Goal: Transaction & Acquisition: Book appointment/travel/reservation

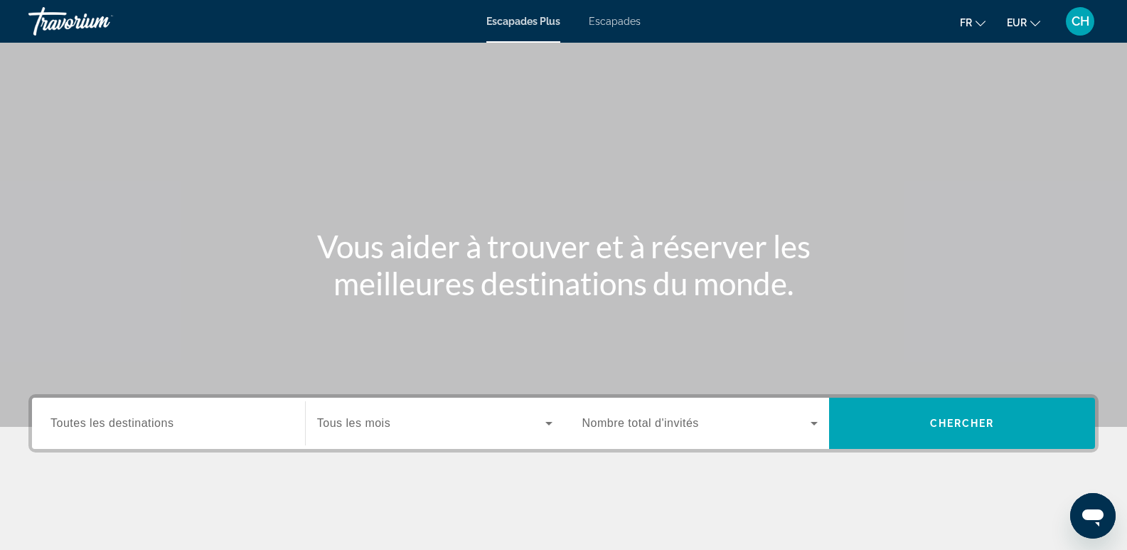
drag, startPoint x: 125, startPoint y: 429, endPoint x: 129, endPoint y: 422, distance: 8.0
click at [125, 429] on label "Destination Toutes les destinations" at bounding box center [112, 423] width 123 height 13
click at [125, 429] on input "Destination Toutes les destinations" at bounding box center [169, 423] width 236 height 17
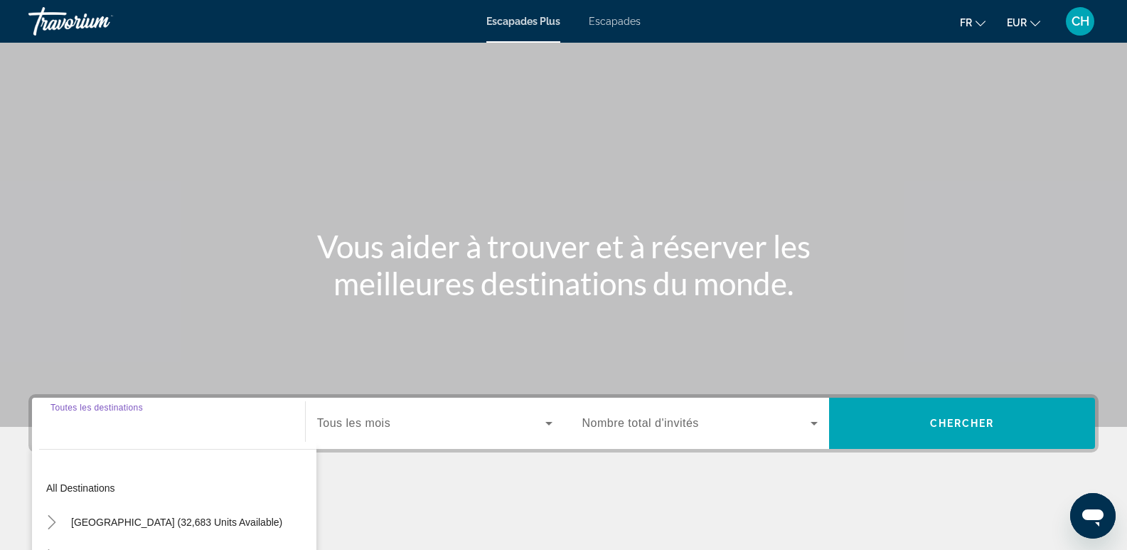
click at [97, 420] on input "Destination Toutes les destinations" at bounding box center [169, 423] width 236 height 17
click at [88, 427] on span "Toutes les destinations" at bounding box center [112, 423] width 123 height 12
click at [88, 427] on input "Destination Toutes les destinations" at bounding box center [169, 423] width 236 height 17
click at [88, 426] on span "Toutes les destinations" at bounding box center [112, 423] width 123 height 12
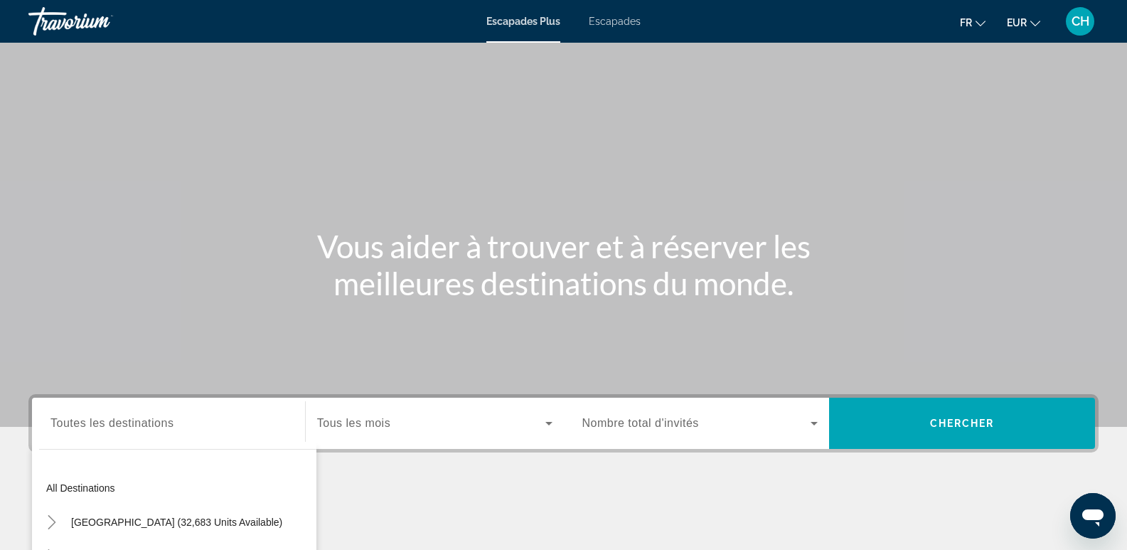
click at [88, 426] on input "Destination Toutes les destinations" at bounding box center [169, 423] width 236 height 17
click at [88, 426] on span "Toutes les destinations" at bounding box center [112, 423] width 123 height 12
click at [88, 426] on input "Destination Toutes les destinations" at bounding box center [169, 423] width 236 height 17
click at [88, 426] on span "Toutes les destinations" at bounding box center [112, 423] width 123 height 12
click at [88, 426] on input "Destination Toutes les destinations" at bounding box center [169, 423] width 236 height 17
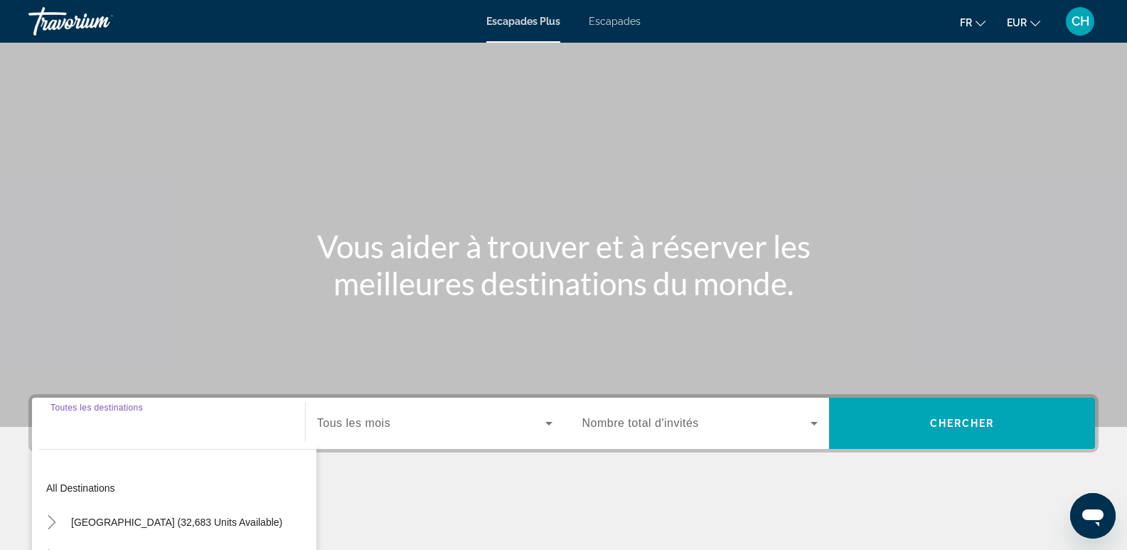
click at [184, 430] on input "Destination Toutes les destinations" at bounding box center [169, 423] width 236 height 17
click at [130, 422] on span "Toutes les destinations" at bounding box center [112, 423] width 123 height 12
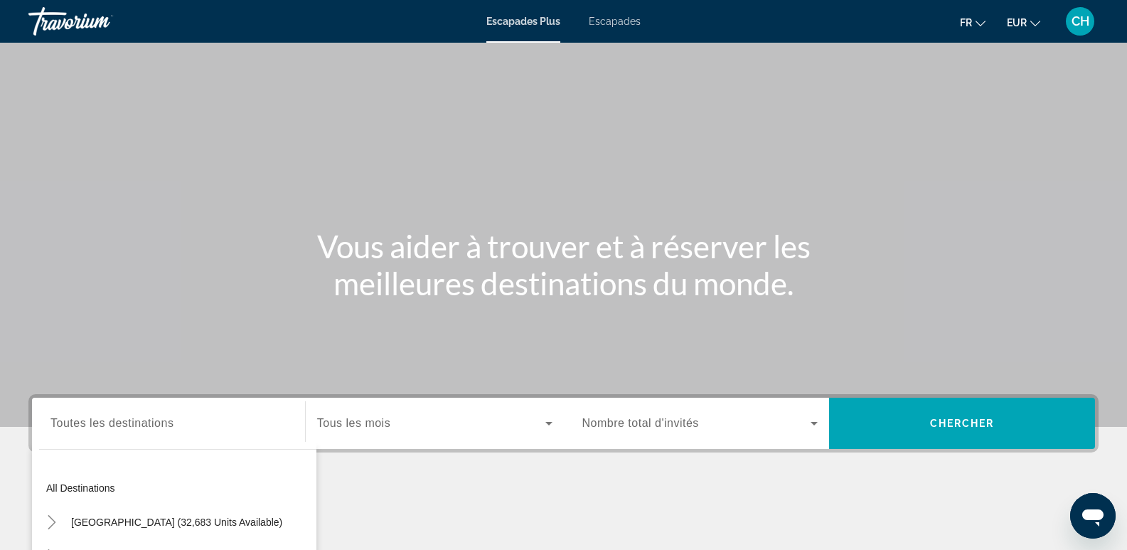
click at [130, 422] on input "Destination Toutes les destinations" at bounding box center [169, 423] width 236 height 17
click at [130, 422] on span "Toutes les destinations" at bounding box center [112, 423] width 123 height 12
click at [130, 422] on input "Destination Toutes les destinations" at bounding box center [169, 423] width 236 height 17
click at [130, 422] on span "Toutes les destinations" at bounding box center [112, 423] width 123 height 12
click at [130, 422] on input "Destination Toutes les destinations" at bounding box center [169, 423] width 236 height 17
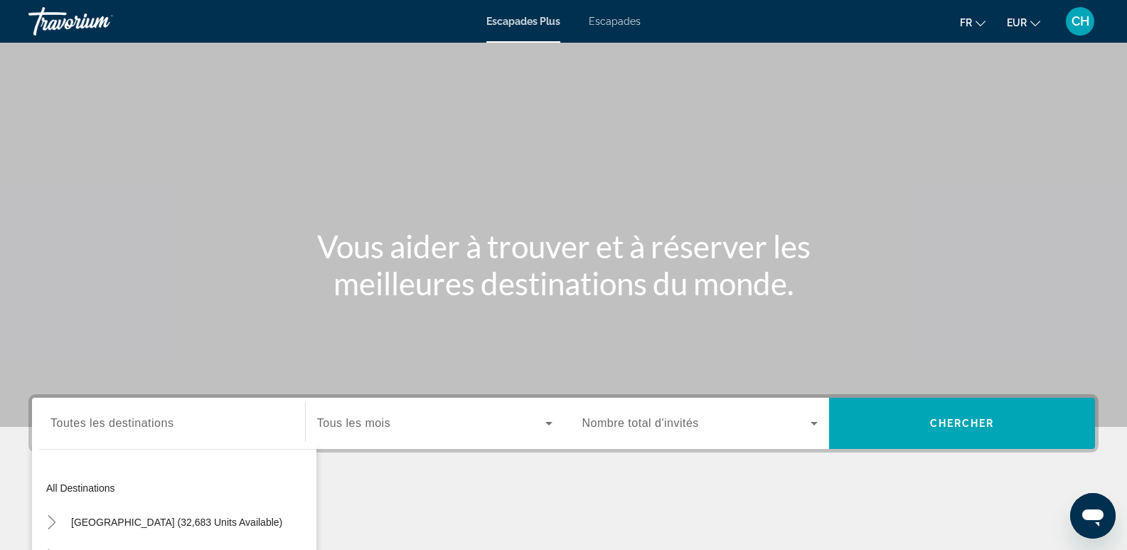
click at [130, 422] on span "Toutes les destinations" at bounding box center [112, 423] width 123 height 12
click at [130, 422] on input "Destination Toutes les destinations" at bounding box center [169, 423] width 236 height 17
drag, startPoint x: 130, startPoint y: 422, endPoint x: 177, endPoint y: 425, distance: 47.0
click at [177, 425] on div "Destination Toutes les destinations" at bounding box center [169, 423] width 236 height 41
click at [181, 416] on input "Destination Toutes les destinations" at bounding box center [169, 423] width 236 height 17
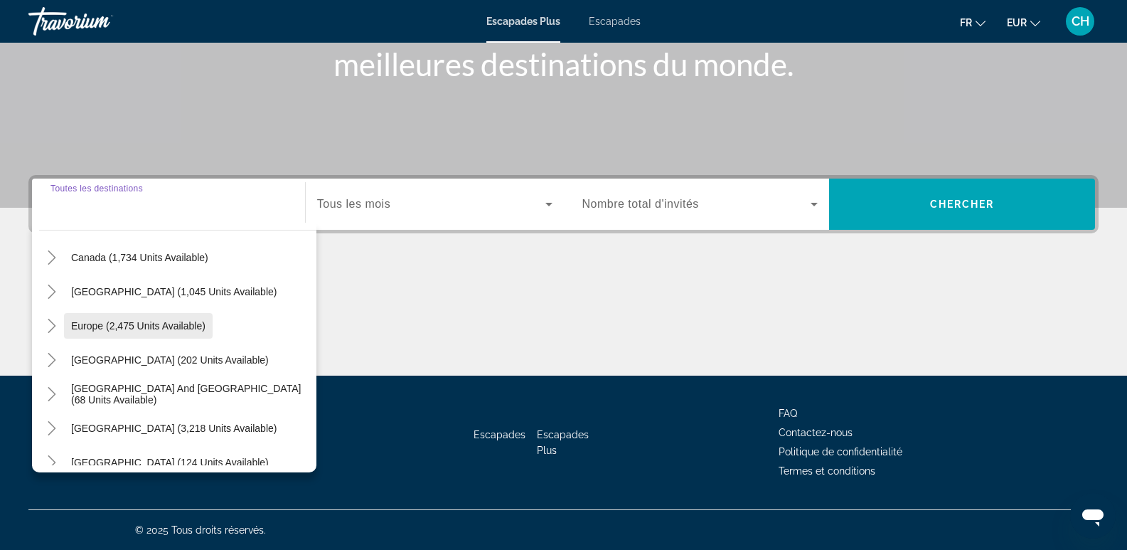
scroll to position [88, 0]
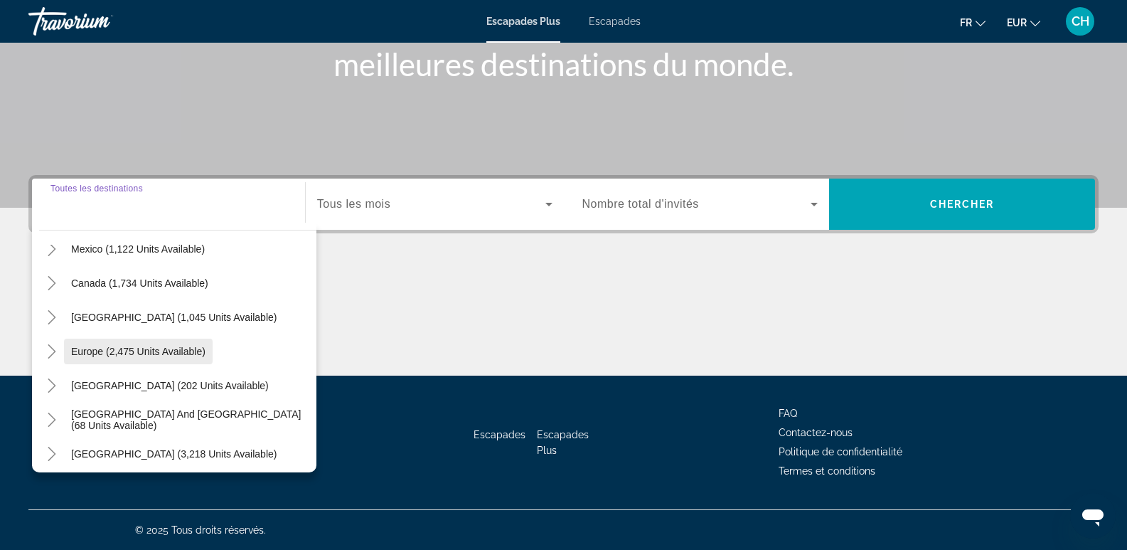
click at [156, 354] on span "Europe (2,475 units available)" at bounding box center [138, 351] width 134 height 11
type input "**********"
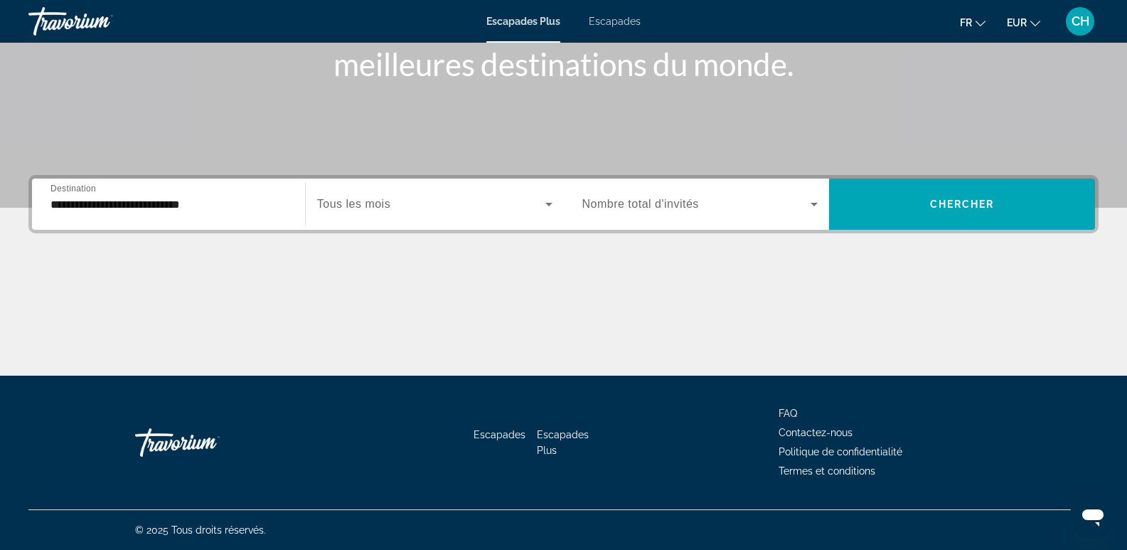
click at [341, 213] on div "Widget de recherche" at bounding box center [434, 204] width 235 height 40
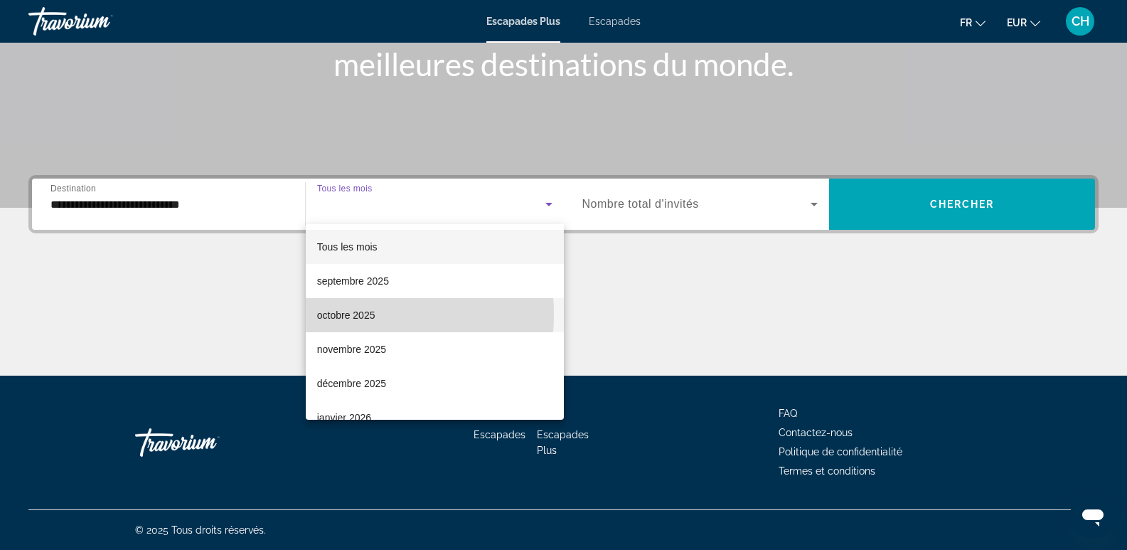
click at [339, 314] on font "octobre 2025" at bounding box center [346, 314] width 58 height 11
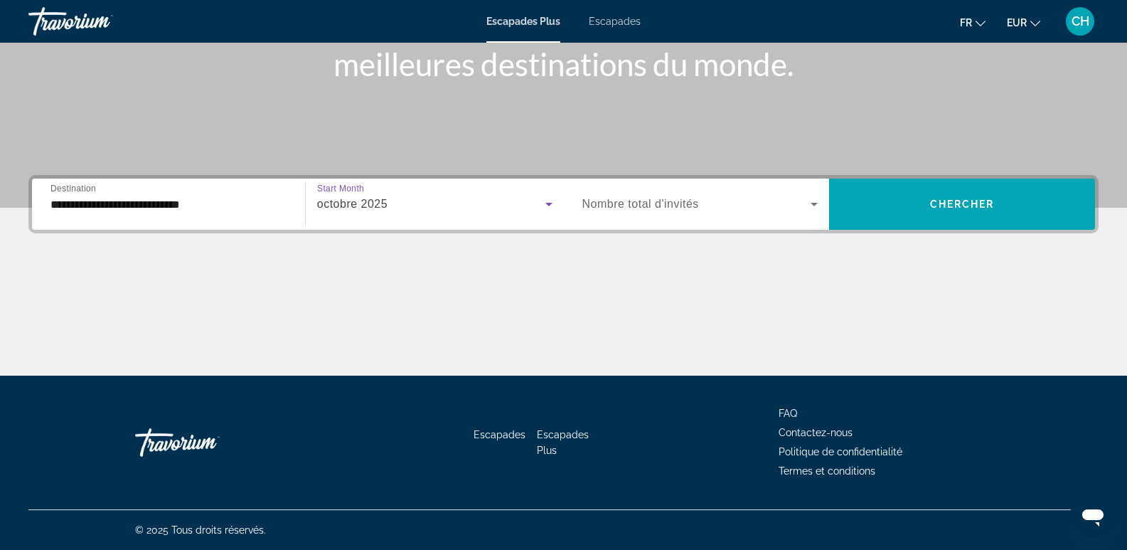
click at [637, 205] on span "Nombre total d'invités" at bounding box center [641, 204] width 117 height 12
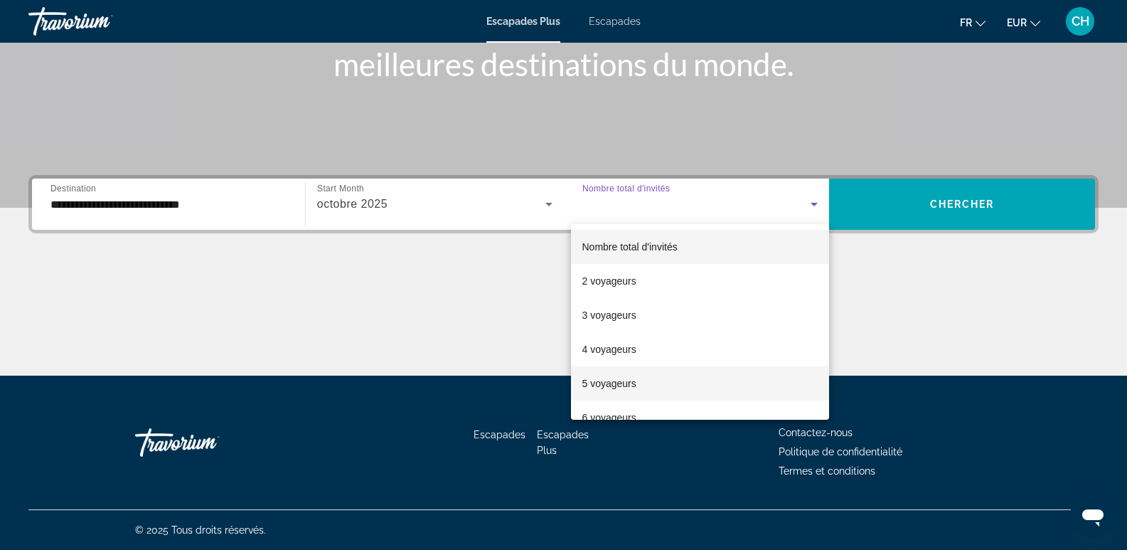
click at [616, 383] on font "5 voyageurs" at bounding box center [610, 383] width 54 height 11
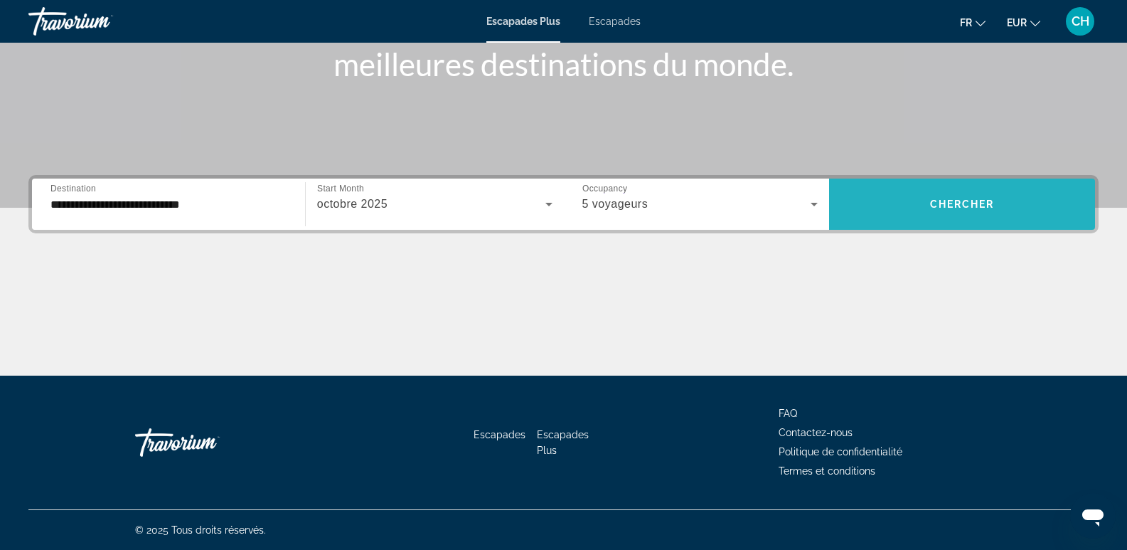
click at [969, 213] on span "Widget de recherche" at bounding box center [962, 204] width 266 height 34
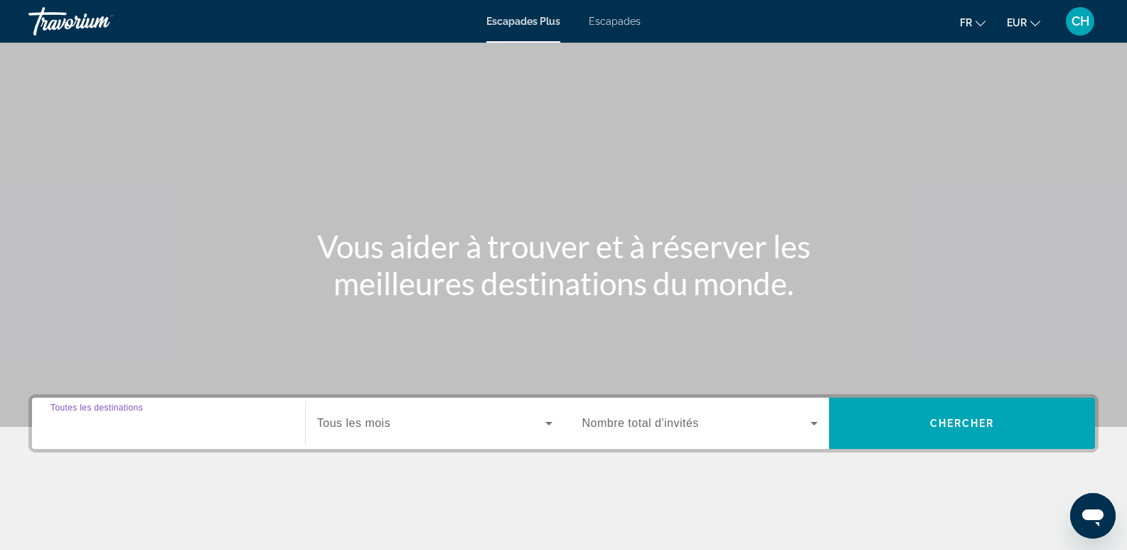
click at [184, 425] on input "Destination Toutes les destinations" at bounding box center [169, 423] width 236 height 17
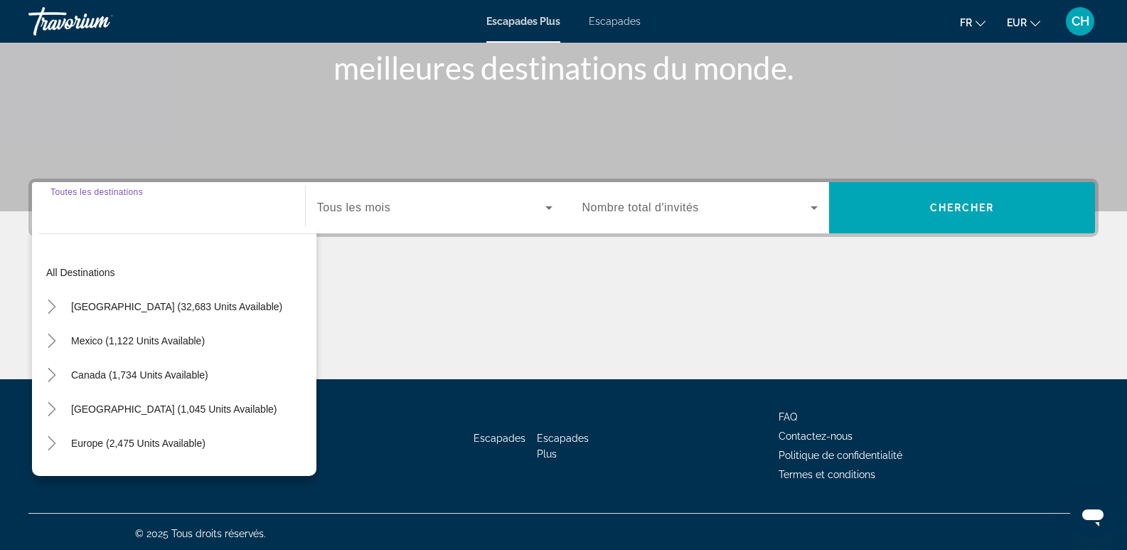
scroll to position [219, 0]
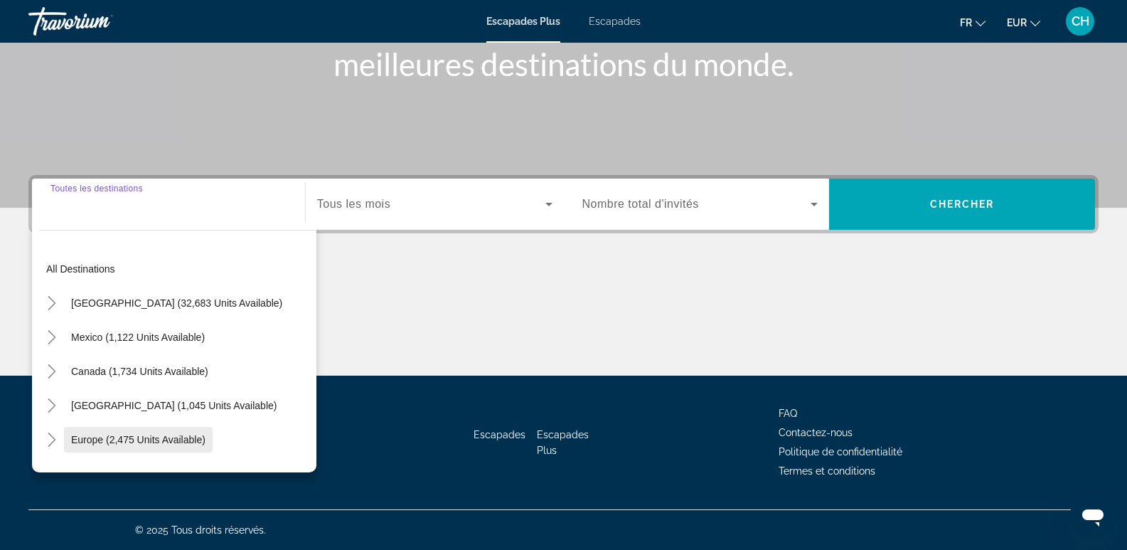
click at [81, 435] on span "Europe (2,475 units available)" at bounding box center [138, 439] width 134 height 11
type input "**********"
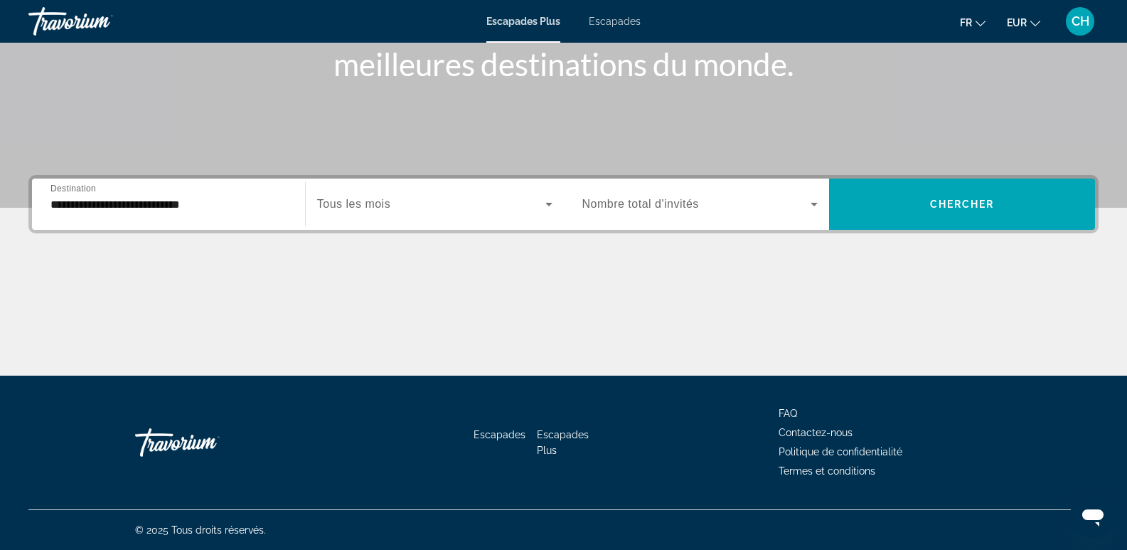
click at [378, 209] on span "Tous les mois" at bounding box center [353, 204] width 73 height 12
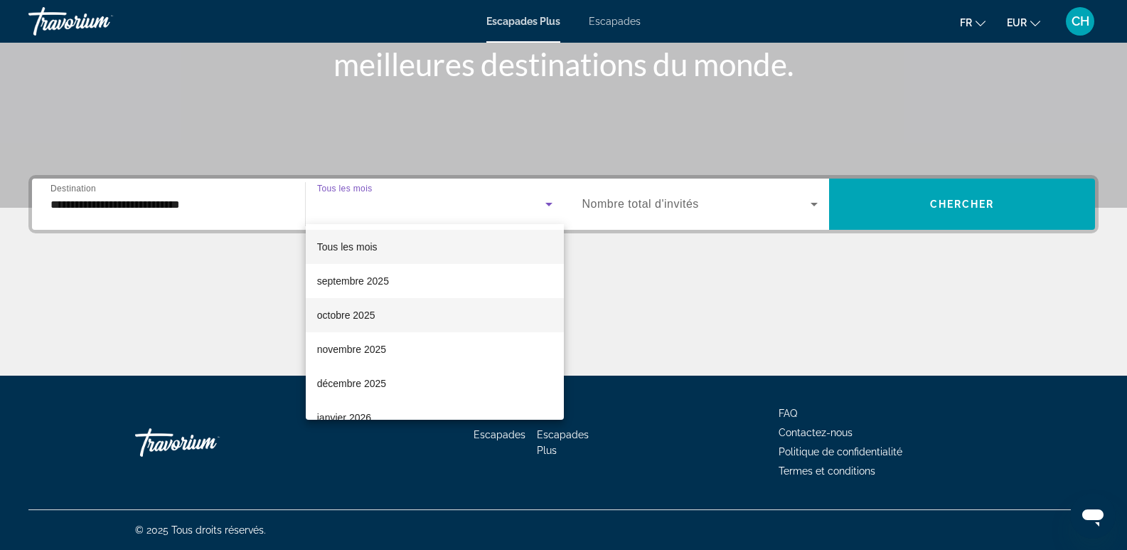
click at [361, 310] on font "octobre 2025" at bounding box center [346, 314] width 58 height 11
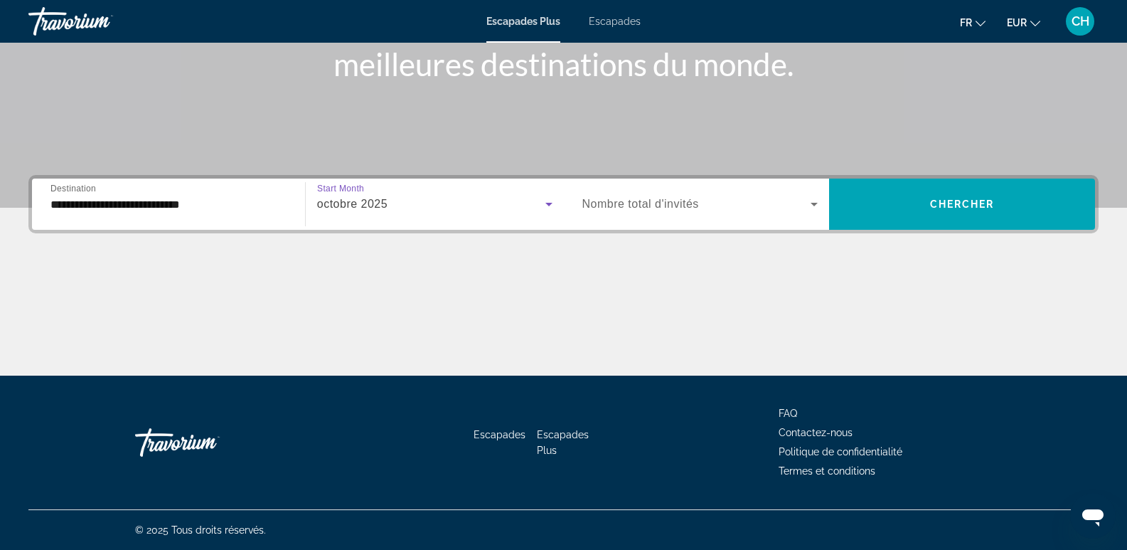
click at [693, 190] on div "Widget de recherche" at bounding box center [701, 204] width 236 height 40
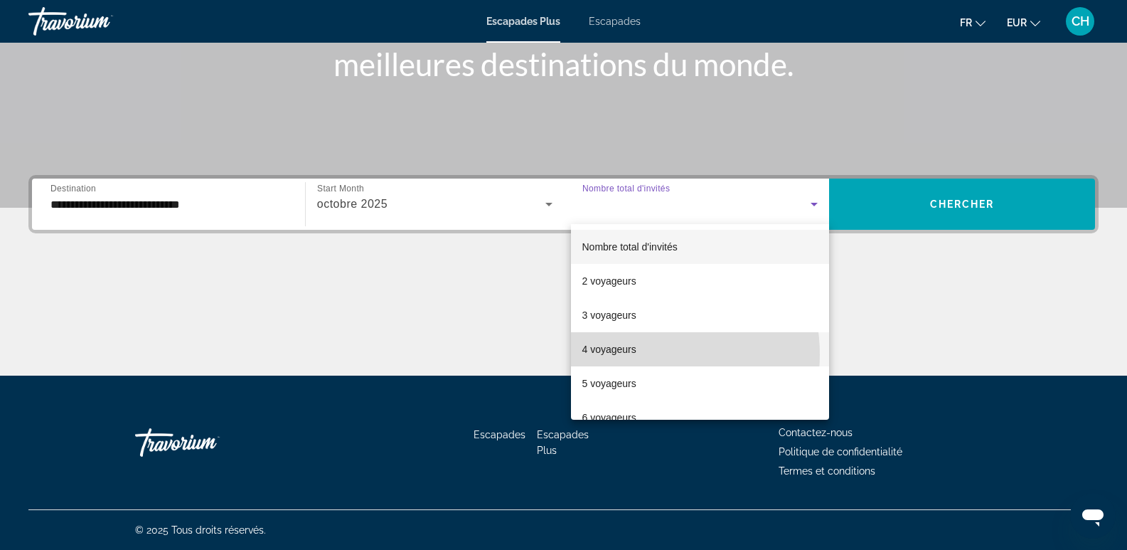
click at [642, 354] on mat-option "4 voyageurs" at bounding box center [700, 349] width 259 height 34
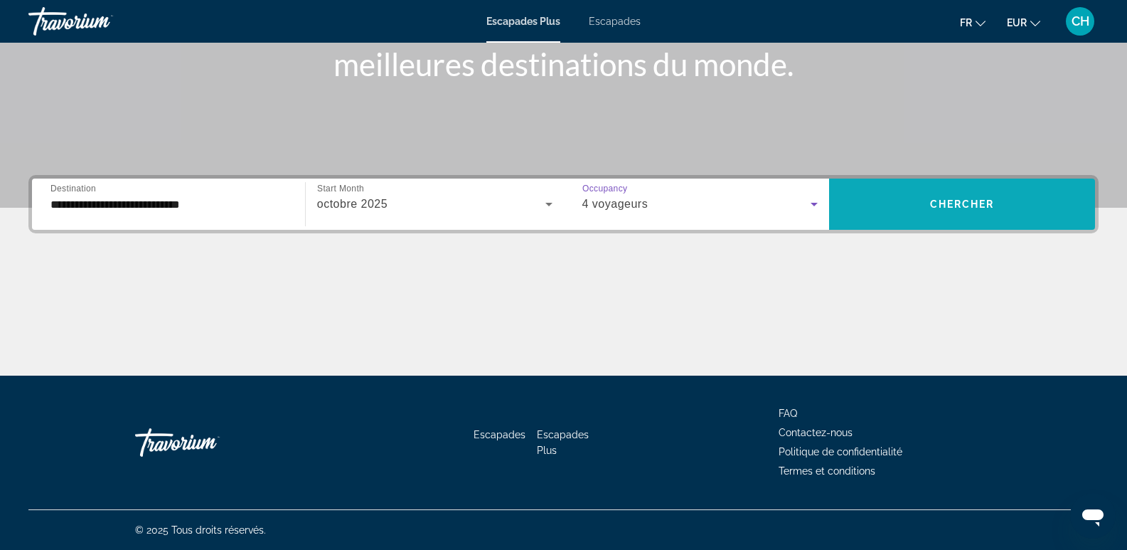
click at [965, 211] on span "Widget de recherche" at bounding box center [962, 204] width 266 height 34
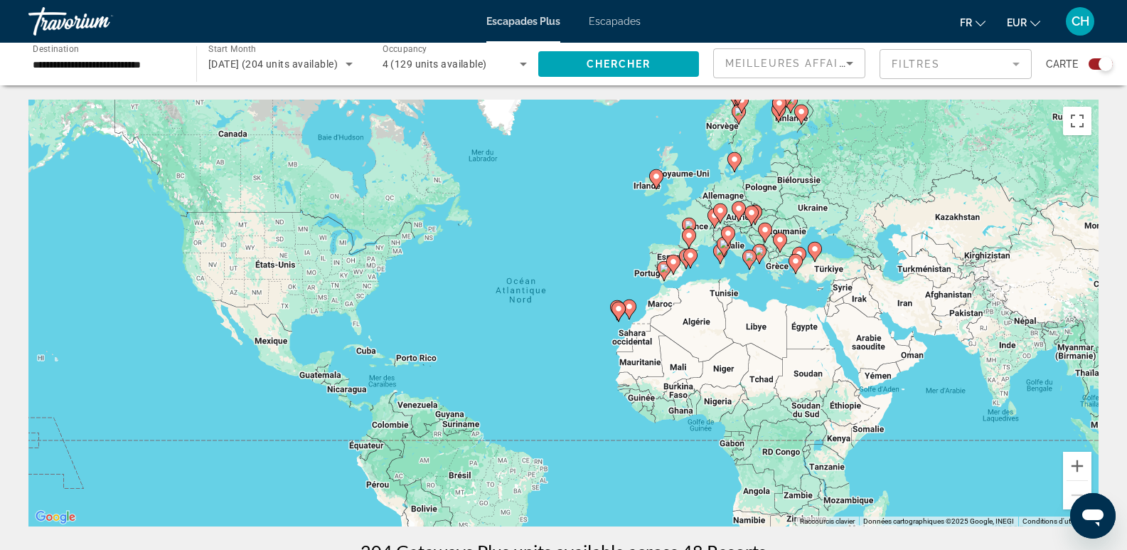
click at [620, 309] on image "Contenu principal" at bounding box center [619, 308] width 9 height 9
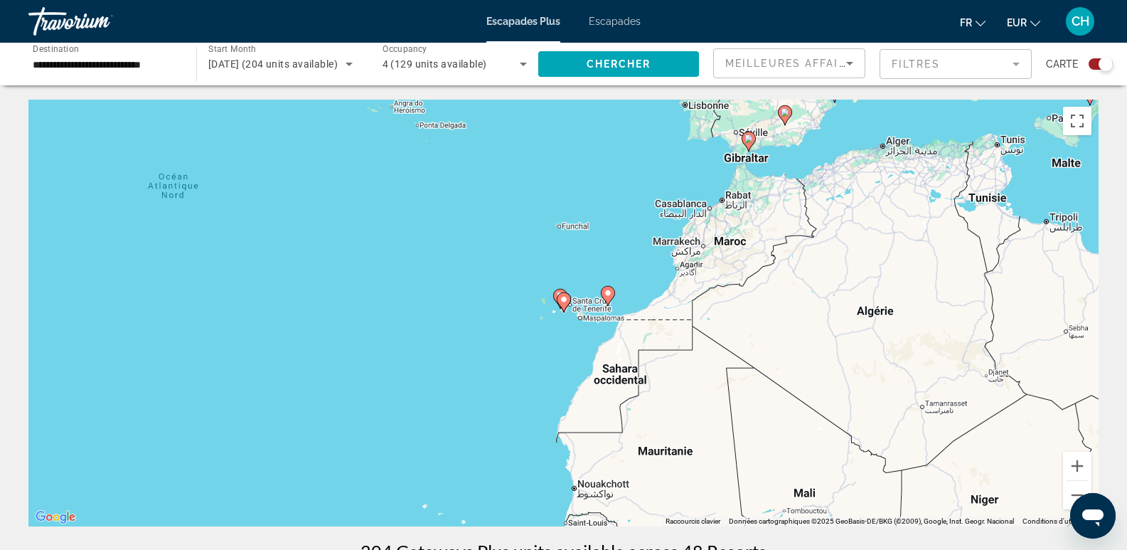
click at [563, 301] on image "Contenu principal" at bounding box center [564, 299] width 9 height 9
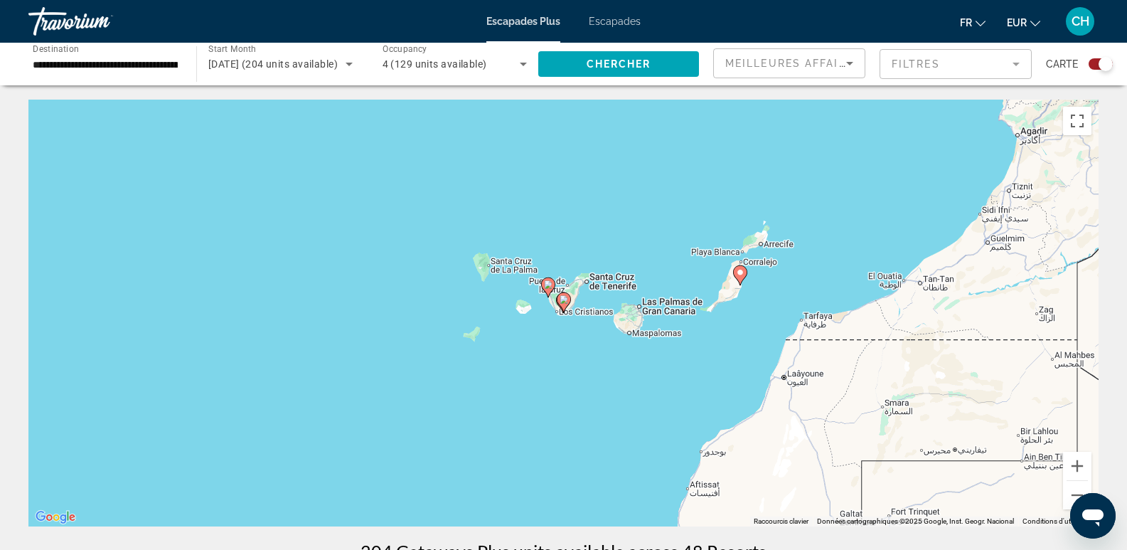
click at [561, 302] on image "Contenu principal" at bounding box center [564, 299] width 9 height 9
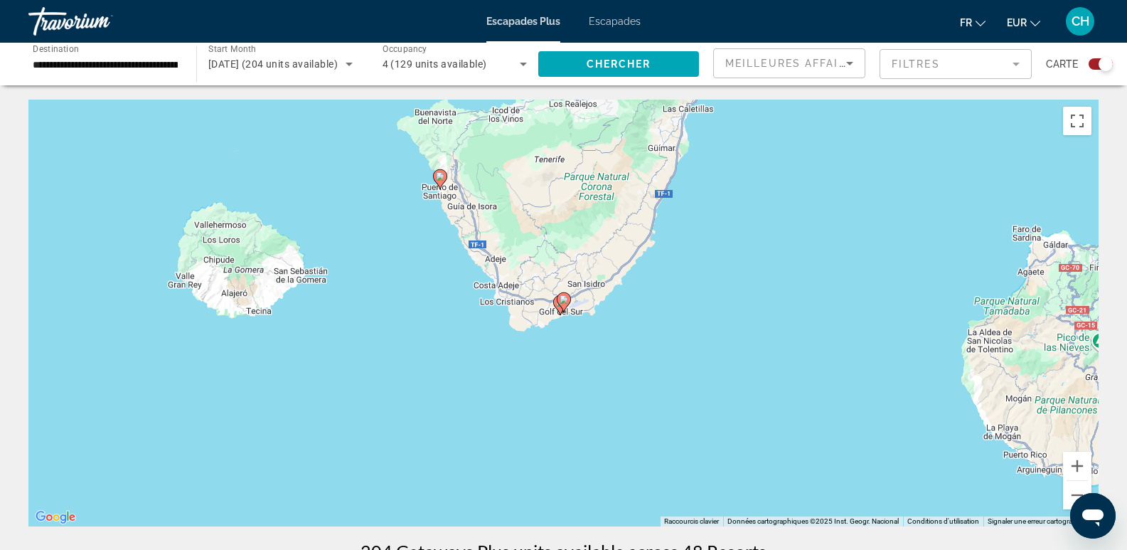
click at [437, 181] on icon "Contenu principal" at bounding box center [439, 179] width 13 height 18
type input "**********"
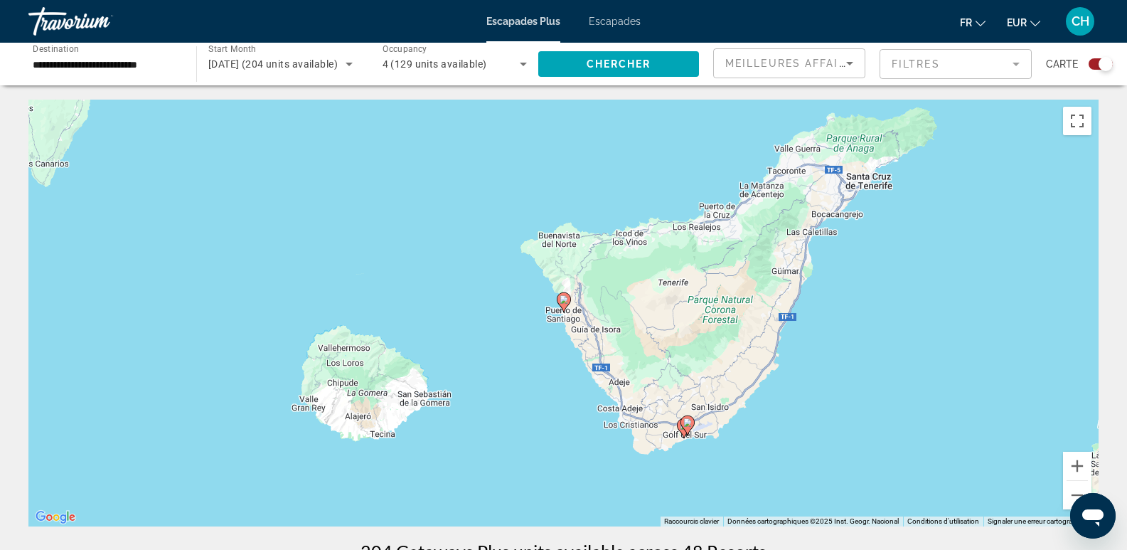
click at [565, 306] on icon "Contenu principal" at bounding box center [563, 302] width 13 height 18
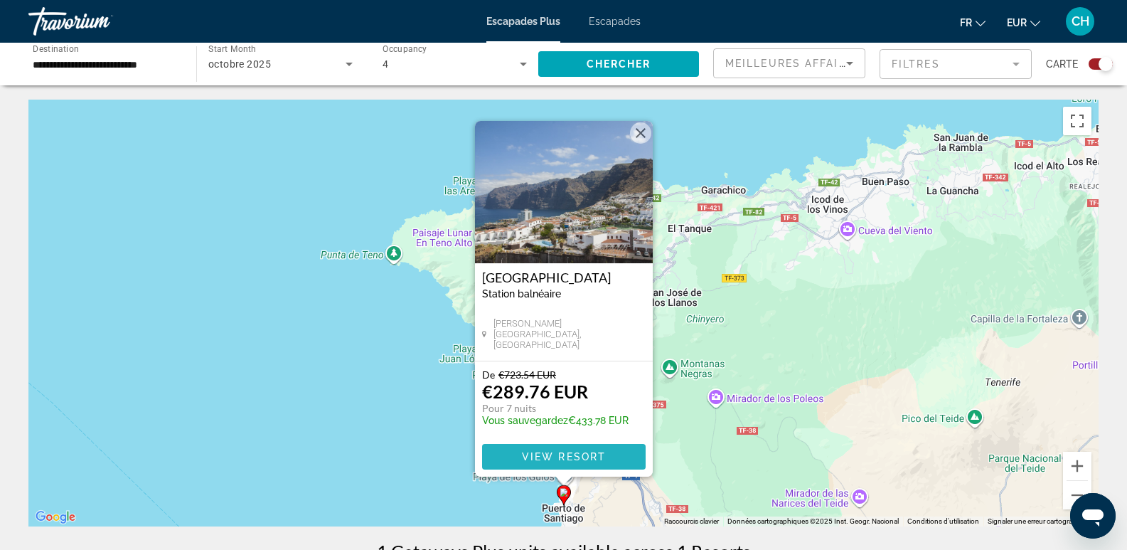
click at [531, 448] on span "Contenu principal" at bounding box center [564, 457] width 164 height 34
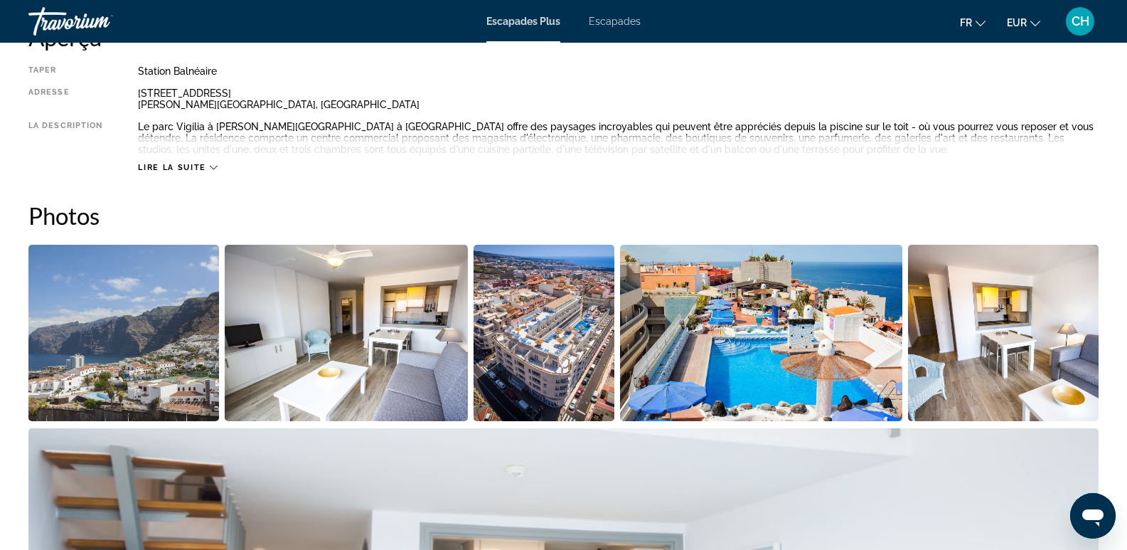
scroll to position [569, 0]
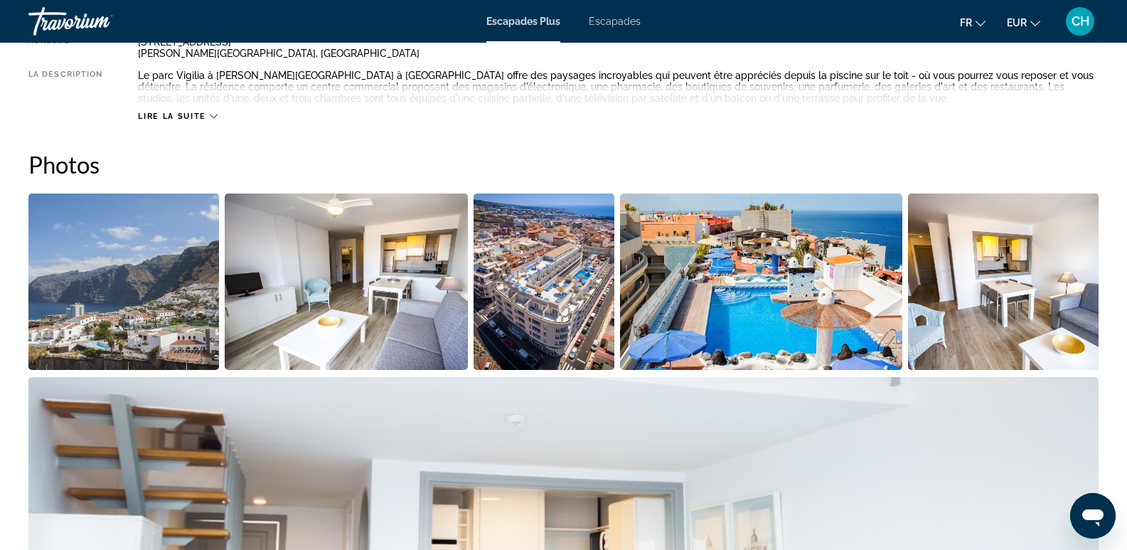
click at [127, 288] on img "Open full-screen image slider" at bounding box center [123, 281] width 191 height 176
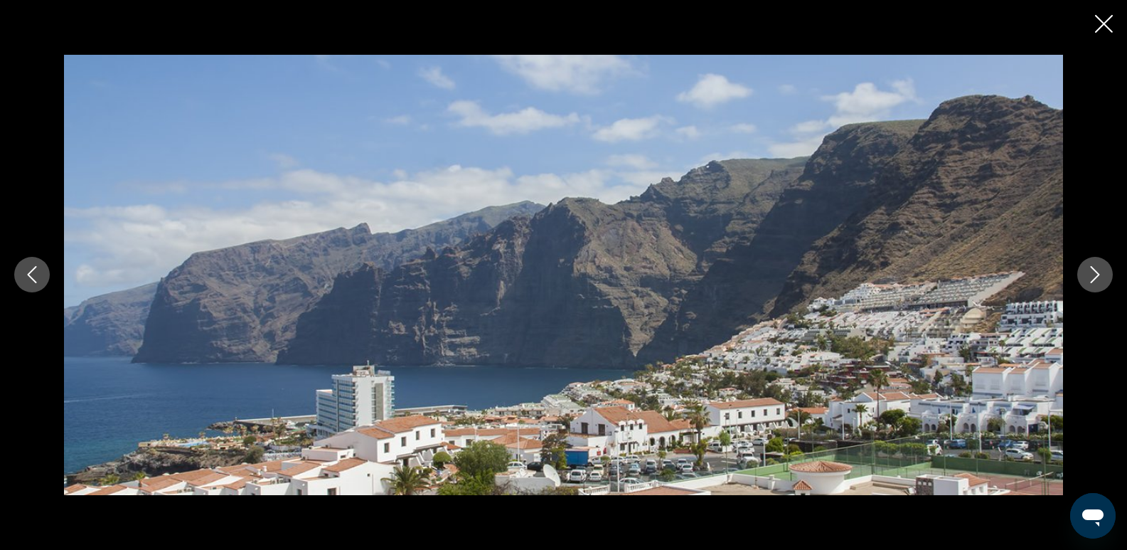
click at [1097, 273] on icon "Next image" at bounding box center [1095, 275] width 9 height 17
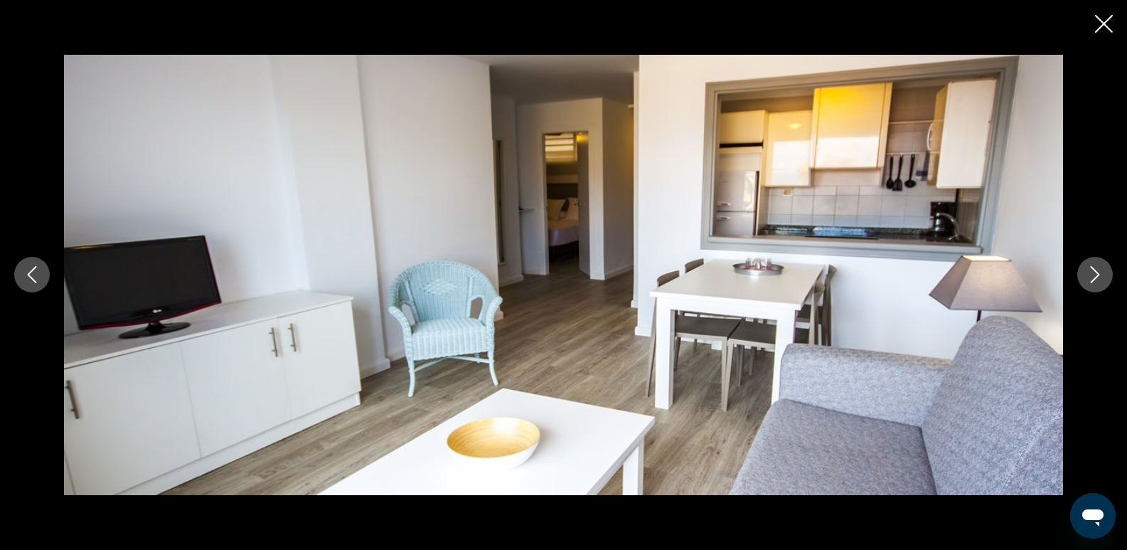
click at [1097, 273] on icon "Next image" at bounding box center [1095, 275] width 9 height 17
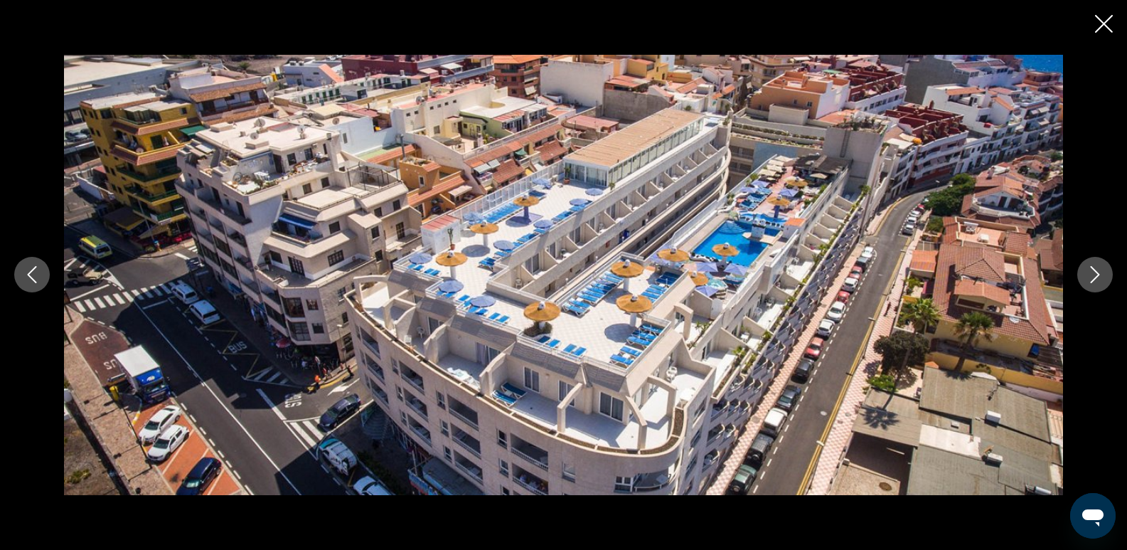
drag, startPoint x: 1095, startPoint y: 275, endPoint x: 1095, endPoint y: 282, distance: 7.1
click at [1095, 282] on icon "Next image" at bounding box center [1095, 274] width 17 height 17
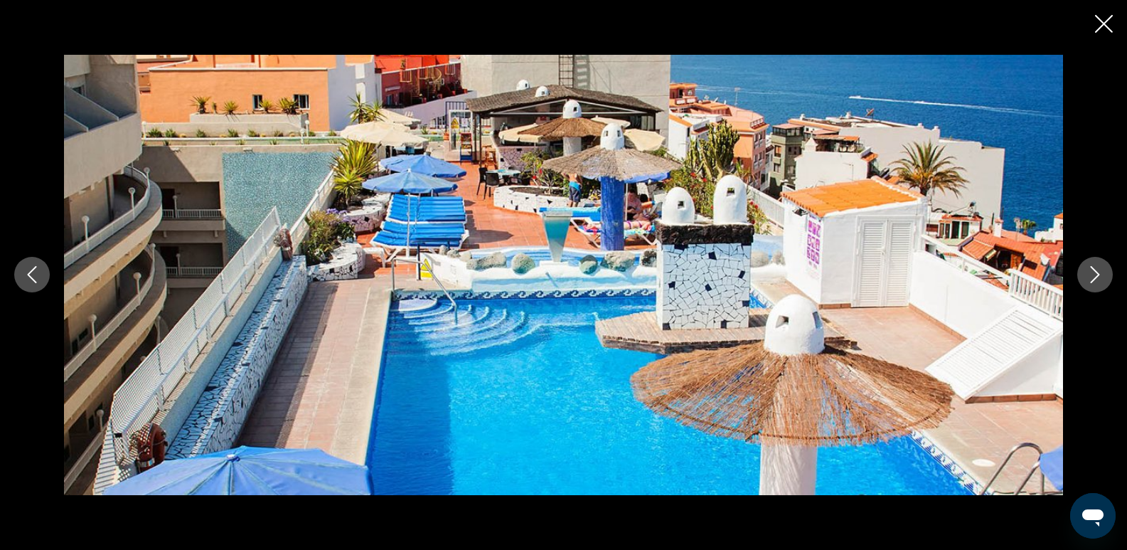
click at [1098, 280] on icon "Next image" at bounding box center [1095, 274] width 17 height 17
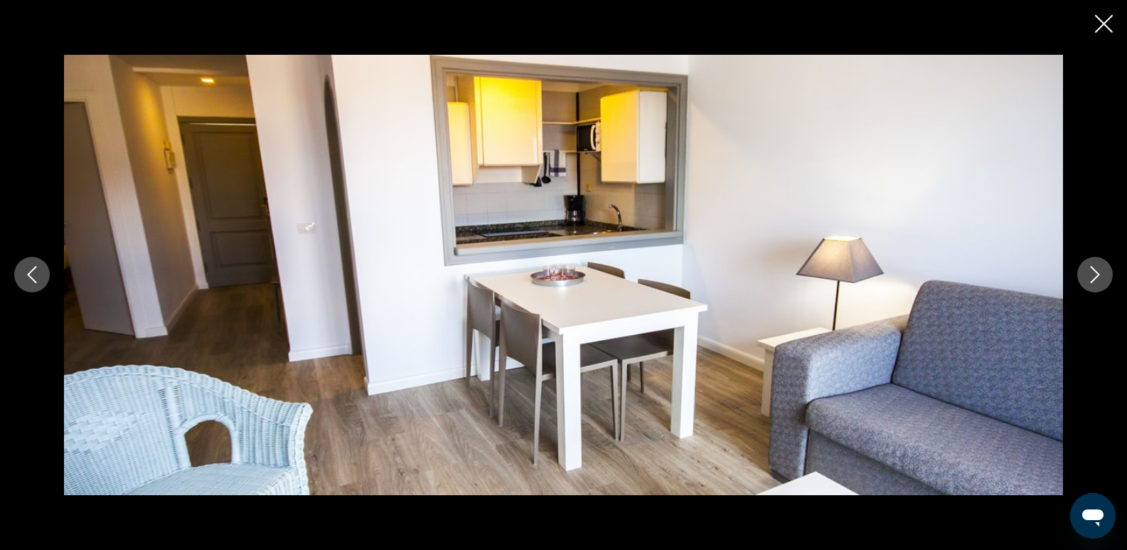
click at [1098, 280] on icon "Next image" at bounding box center [1095, 274] width 17 height 17
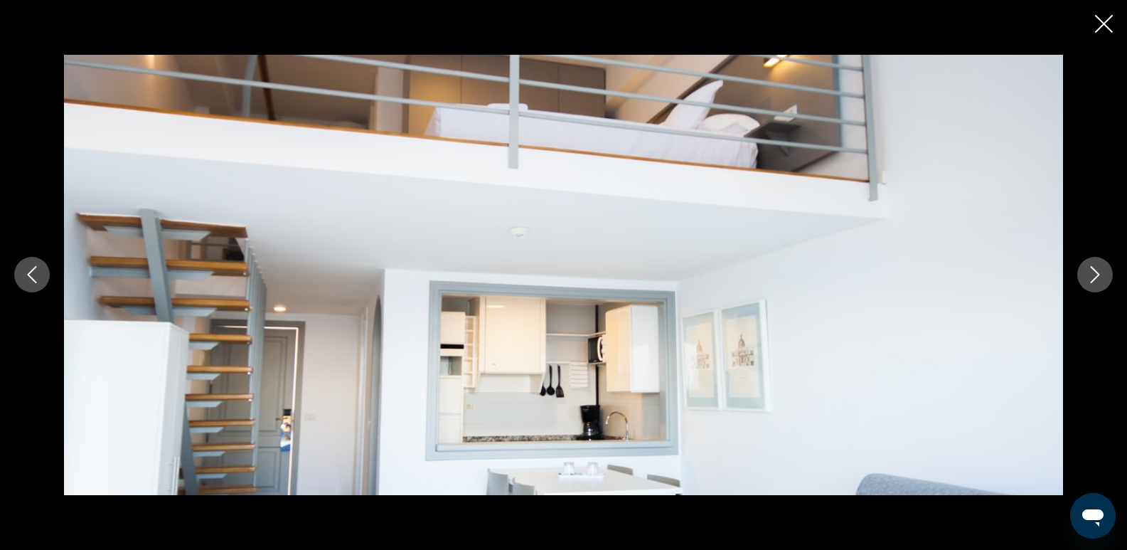
click at [1092, 280] on icon "Next image" at bounding box center [1095, 274] width 17 height 17
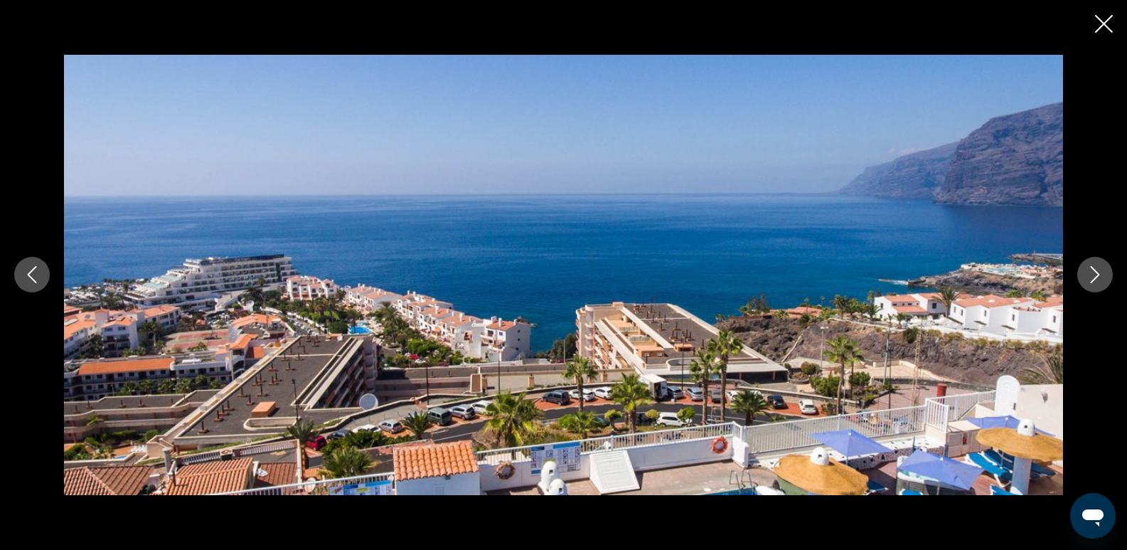
click at [1093, 280] on icon "Next image" at bounding box center [1095, 274] width 17 height 17
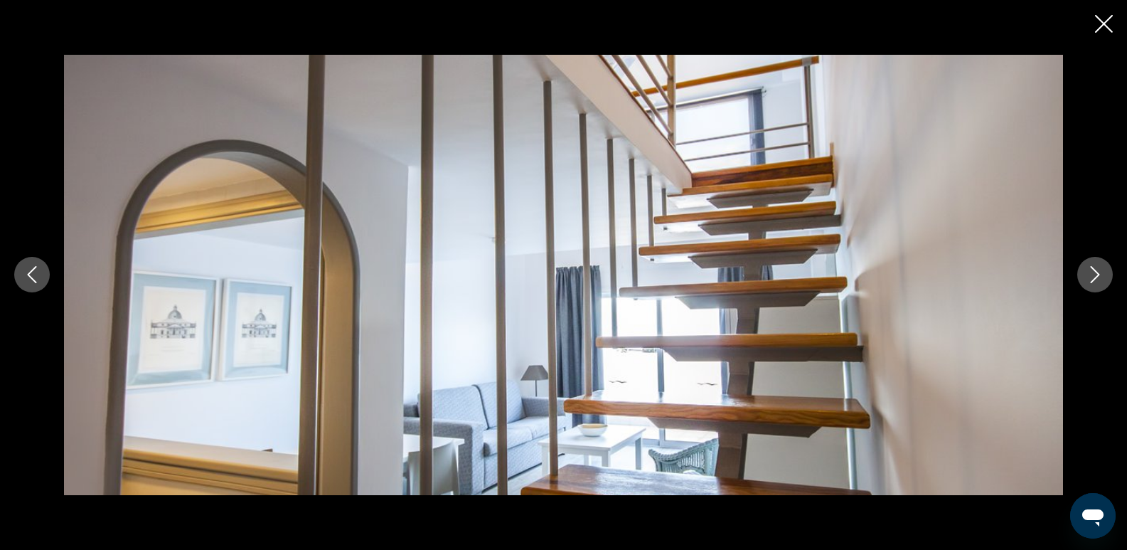
click at [1093, 280] on icon "Next image" at bounding box center [1095, 274] width 17 height 17
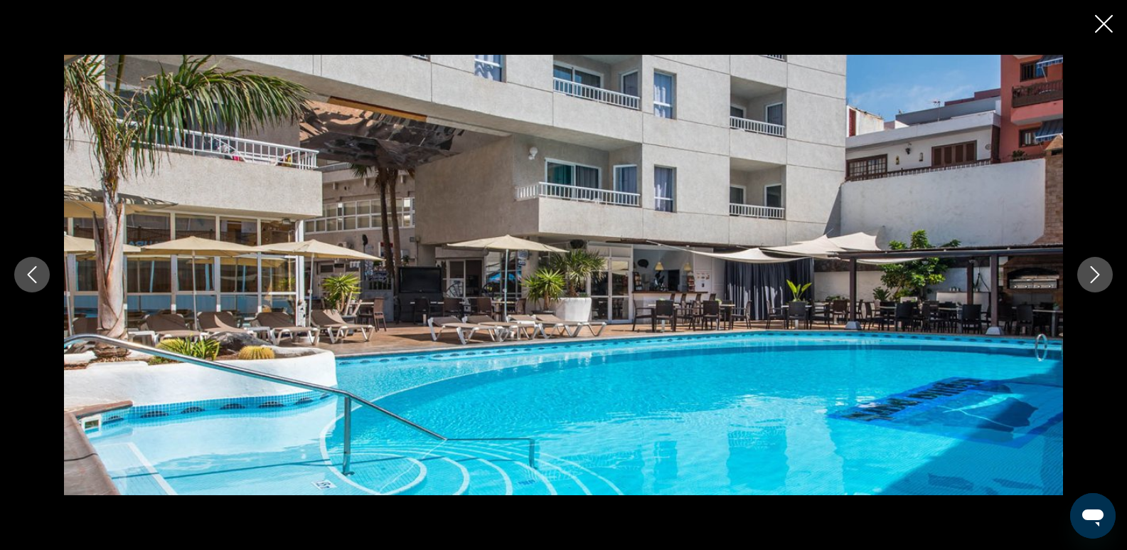
click at [1090, 280] on icon "Next image" at bounding box center [1095, 274] width 17 height 17
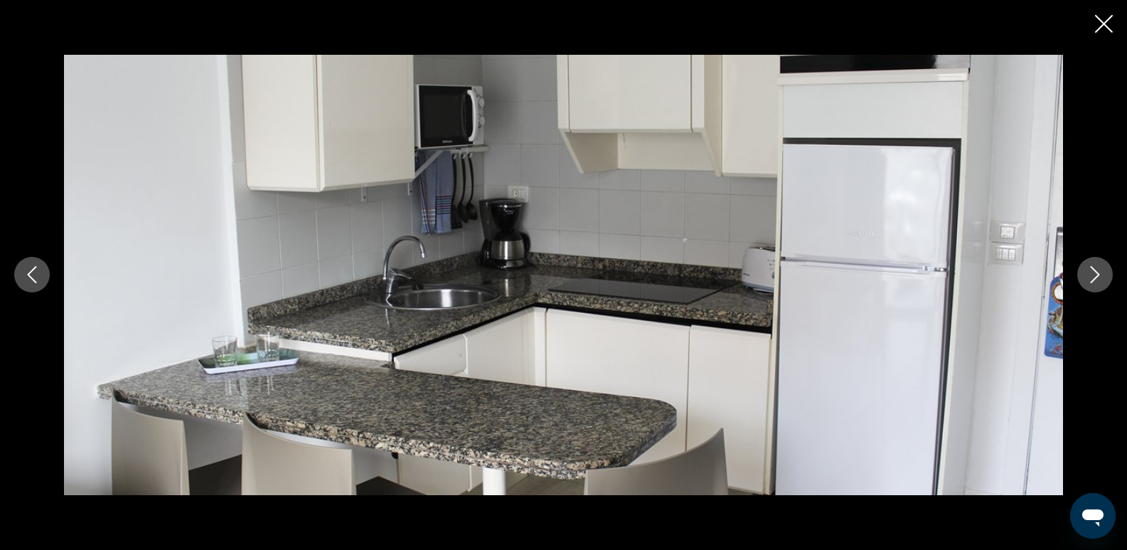
click at [1094, 281] on icon "Next image" at bounding box center [1095, 275] width 9 height 17
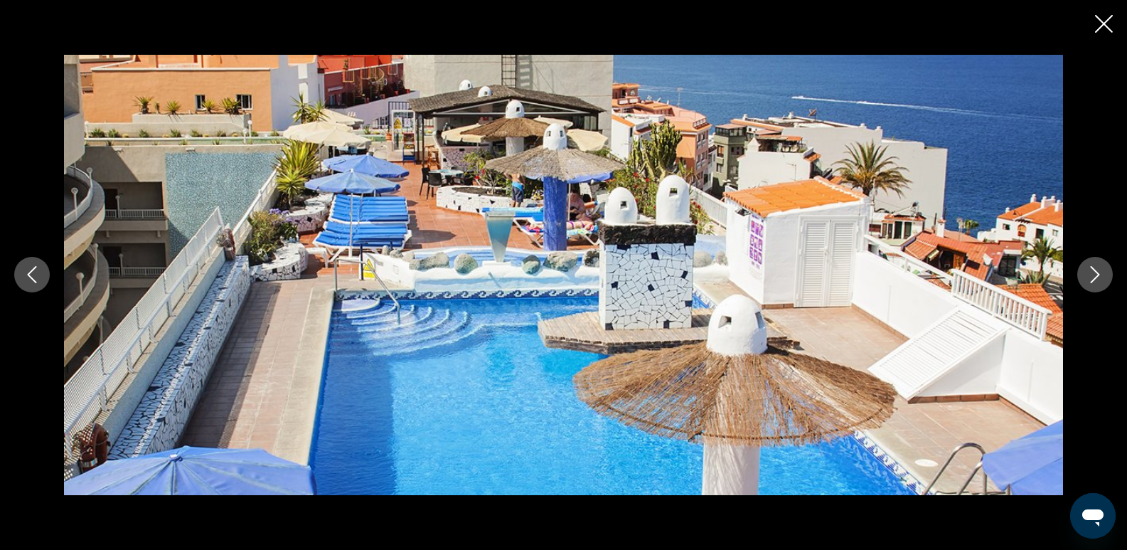
click at [1094, 281] on icon "Next image" at bounding box center [1095, 275] width 9 height 17
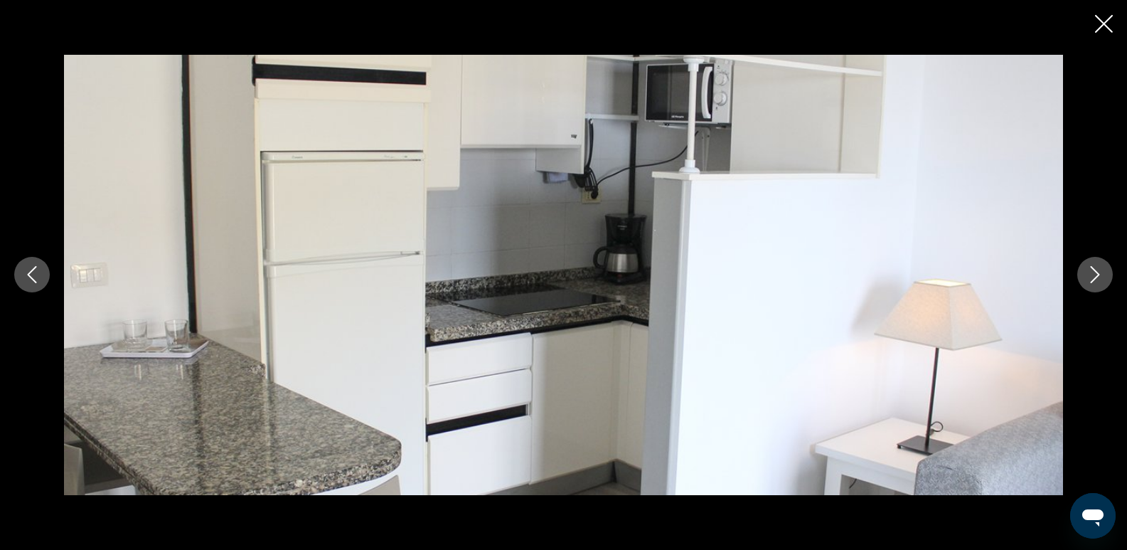
click at [1094, 281] on icon "Next image" at bounding box center [1095, 275] width 9 height 17
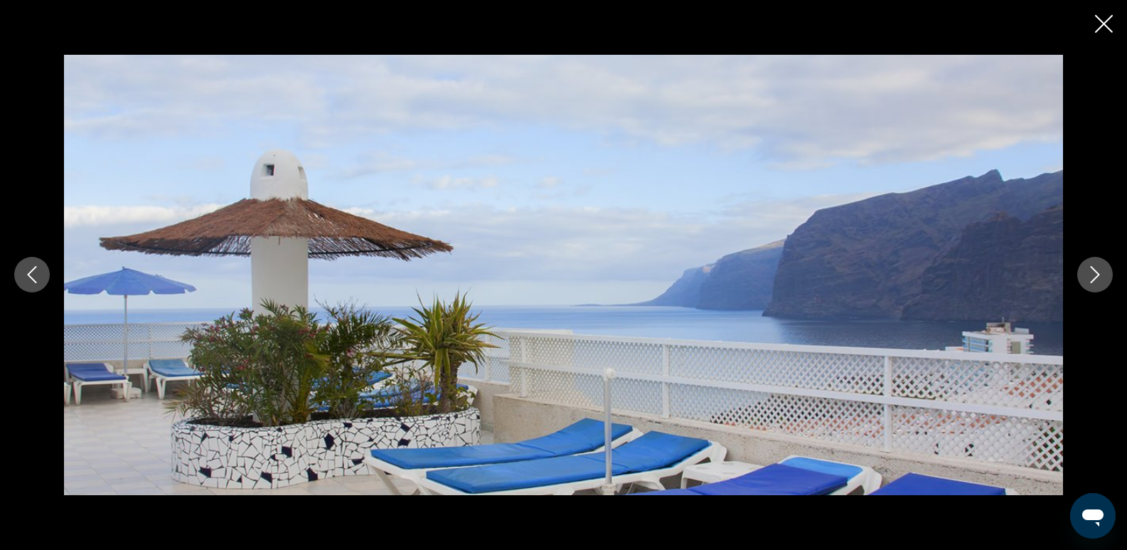
click at [1106, 17] on icon "Close slideshow" at bounding box center [1104, 24] width 18 height 18
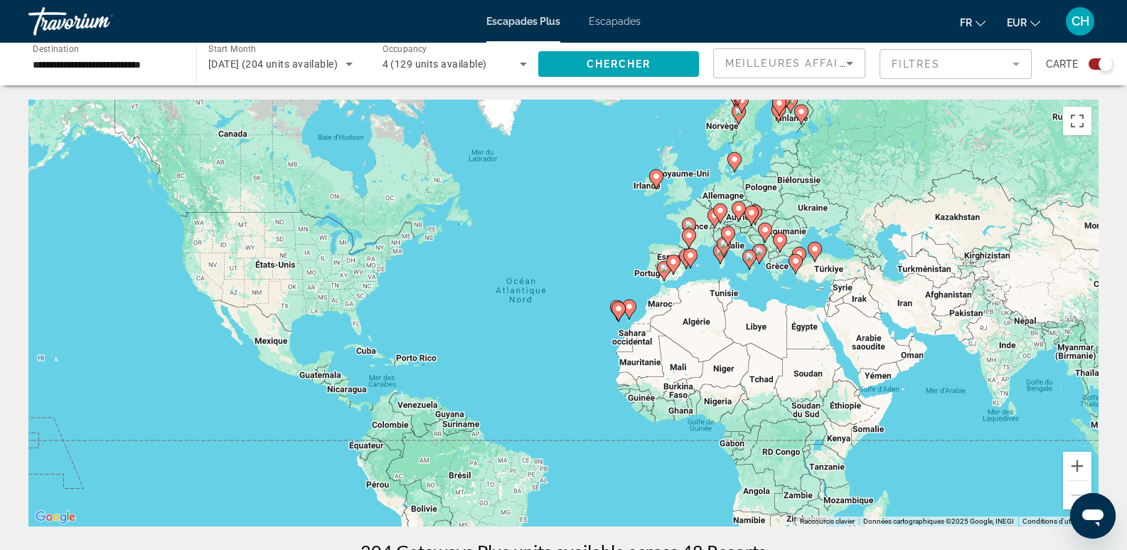
click at [612, 310] on icon "Contenu principal" at bounding box center [619, 312] width 14 height 20
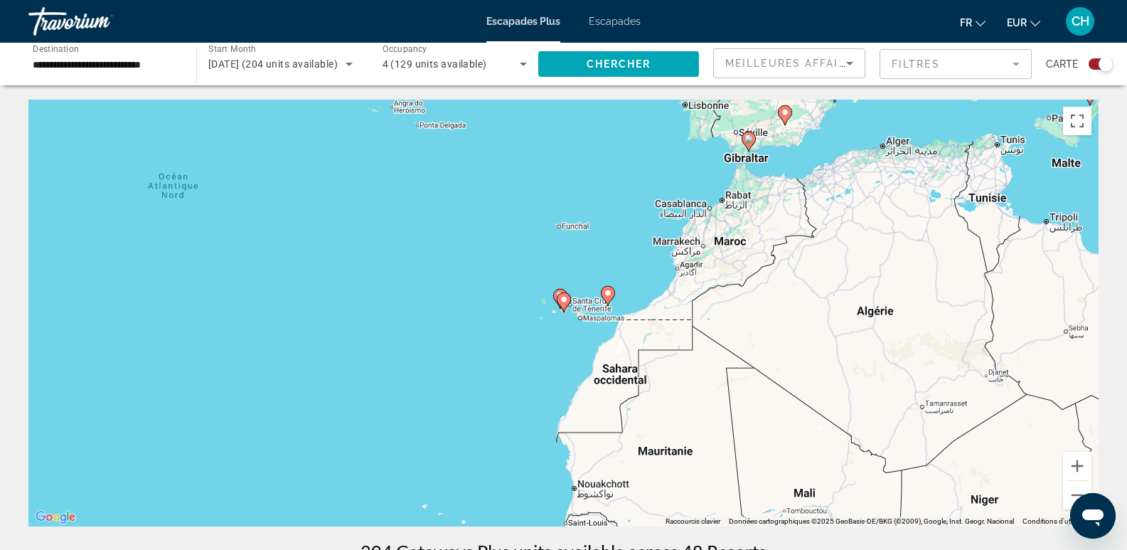
click at [564, 304] on icon "Contenu principal" at bounding box center [563, 302] width 13 height 18
type input "**********"
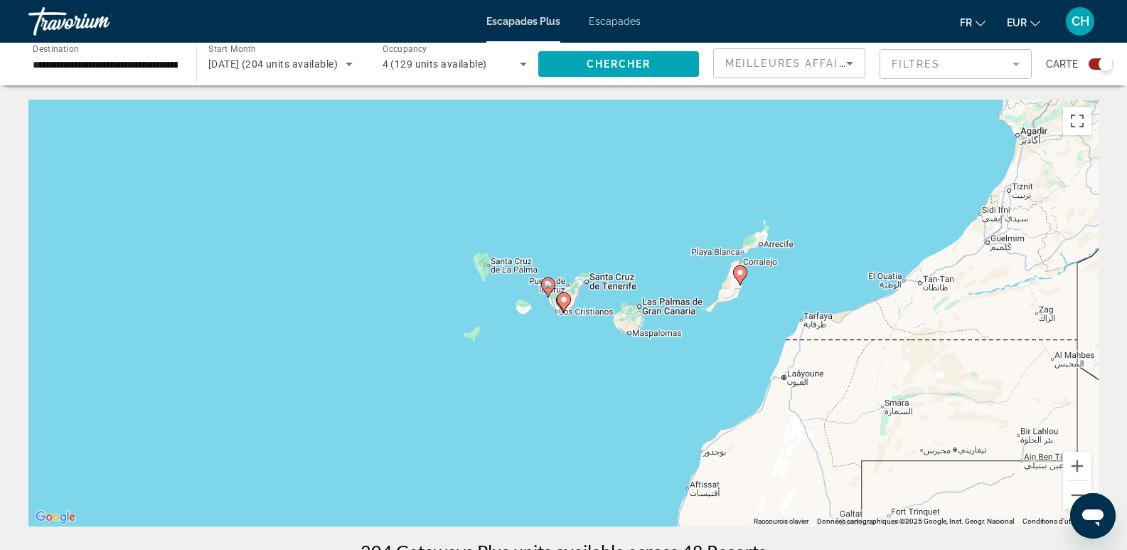
click at [564, 304] on icon "Contenu principal" at bounding box center [563, 302] width 13 height 18
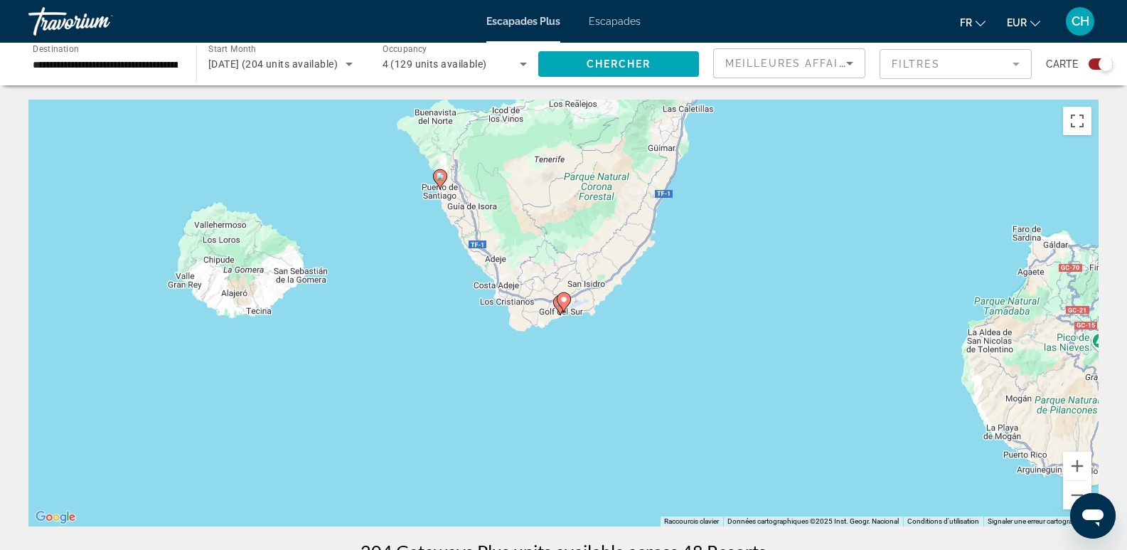
click at [558, 307] on gmp-advanced-marker "Contenu principal" at bounding box center [564, 302] width 14 height 21
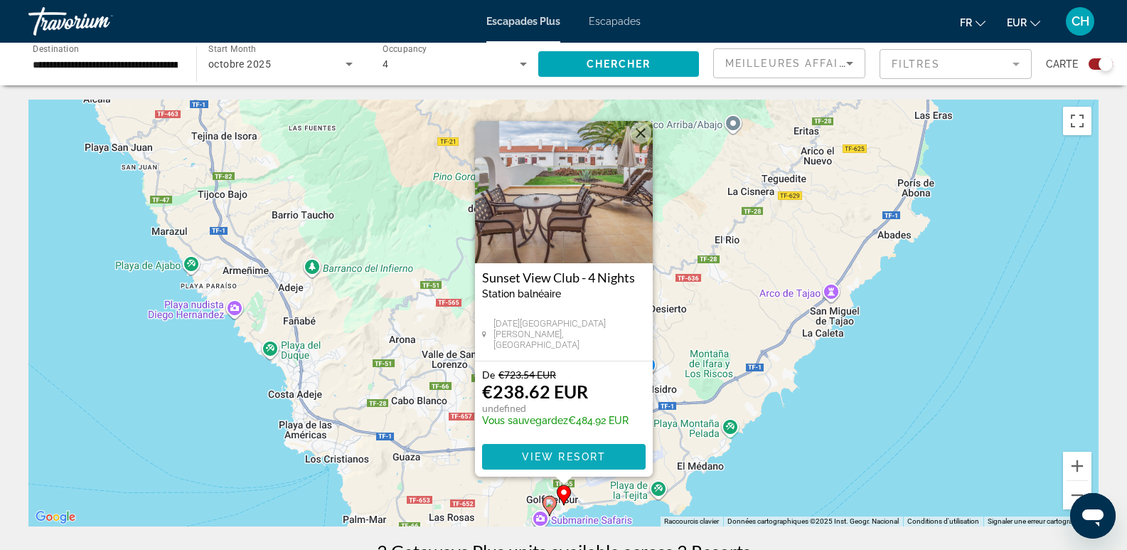
click at [563, 453] on span "View Resort" at bounding box center [563, 456] width 84 height 11
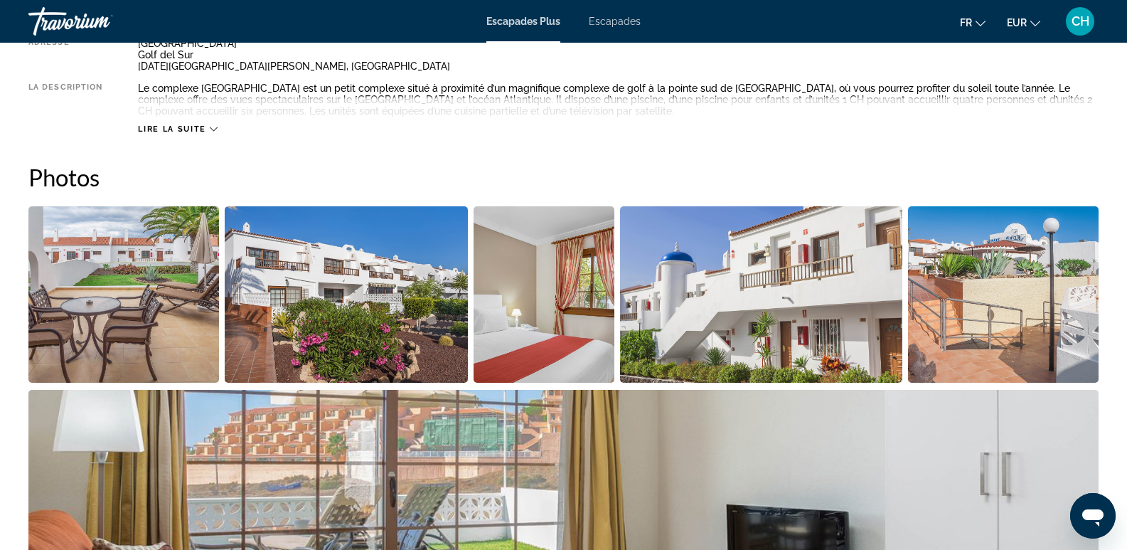
scroll to position [569, 0]
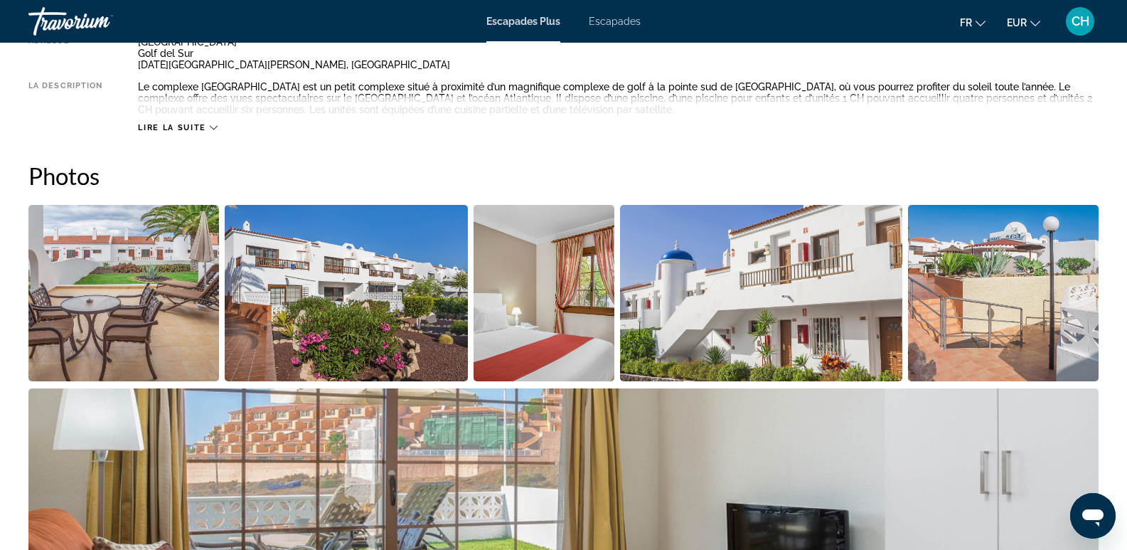
click at [149, 323] on img "Open full-screen image slider" at bounding box center [123, 293] width 191 height 176
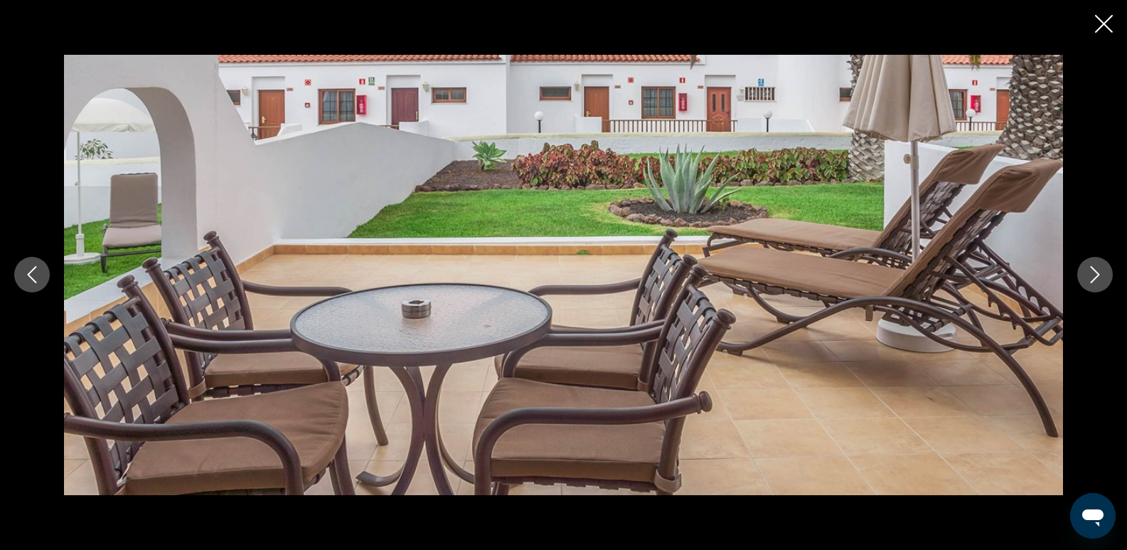
click at [1090, 275] on icon "Next image" at bounding box center [1095, 274] width 17 height 17
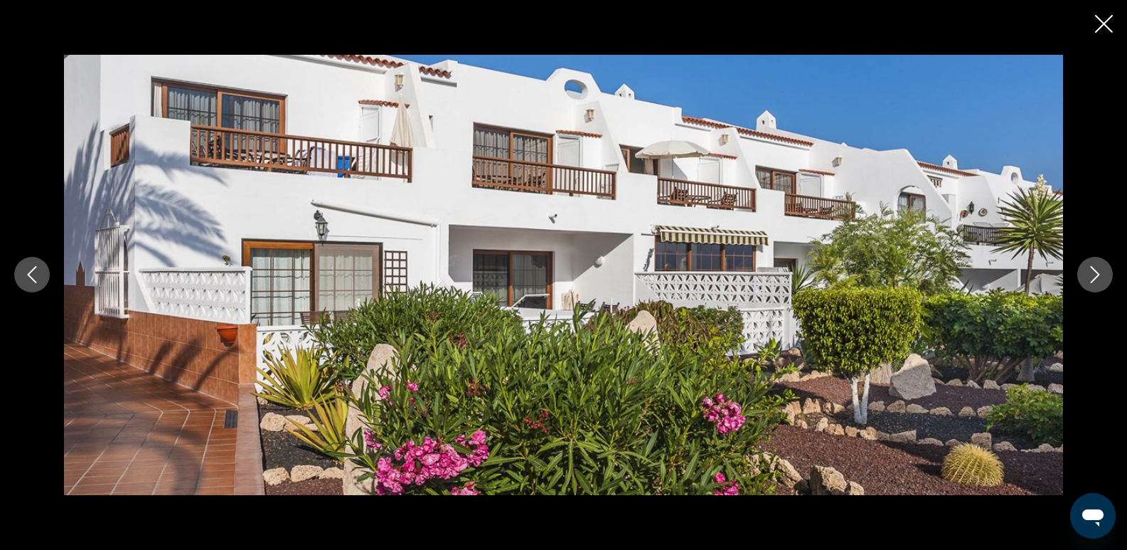
click at [1090, 275] on icon "Next image" at bounding box center [1095, 274] width 17 height 17
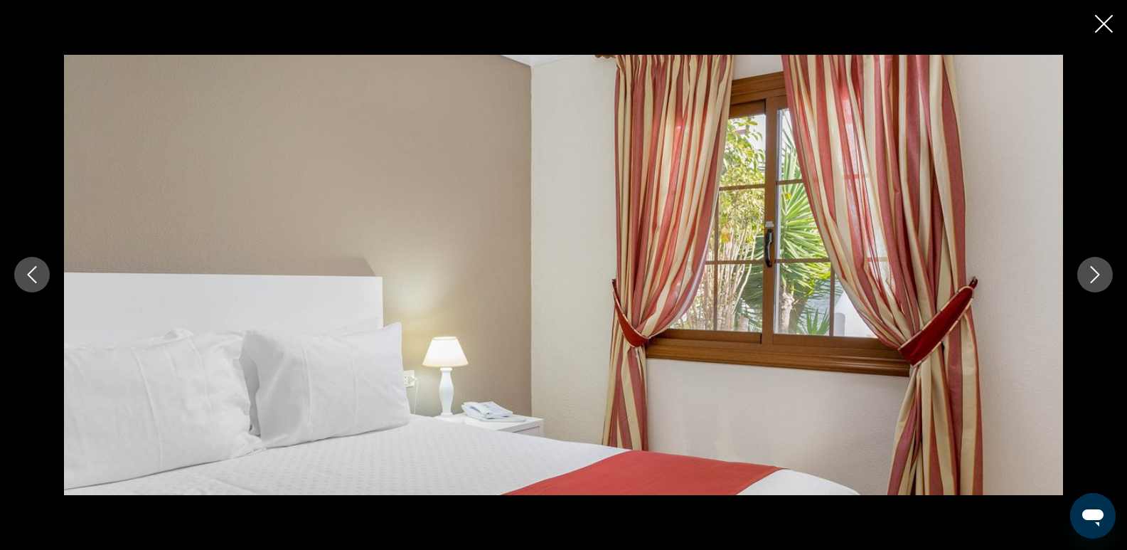
click at [1090, 275] on icon "Next image" at bounding box center [1095, 274] width 17 height 17
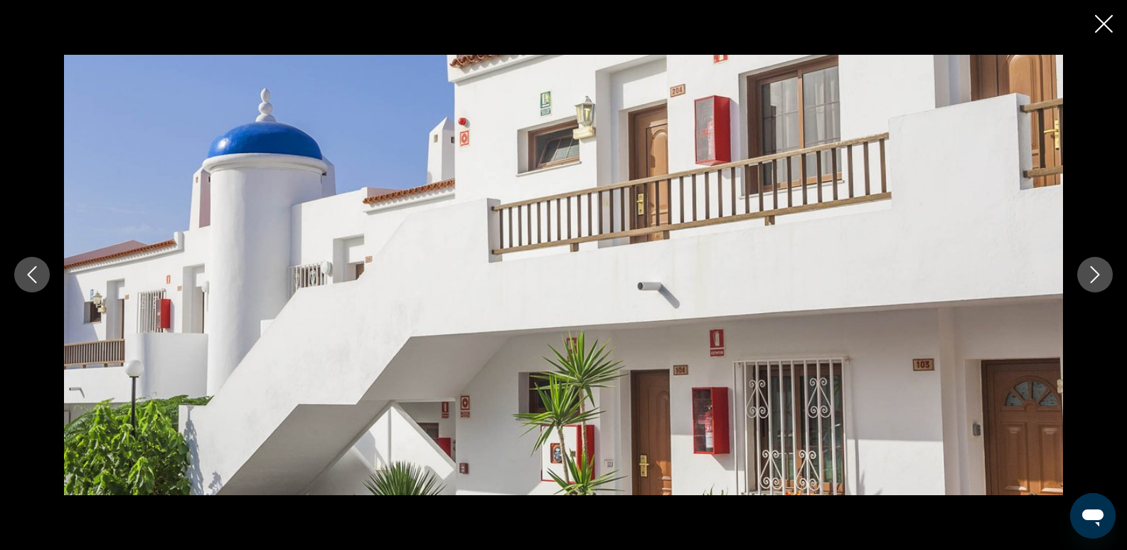
click at [1090, 275] on icon "Next image" at bounding box center [1095, 274] width 17 height 17
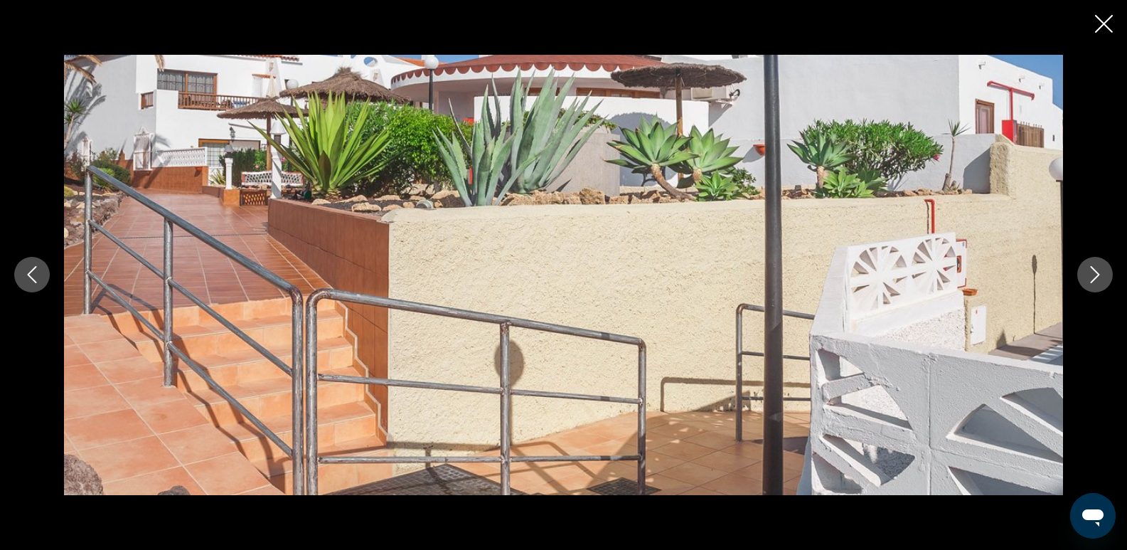
click at [1090, 275] on icon "Next image" at bounding box center [1095, 274] width 17 height 17
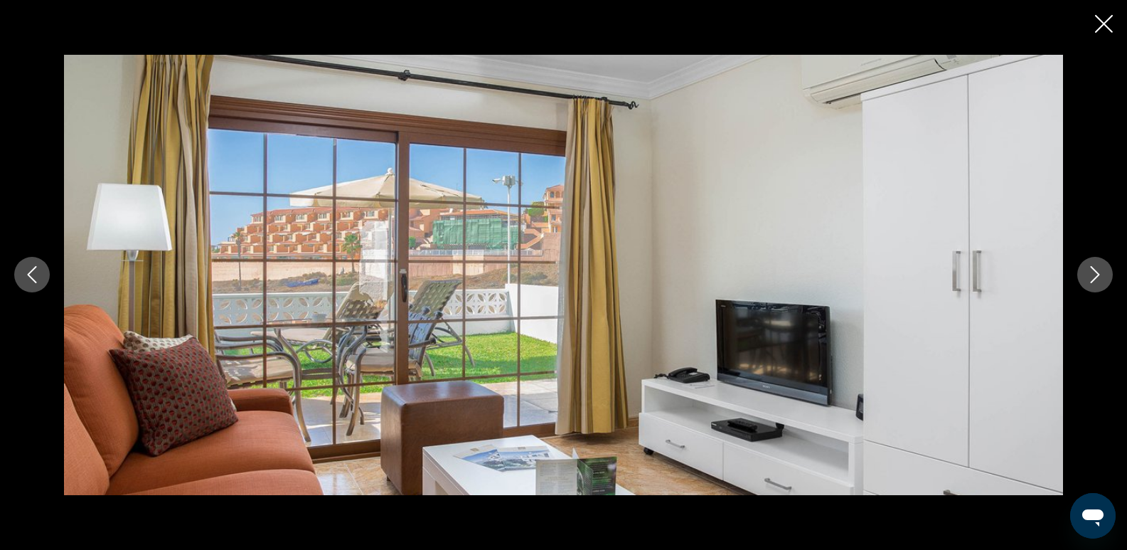
click at [1090, 275] on icon "Next image" at bounding box center [1095, 274] width 17 height 17
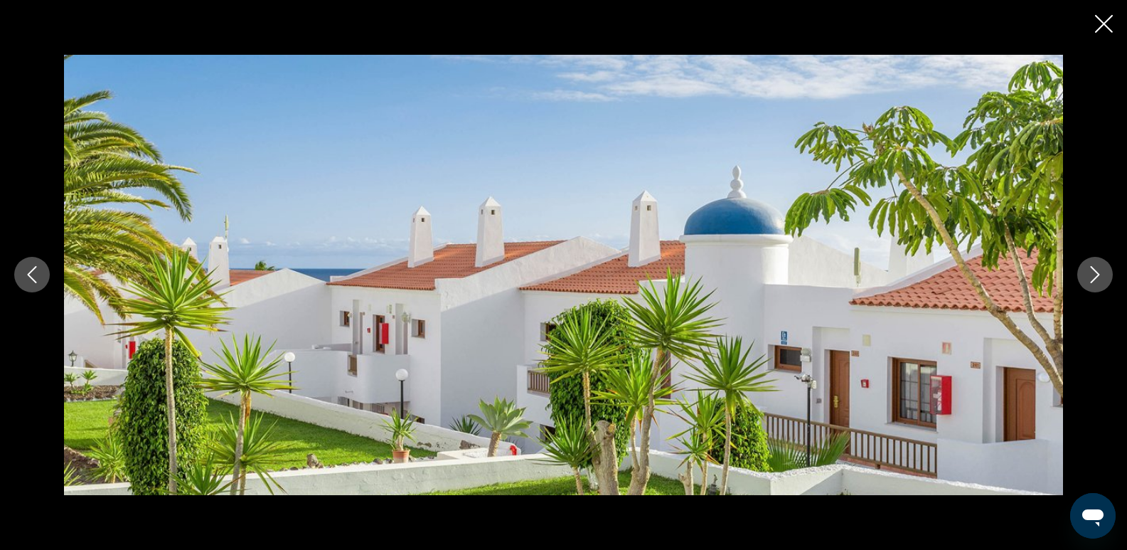
click at [1090, 275] on icon "Next image" at bounding box center [1095, 274] width 17 height 17
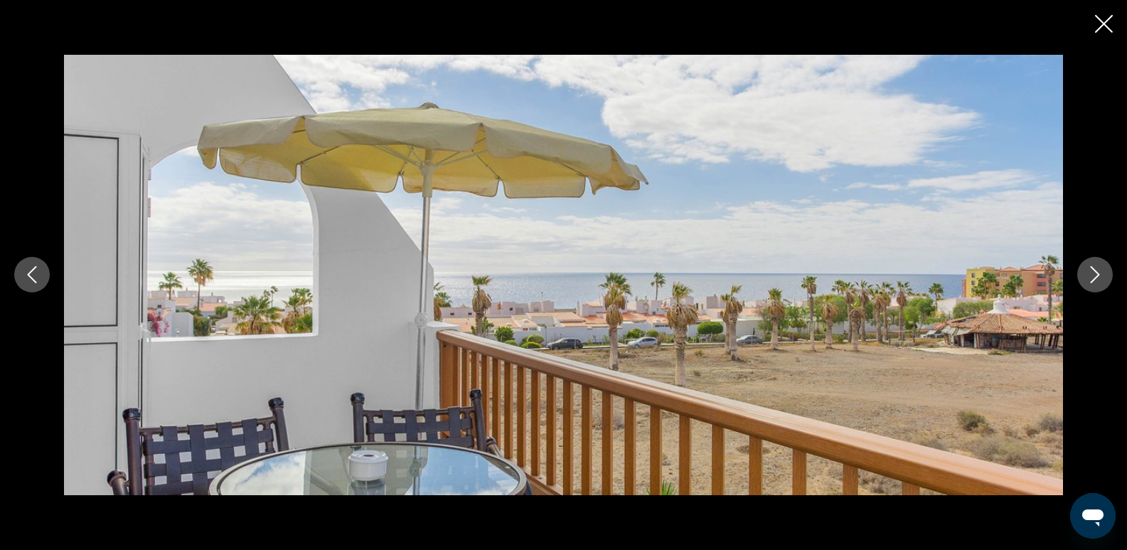
click at [1090, 275] on icon "Next image" at bounding box center [1095, 274] width 17 height 17
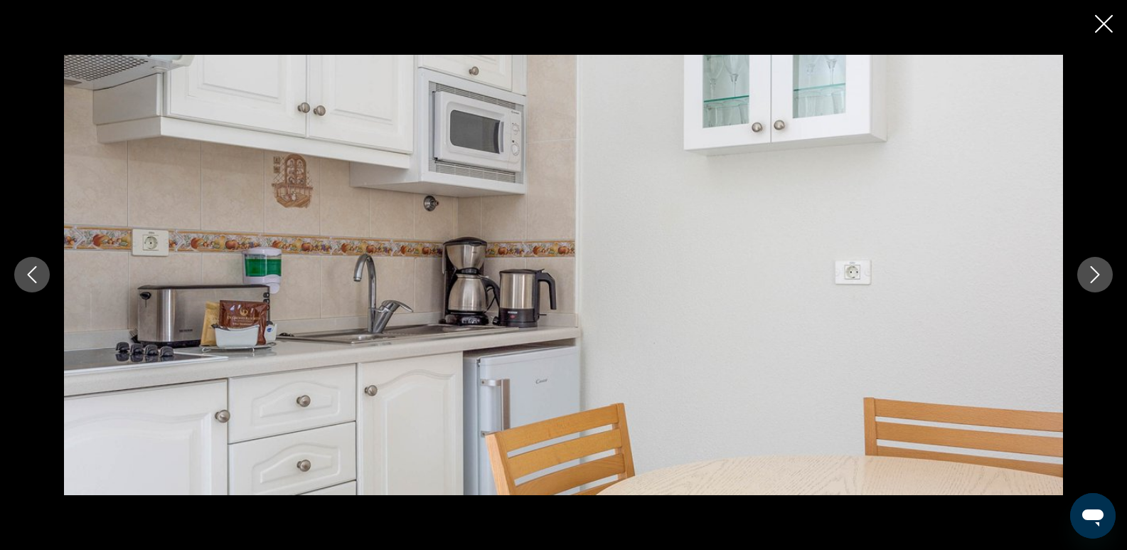
click at [1090, 275] on icon "Next image" at bounding box center [1095, 274] width 17 height 17
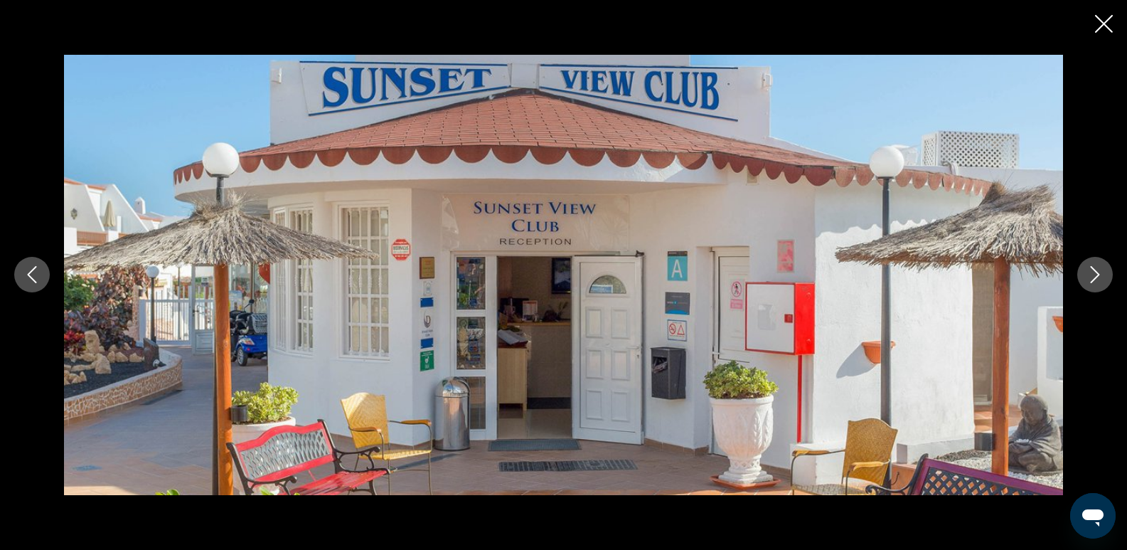
click at [1090, 275] on icon "Next image" at bounding box center [1095, 274] width 17 height 17
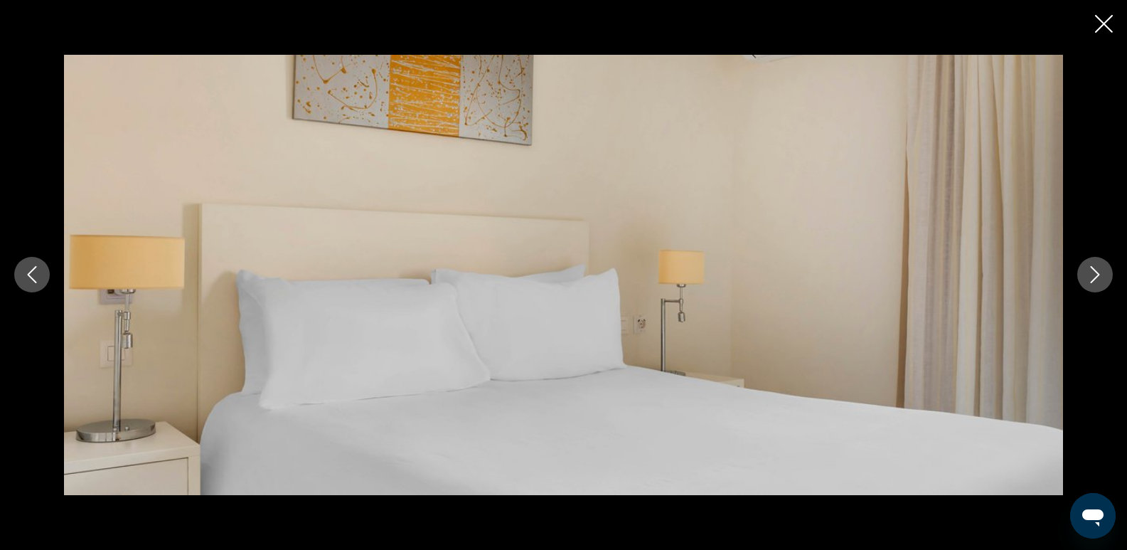
click at [1090, 275] on icon "Next image" at bounding box center [1095, 274] width 17 height 17
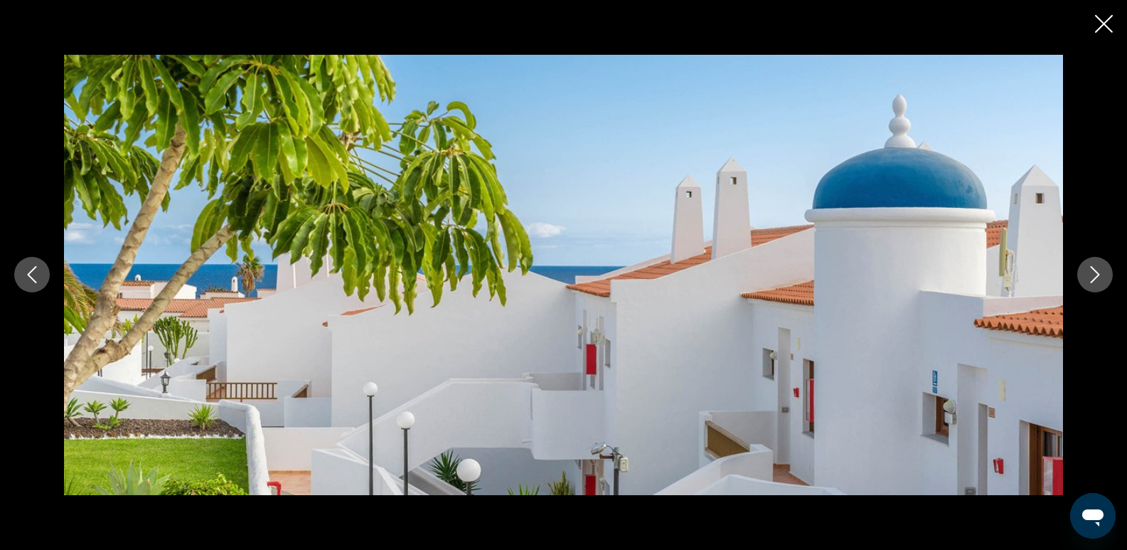
click at [1090, 275] on icon "Next image" at bounding box center [1095, 274] width 17 height 17
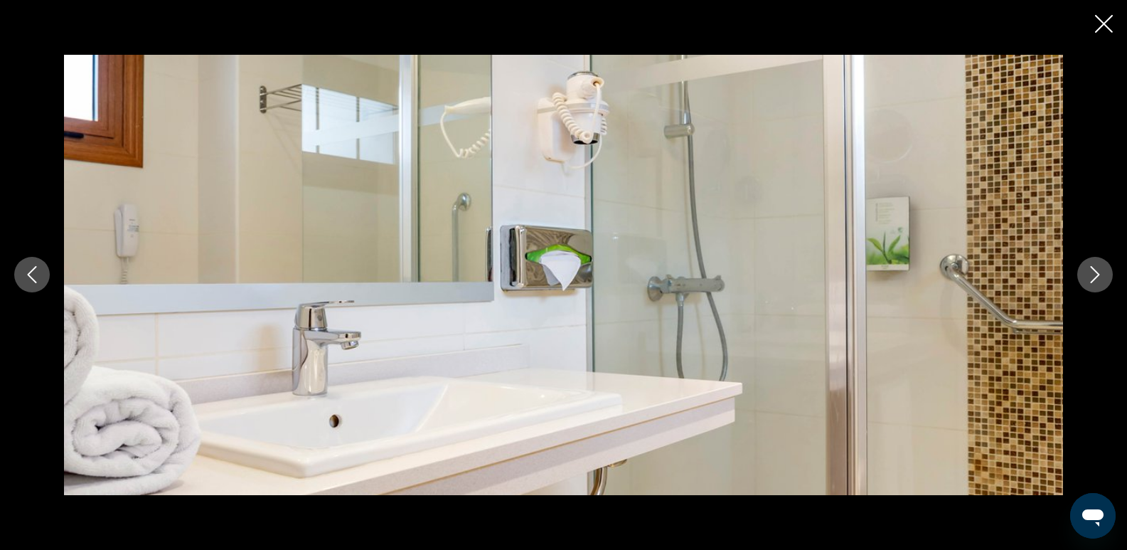
click at [1090, 275] on icon "Next image" at bounding box center [1095, 274] width 17 height 17
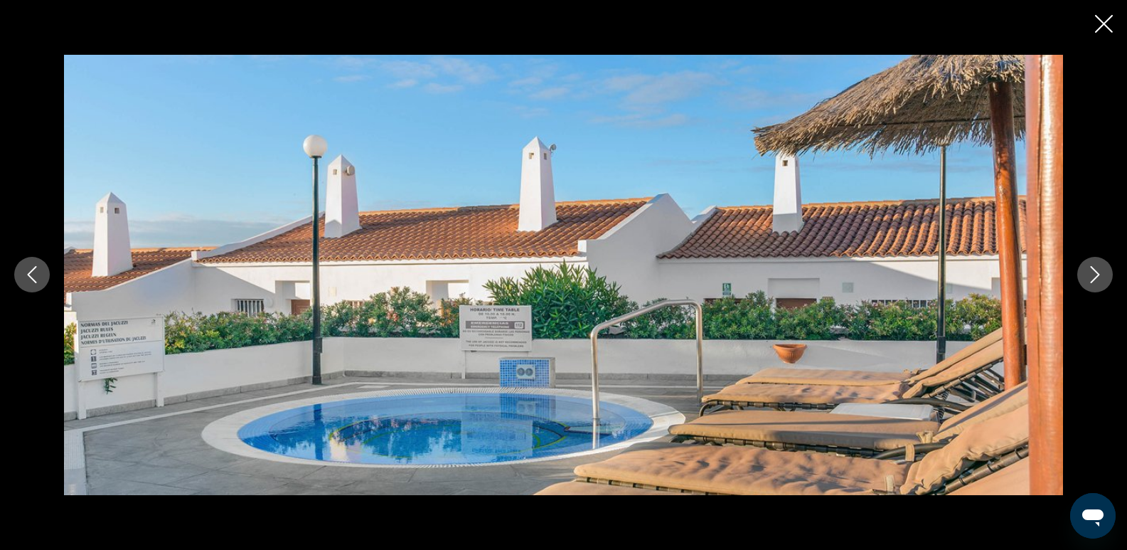
click at [1090, 275] on icon "Next image" at bounding box center [1095, 274] width 17 height 17
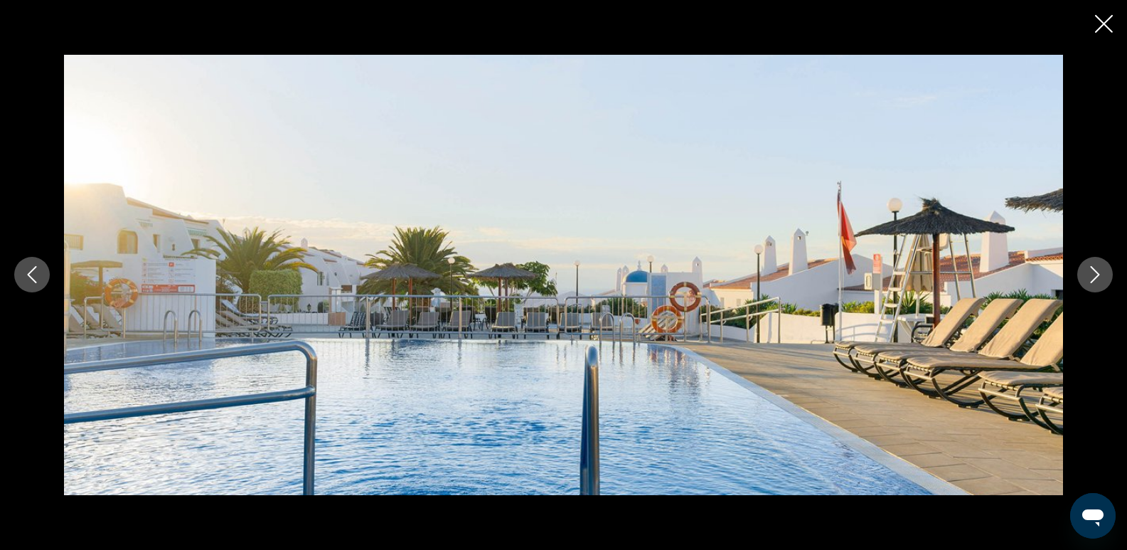
click at [1090, 275] on icon "Next image" at bounding box center [1095, 274] width 17 height 17
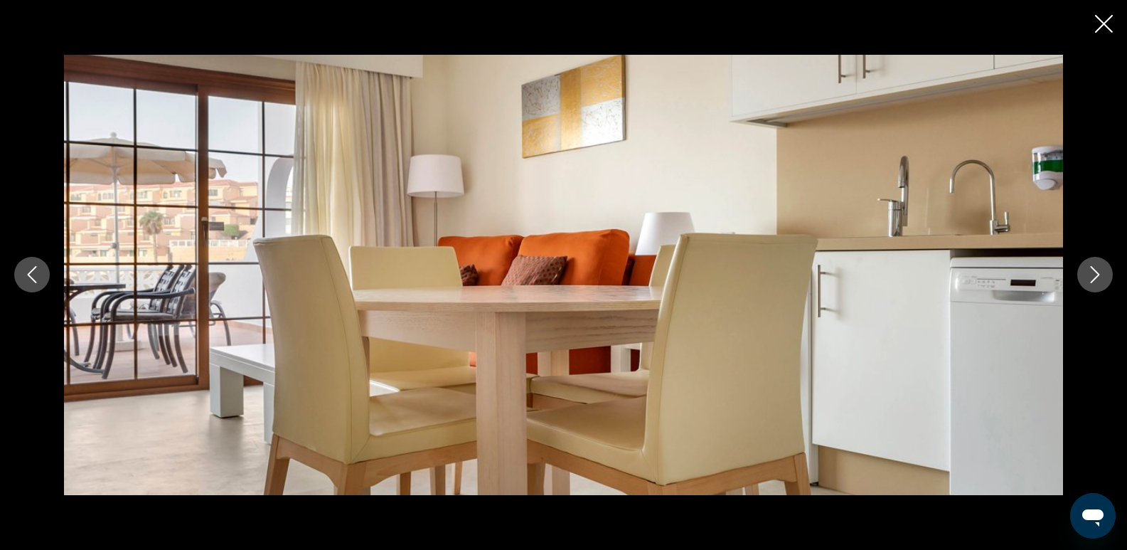
click at [1090, 275] on icon "Next image" at bounding box center [1095, 274] width 17 height 17
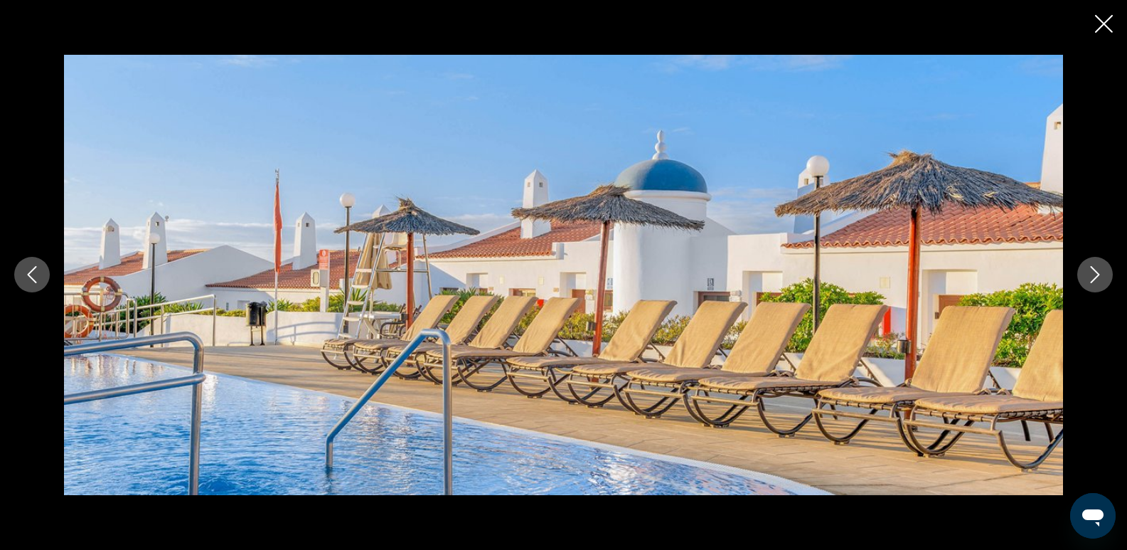
click at [1090, 275] on icon "Next image" at bounding box center [1095, 274] width 17 height 17
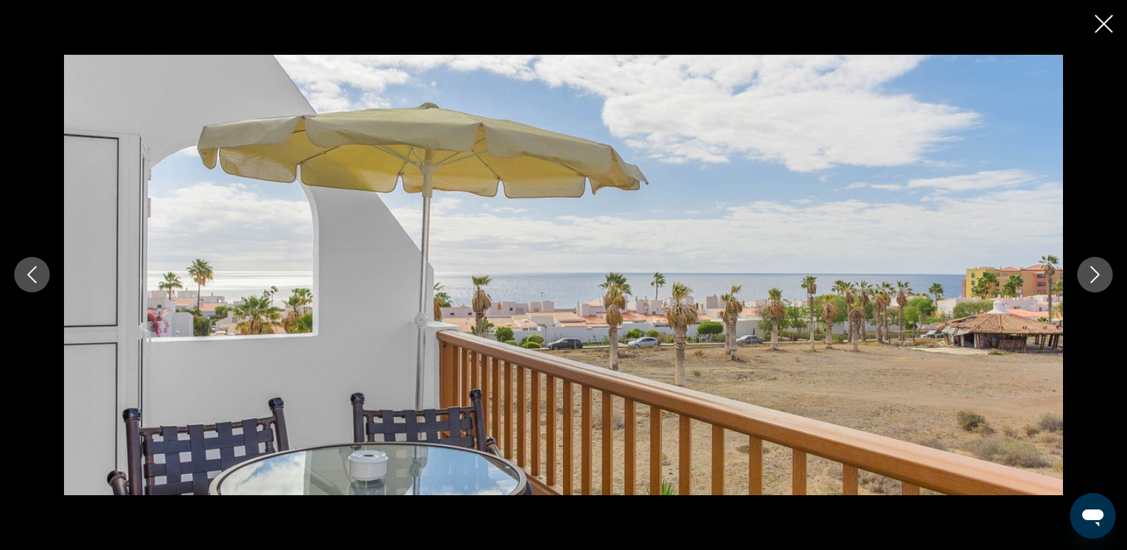
click at [1090, 275] on icon "Next image" at bounding box center [1095, 274] width 17 height 17
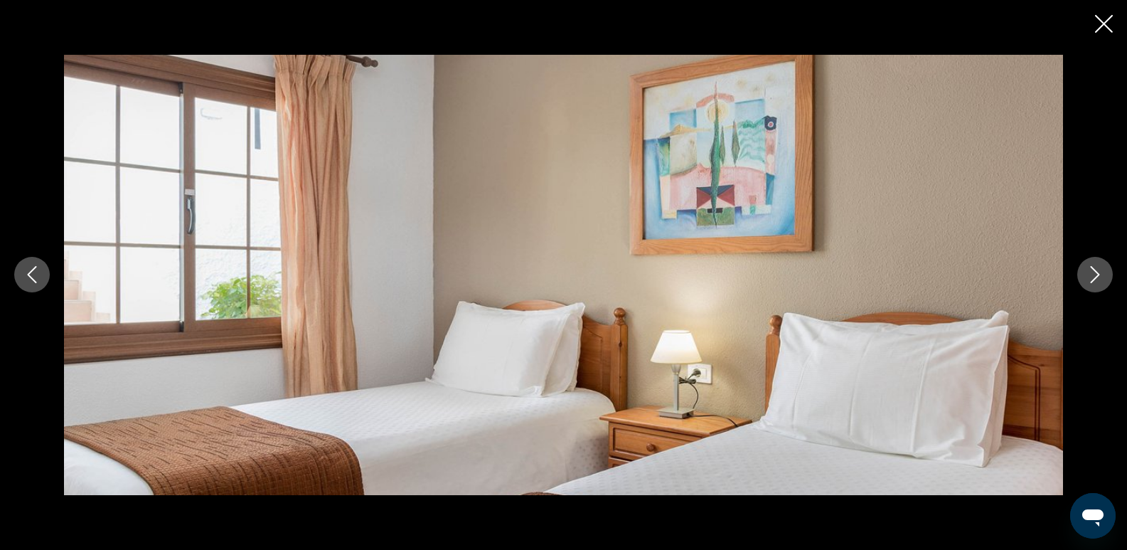
click at [1090, 275] on icon "Next image" at bounding box center [1095, 274] width 17 height 17
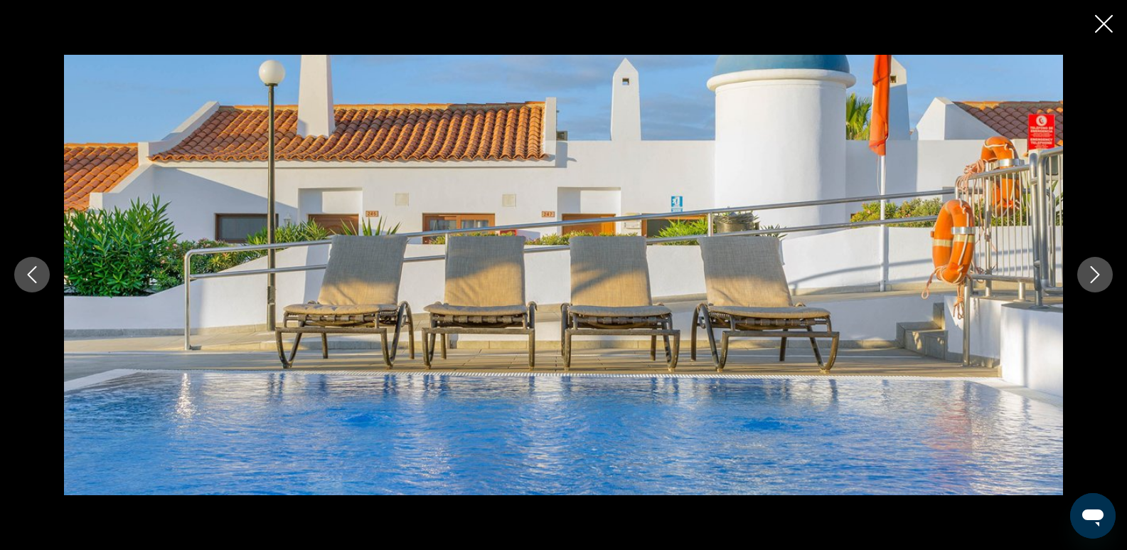
click at [1090, 275] on icon "Next image" at bounding box center [1095, 274] width 17 height 17
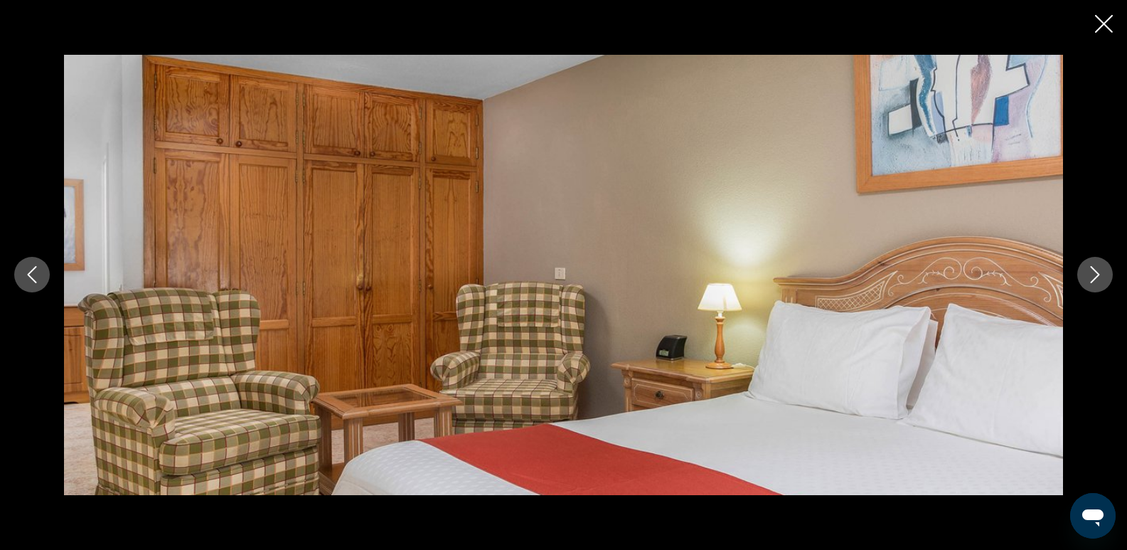
click at [1090, 275] on icon "Next image" at bounding box center [1095, 274] width 17 height 17
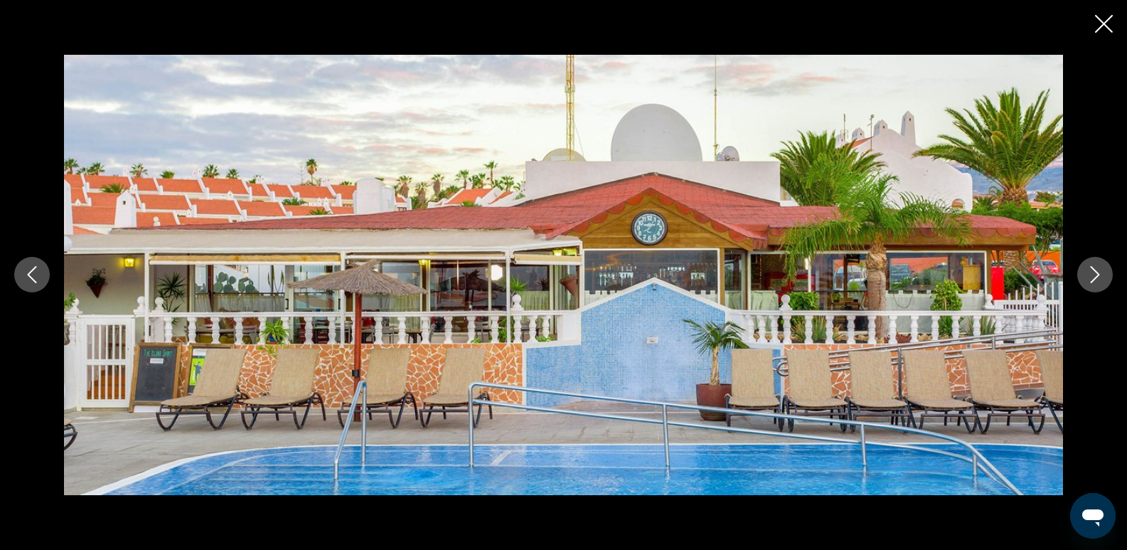
click at [1090, 275] on icon "Next image" at bounding box center [1095, 274] width 17 height 17
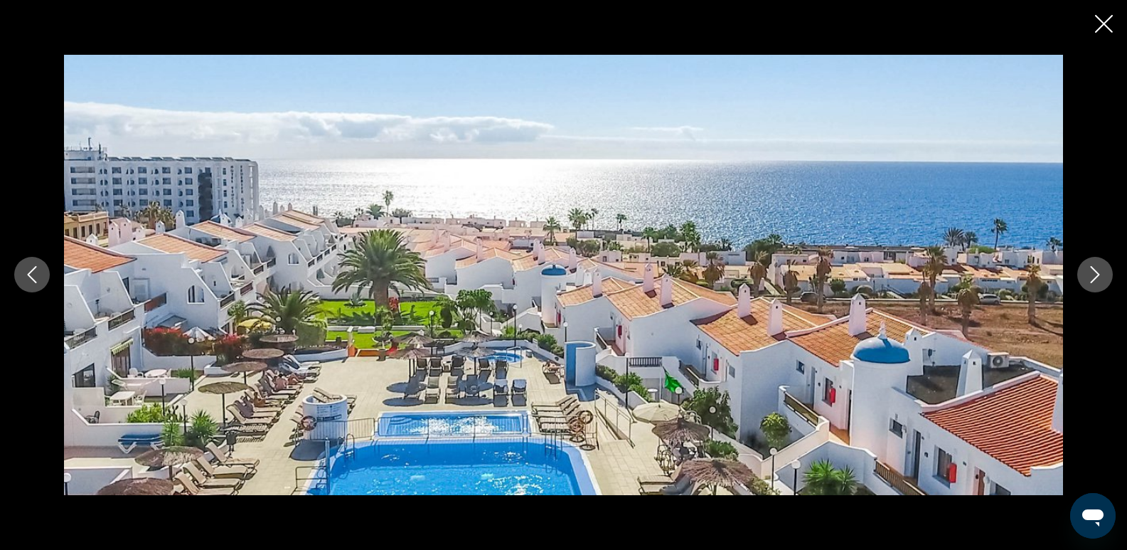
click at [1090, 276] on icon "Next image" at bounding box center [1095, 274] width 17 height 17
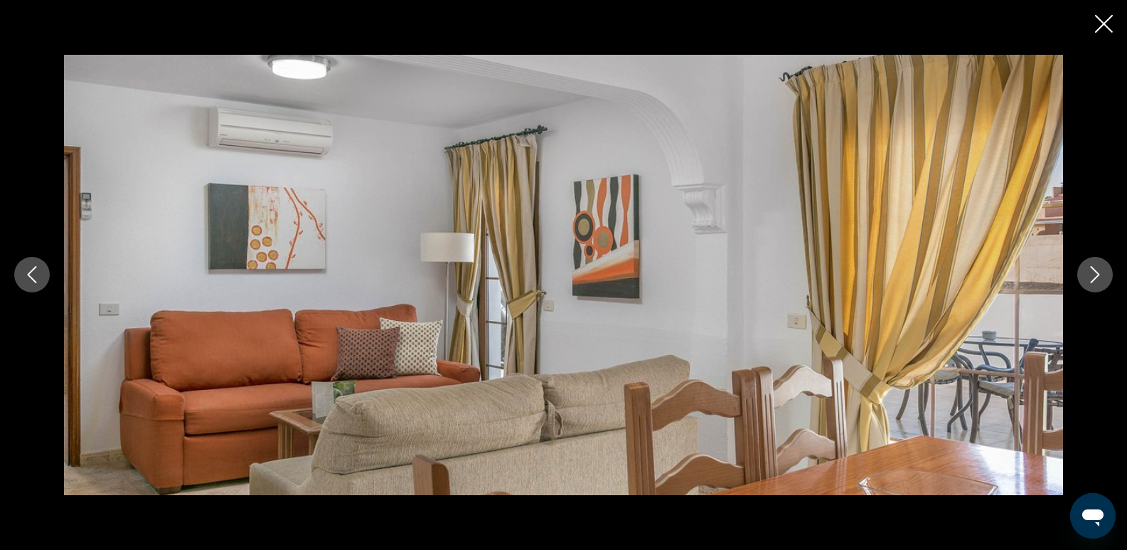
click at [1095, 280] on icon "Next image" at bounding box center [1095, 275] width 9 height 17
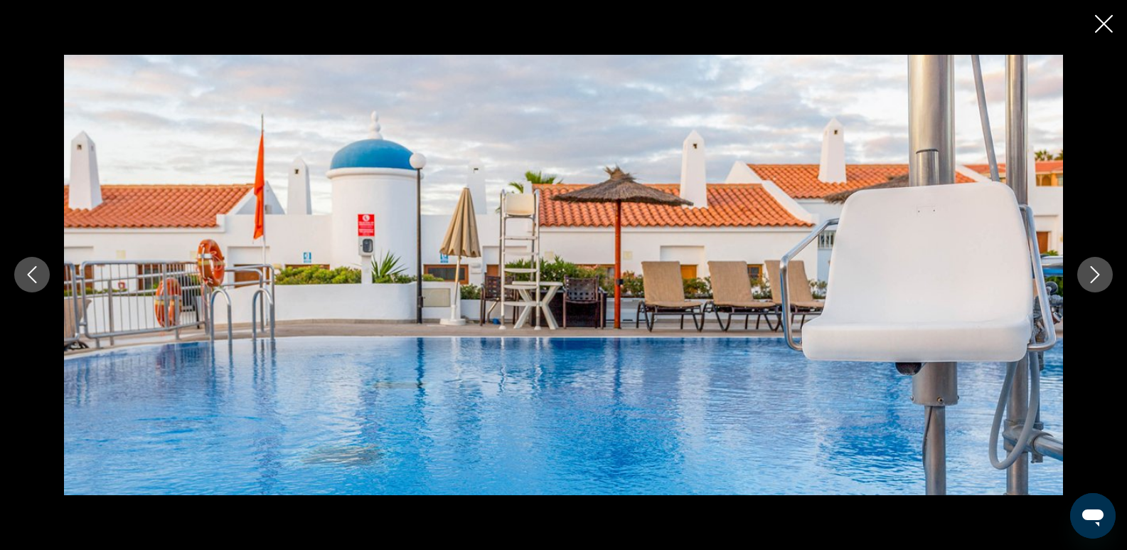
click at [1095, 280] on icon "Next image" at bounding box center [1095, 275] width 9 height 17
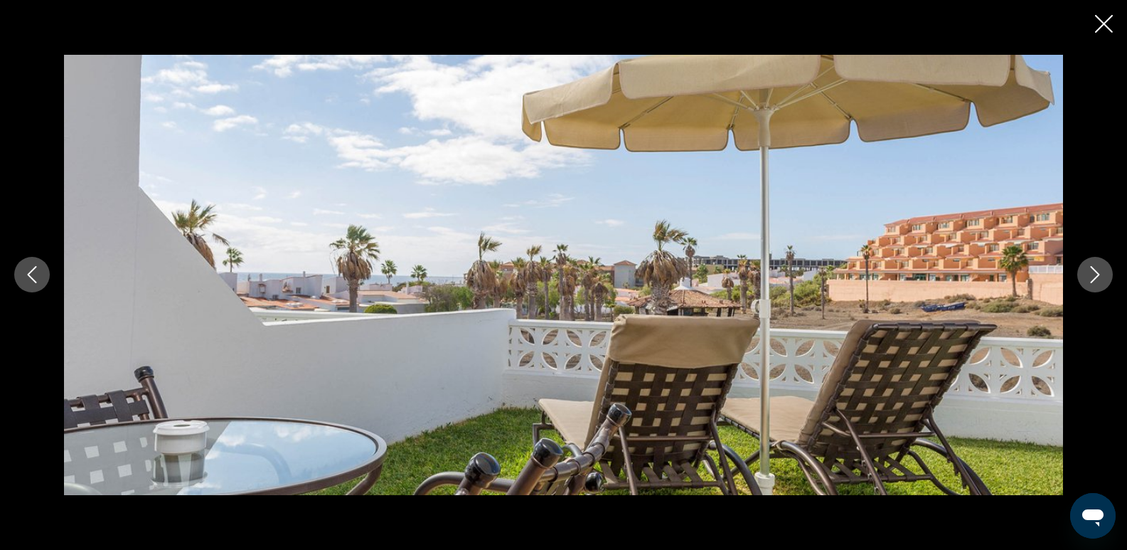
click at [1095, 280] on icon "Next image" at bounding box center [1095, 275] width 9 height 17
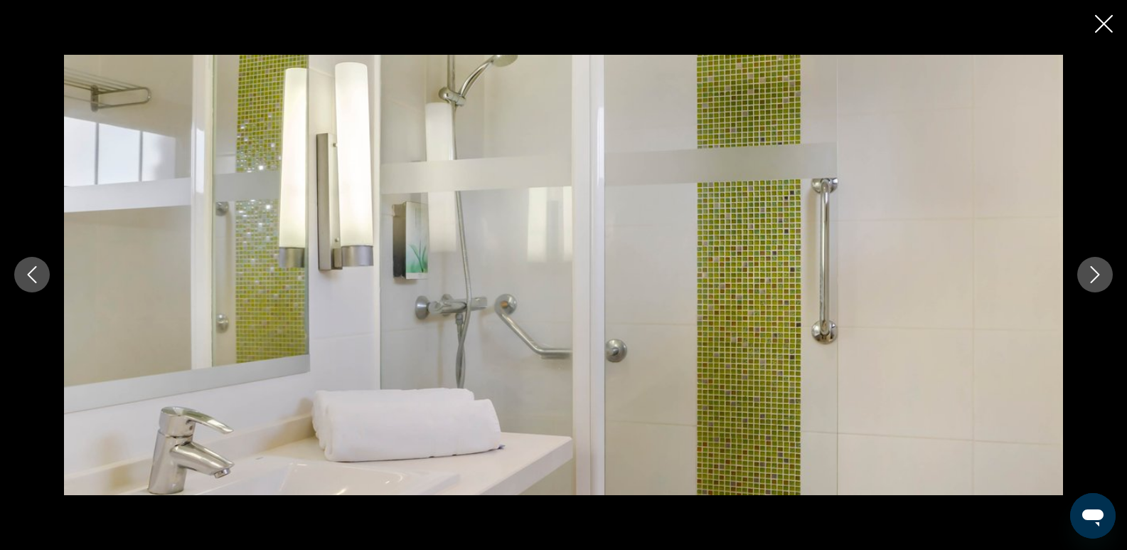
click at [1095, 280] on icon "Next image" at bounding box center [1095, 275] width 9 height 17
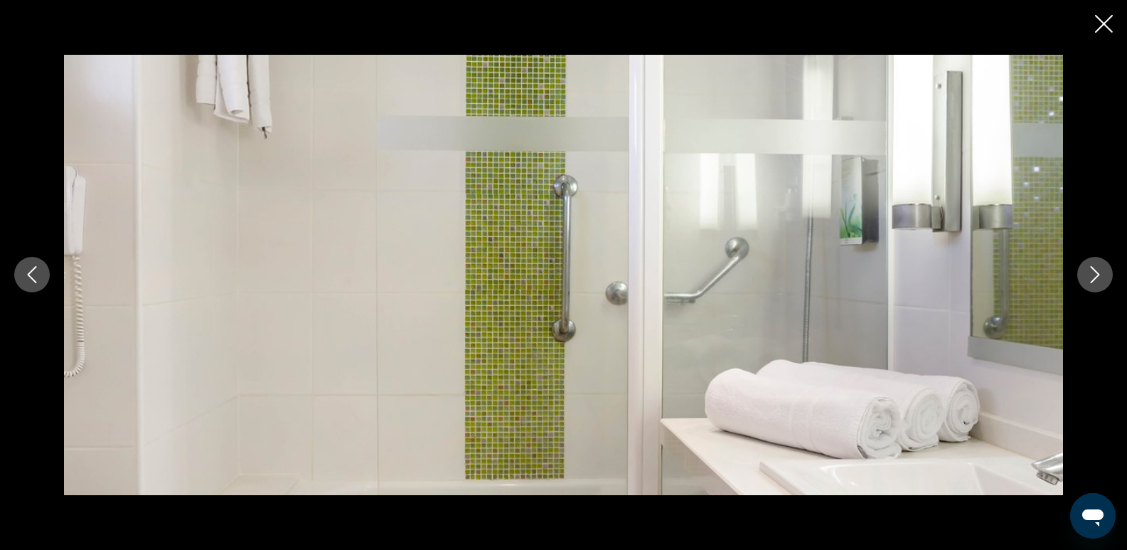
click at [1102, 24] on icon "Close slideshow" at bounding box center [1104, 24] width 18 height 18
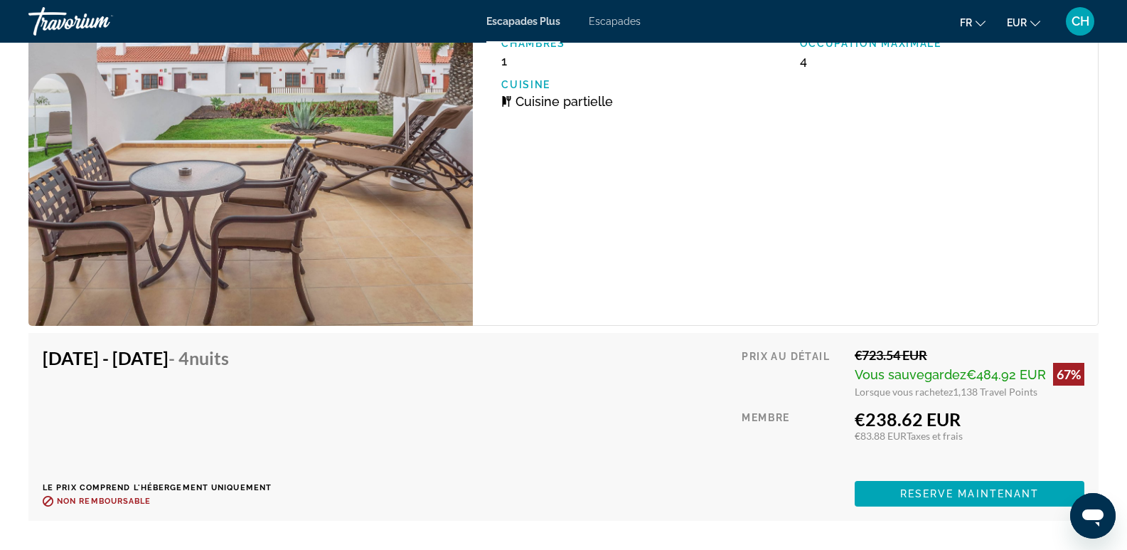
scroll to position [2703, 0]
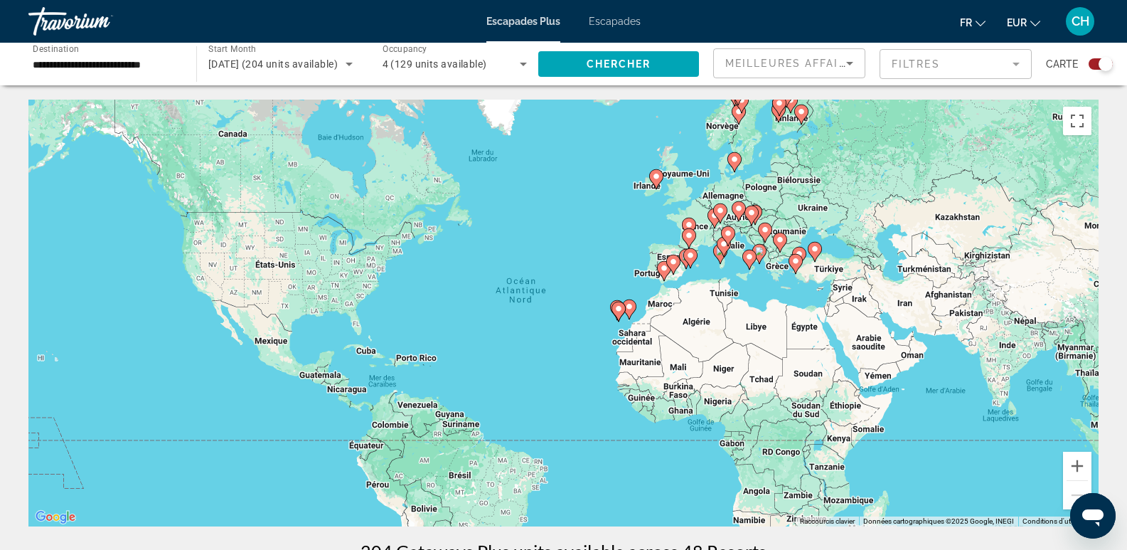
click at [619, 309] on image "Contenu principal" at bounding box center [619, 308] width 9 height 9
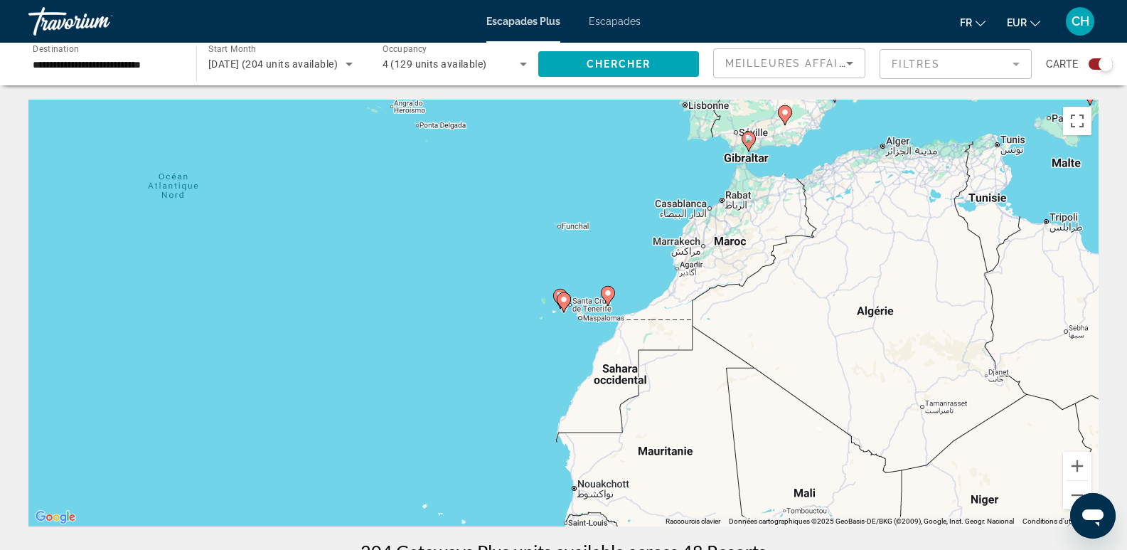
click at [565, 304] on icon "Contenu principal" at bounding box center [563, 302] width 13 height 18
type input "**********"
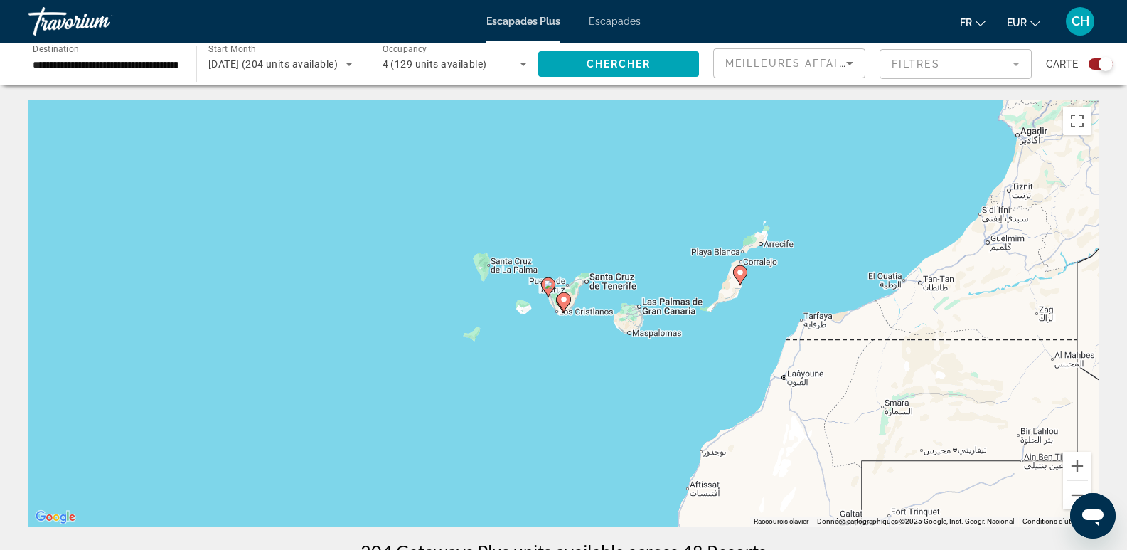
click at [565, 299] on image "Contenu principal" at bounding box center [564, 299] width 9 height 9
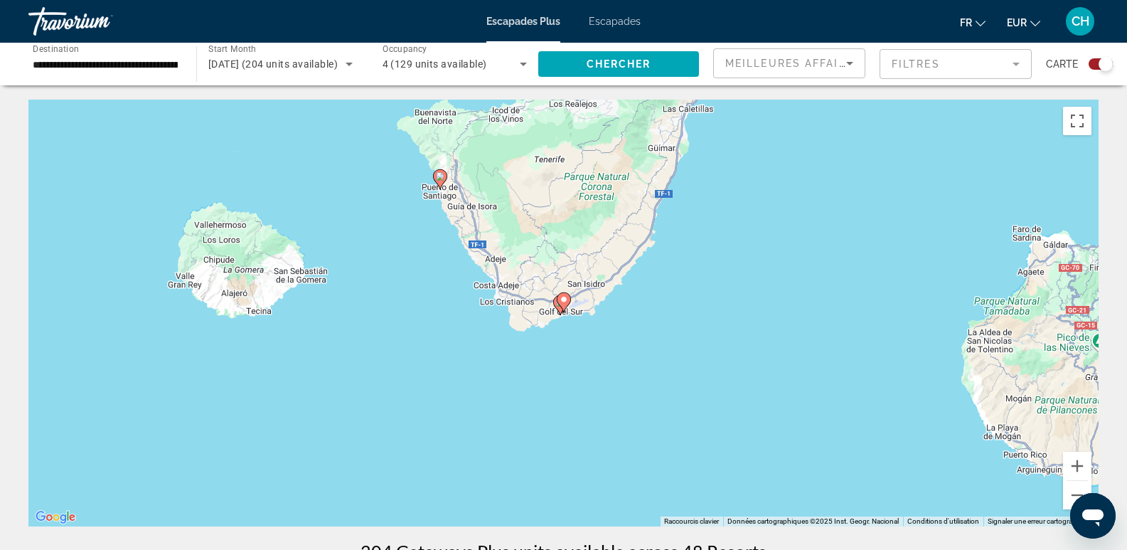
click at [568, 304] on icon "Contenu principal" at bounding box center [563, 302] width 13 height 18
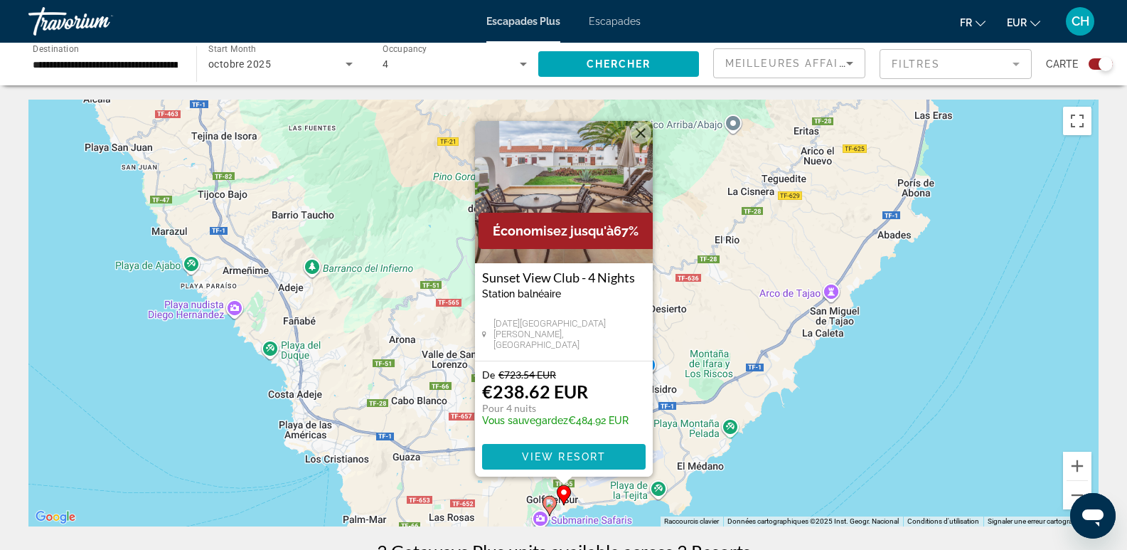
click at [543, 455] on span "View Resort" at bounding box center [563, 456] width 84 height 11
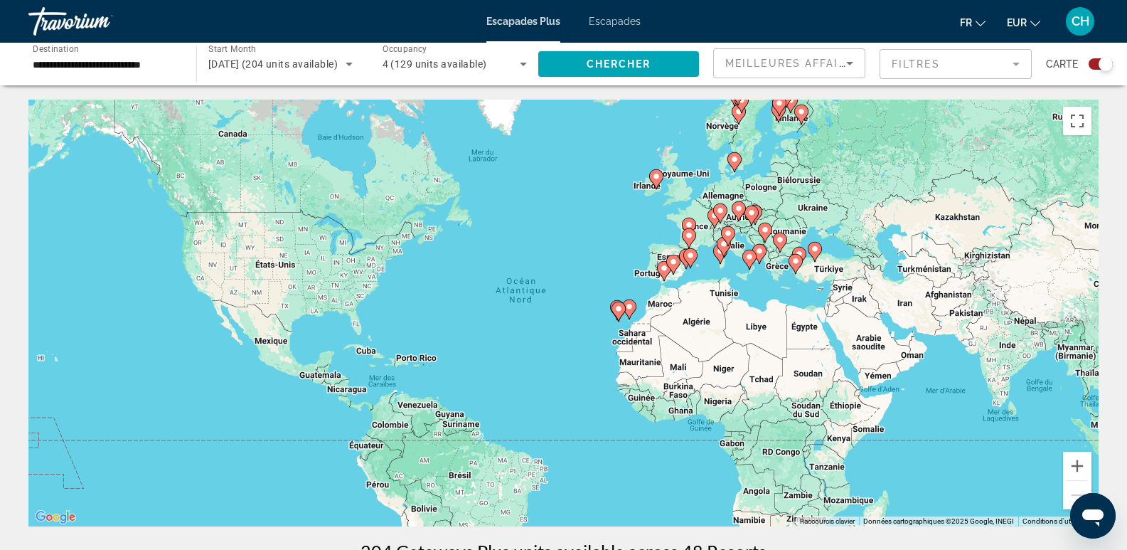
click at [615, 312] on image "Contenu principal" at bounding box center [619, 308] width 9 height 9
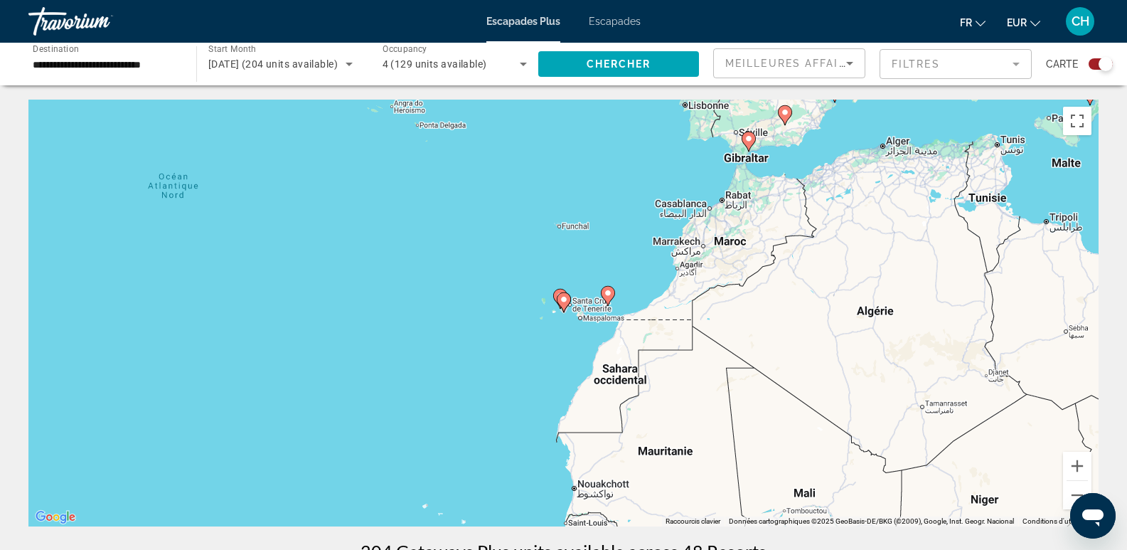
click at [565, 305] on icon "Contenu principal" at bounding box center [563, 302] width 13 height 18
type input "**********"
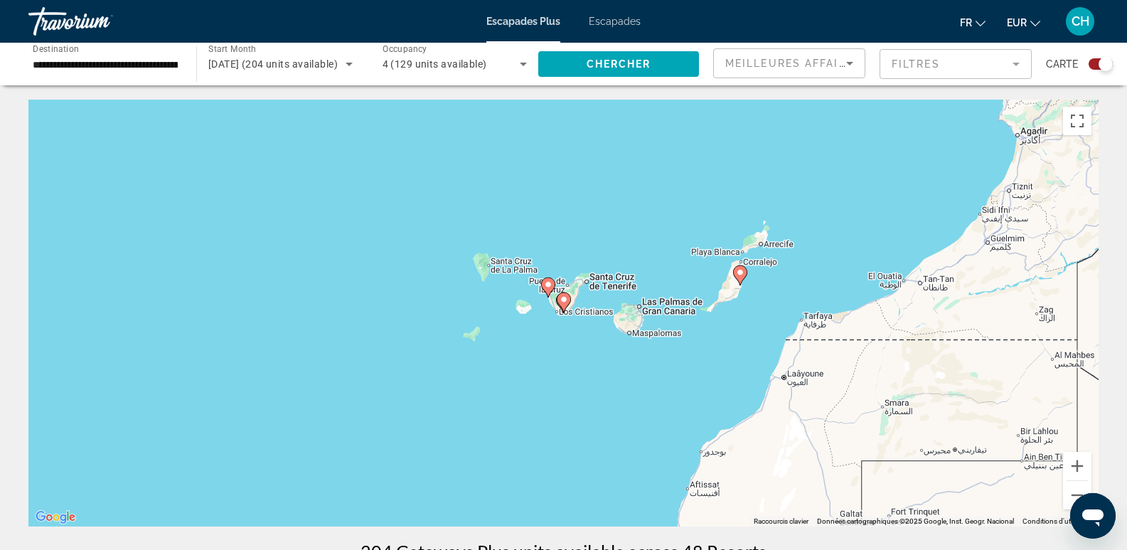
click at [565, 305] on icon "Contenu principal" at bounding box center [563, 302] width 13 height 18
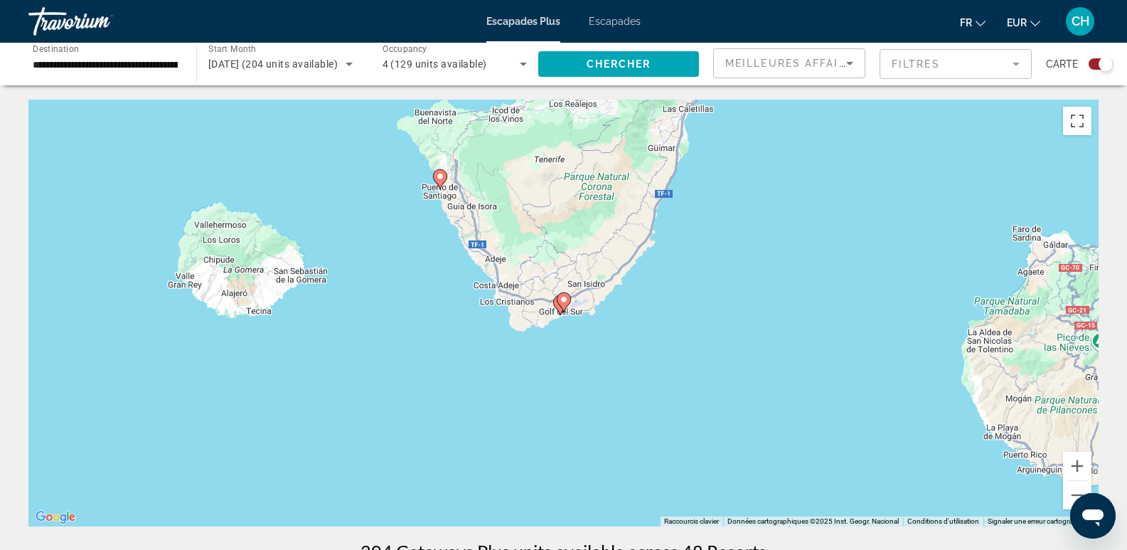
click at [563, 295] on icon "Contenu principal" at bounding box center [563, 302] width 13 height 18
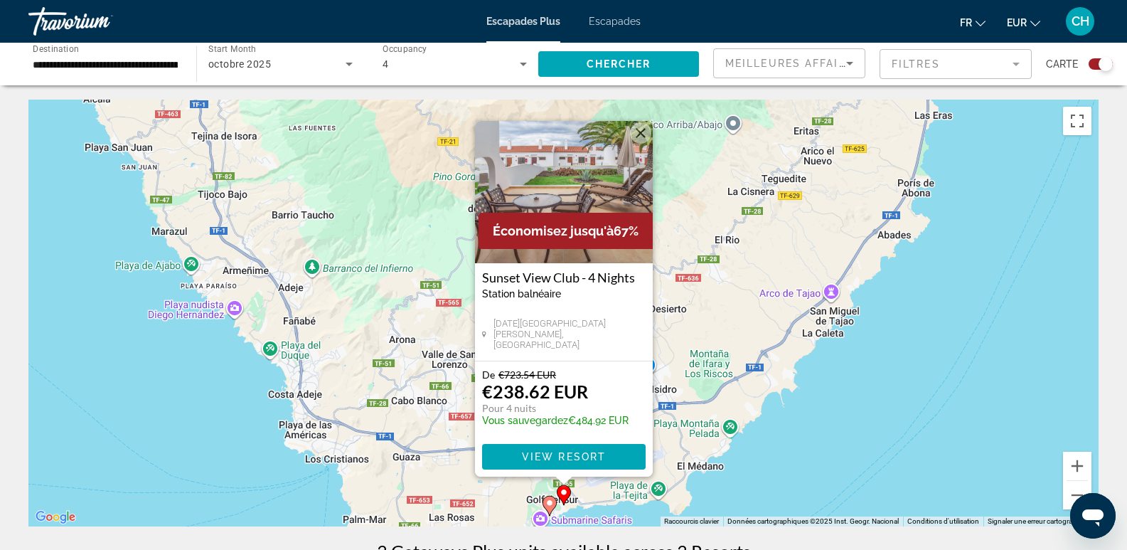
click at [547, 502] on image "Contenu principal" at bounding box center [550, 503] width 9 height 9
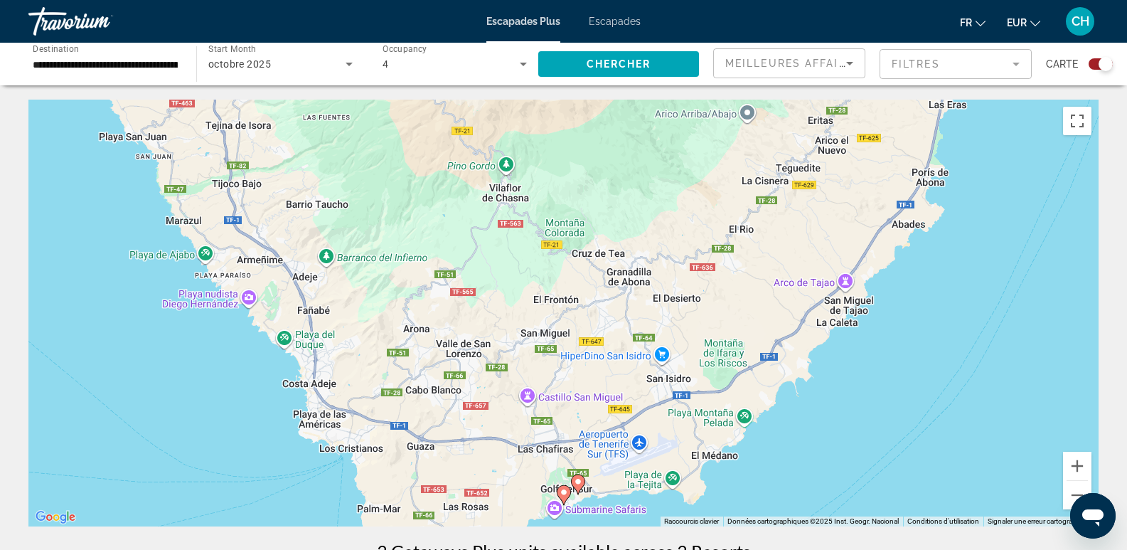
click at [566, 496] on image "Contenu principal" at bounding box center [564, 492] width 9 height 9
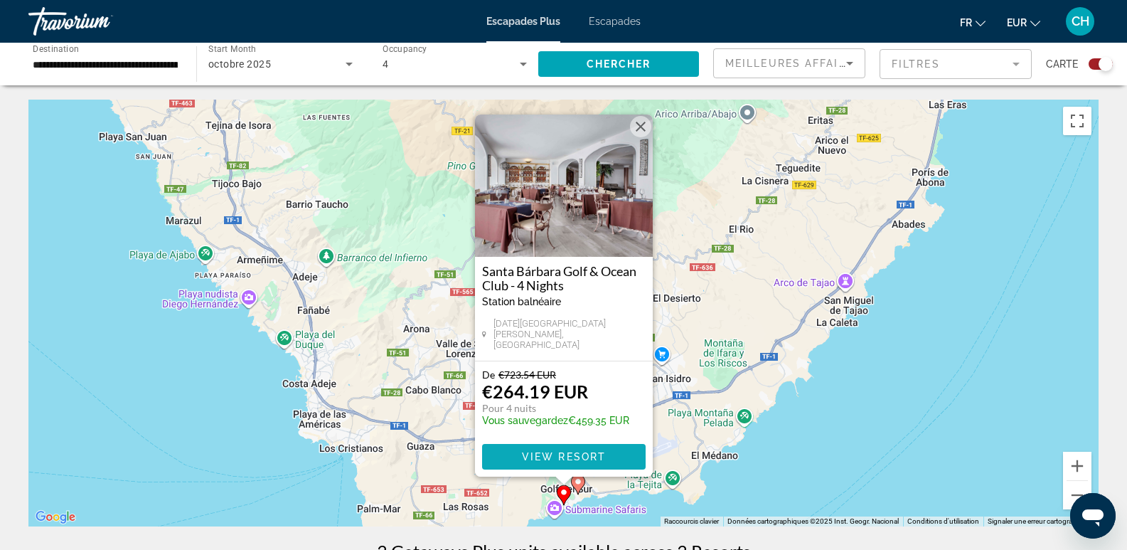
click at [570, 455] on span "View Resort" at bounding box center [563, 456] width 84 height 11
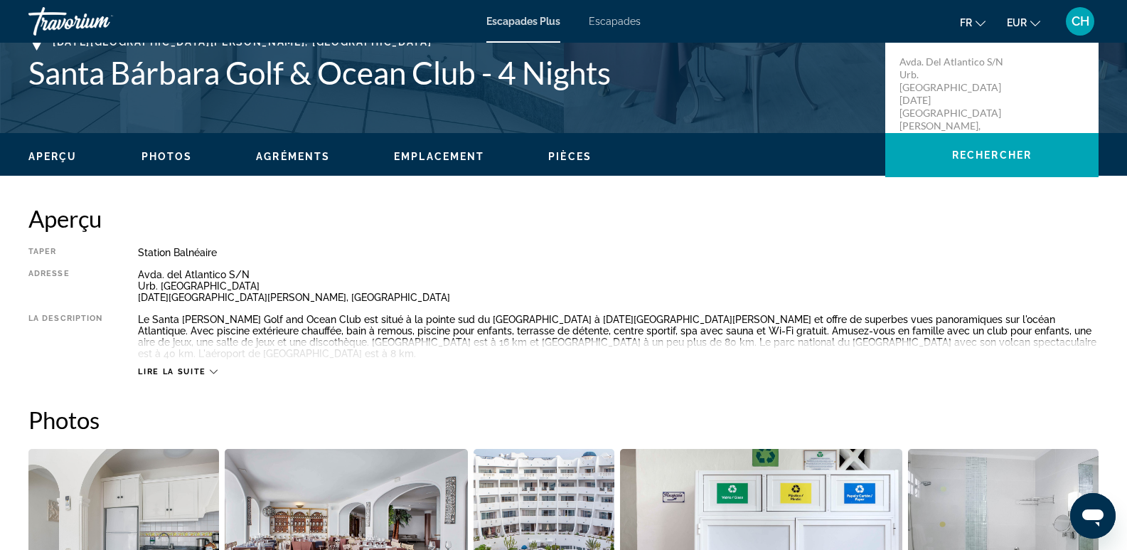
scroll to position [498, 0]
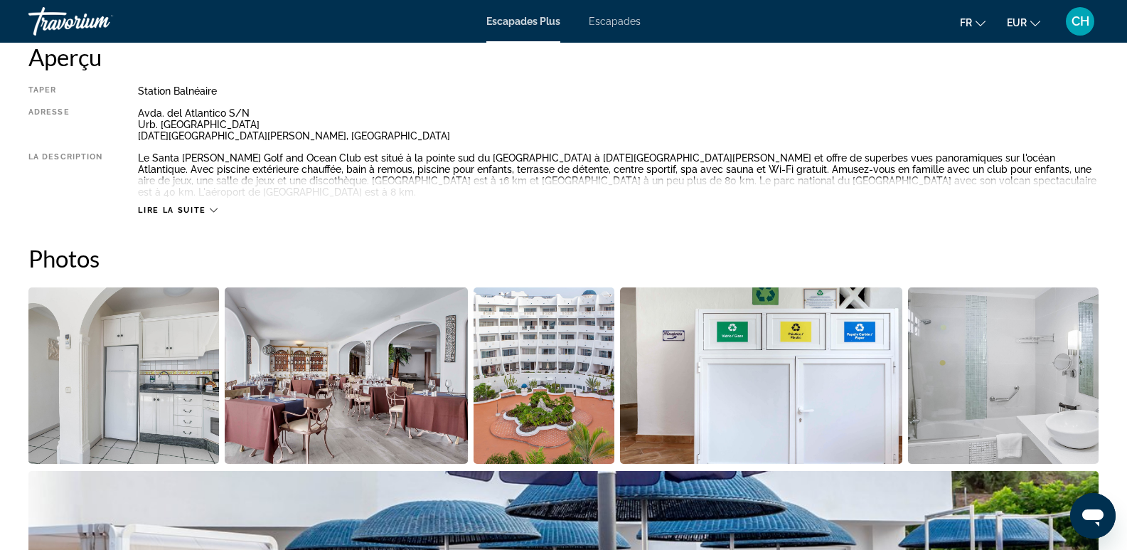
click at [158, 361] on img "Open full-screen image slider" at bounding box center [123, 375] width 191 height 176
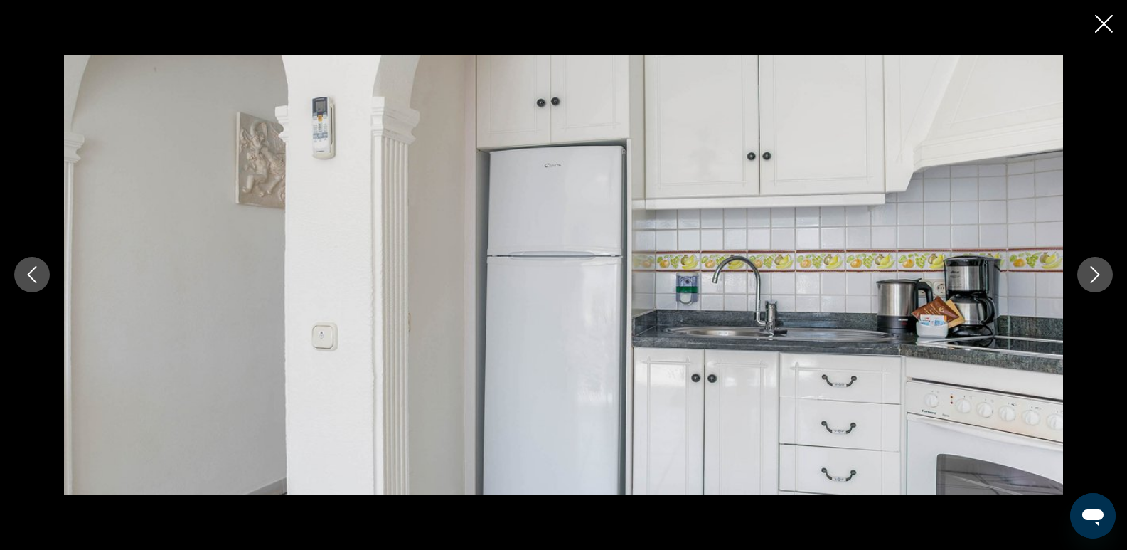
click at [1103, 272] on icon "Next image" at bounding box center [1095, 274] width 17 height 17
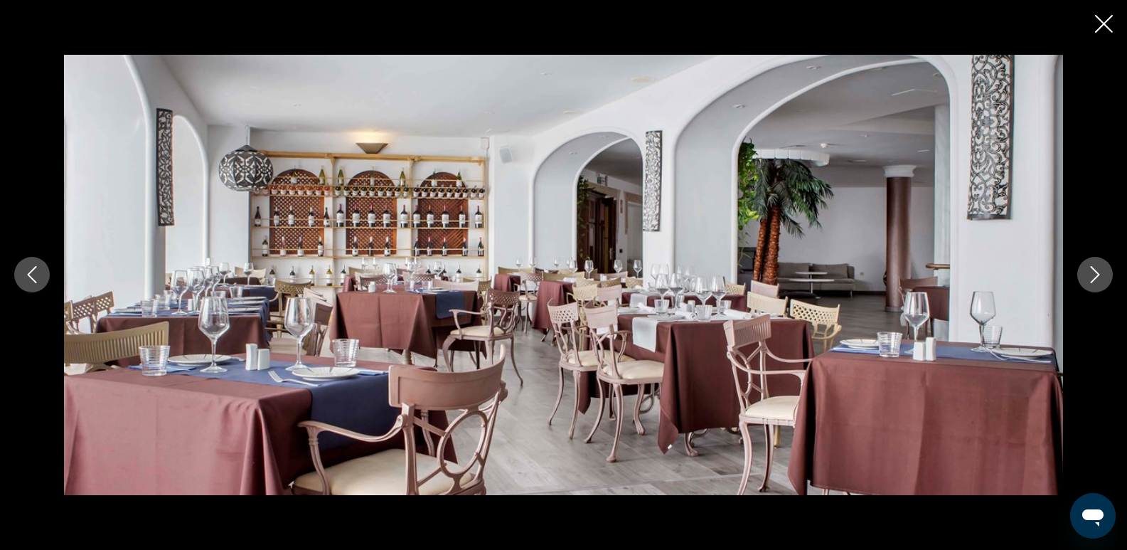
click at [1103, 272] on icon "Next image" at bounding box center [1095, 274] width 17 height 17
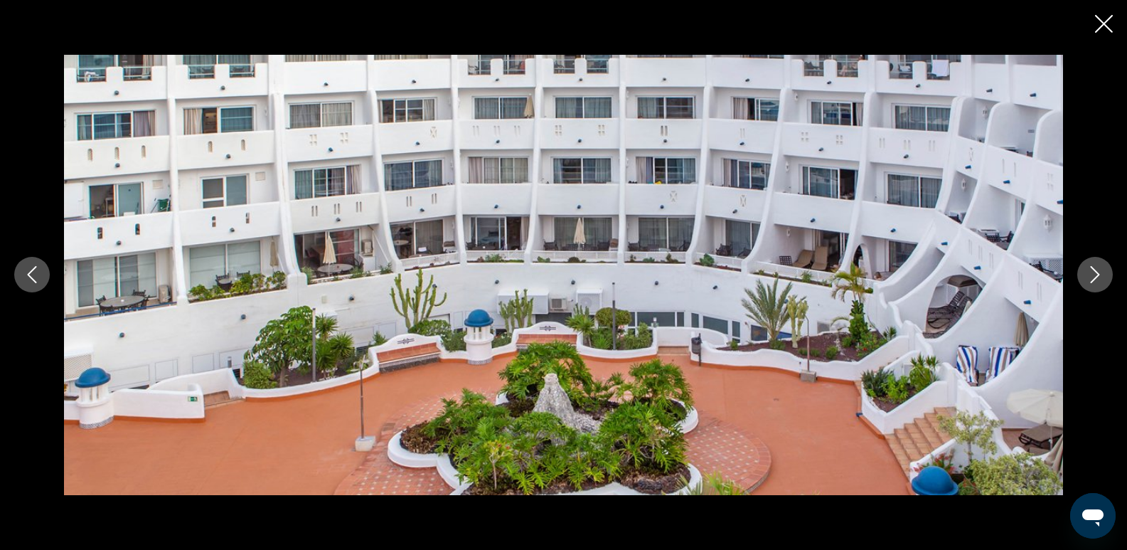
click at [1103, 272] on icon "Next image" at bounding box center [1095, 274] width 17 height 17
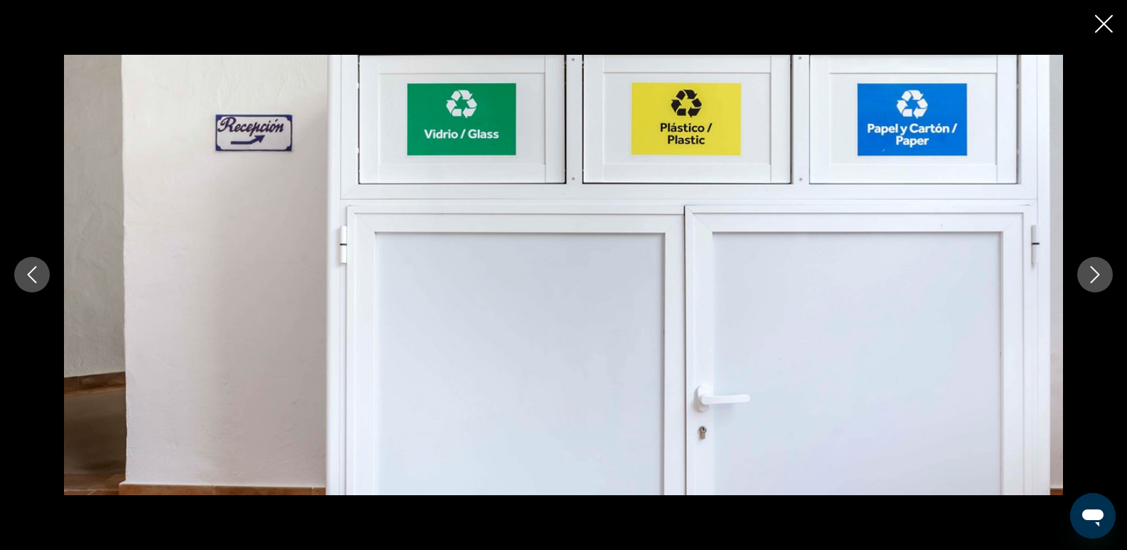
click at [1103, 272] on icon "Next image" at bounding box center [1095, 274] width 17 height 17
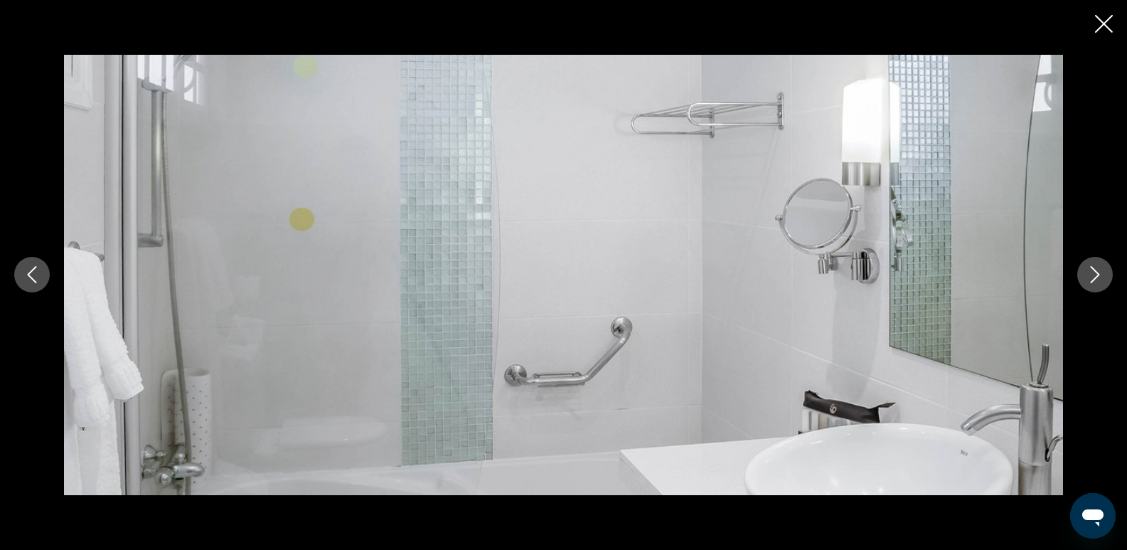
click at [1103, 272] on icon "Next image" at bounding box center [1095, 274] width 17 height 17
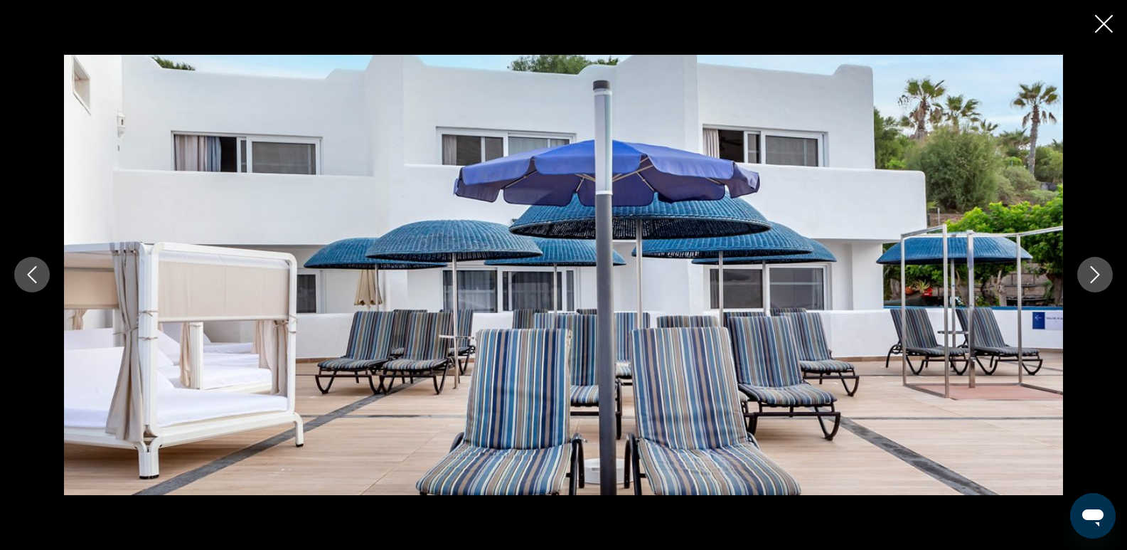
click at [1103, 272] on icon "Next image" at bounding box center [1095, 274] width 17 height 17
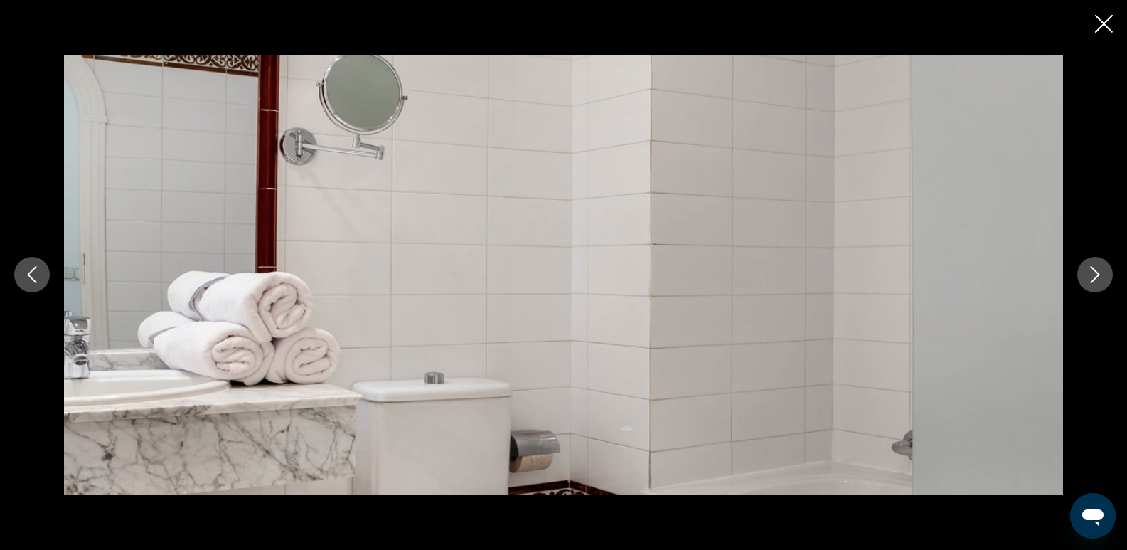
click at [1103, 272] on icon "Next image" at bounding box center [1095, 274] width 17 height 17
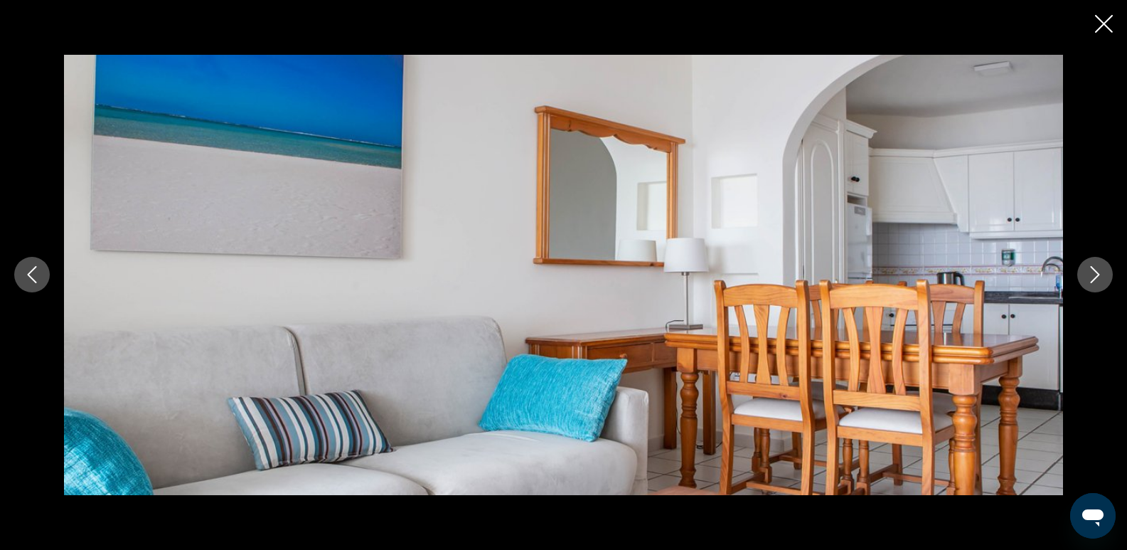
click at [1103, 272] on icon "Next image" at bounding box center [1095, 274] width 17 height 17
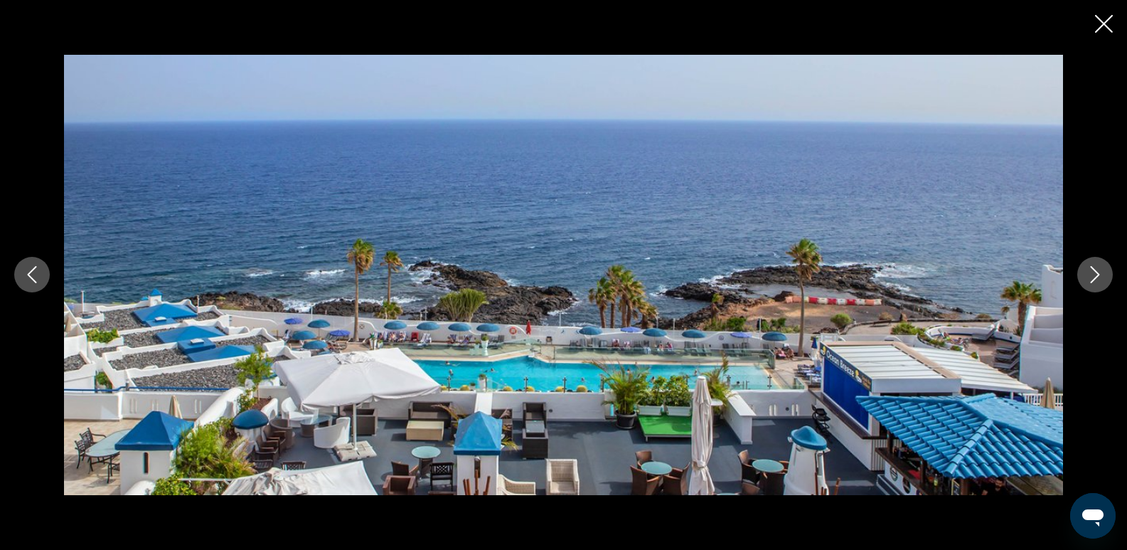
click at [1103, 272] on icon "Next image" at bounding box center [1095, 274] width 17 height 17
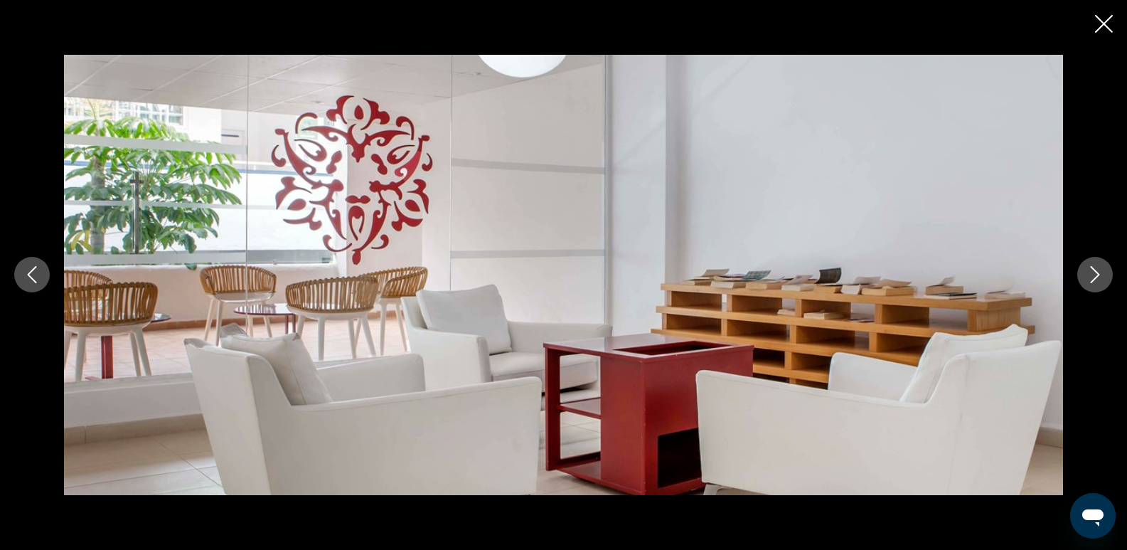
click at [1103, 272] on icon "Next image" at bounding box center [1095, 274] width 17 height 17
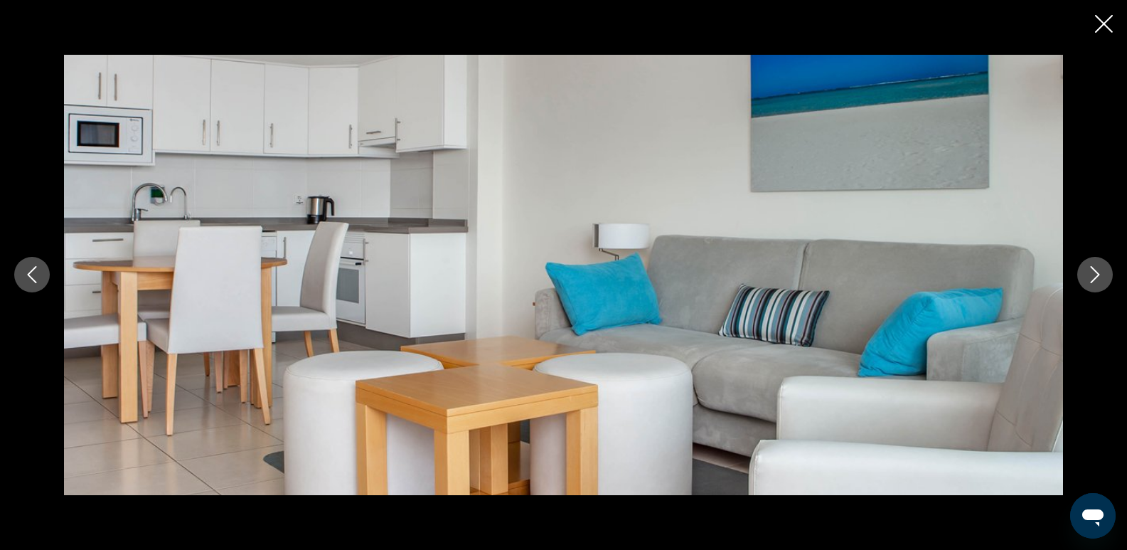
click at [1103, 272] on icon "Next image" at bounding box center [1095, 274] width 17 height 17
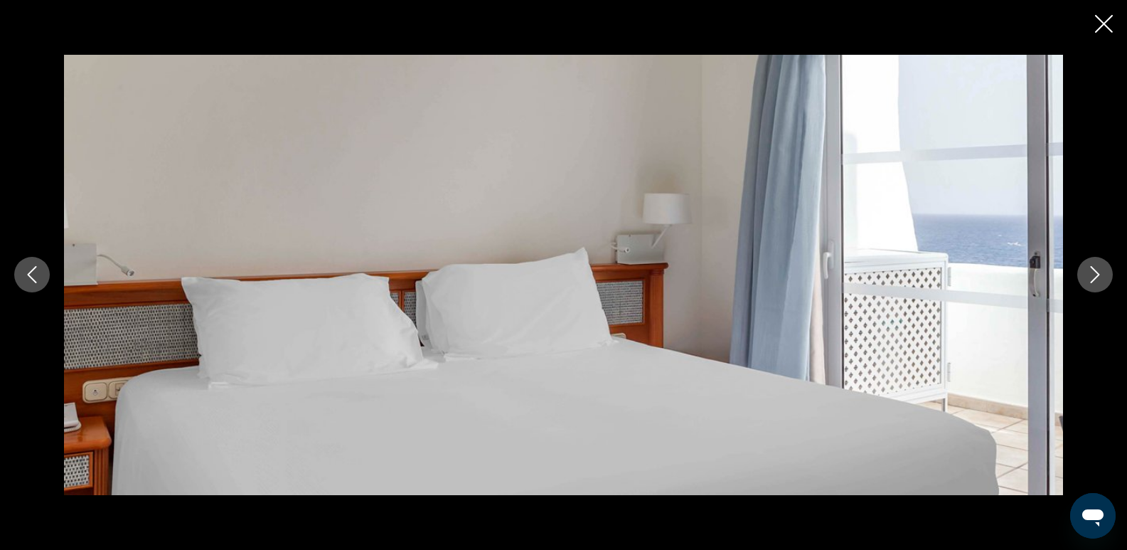
click at [1099, 274] on icon "Next image" at bounding box center [1095, 275] width 9 height 17
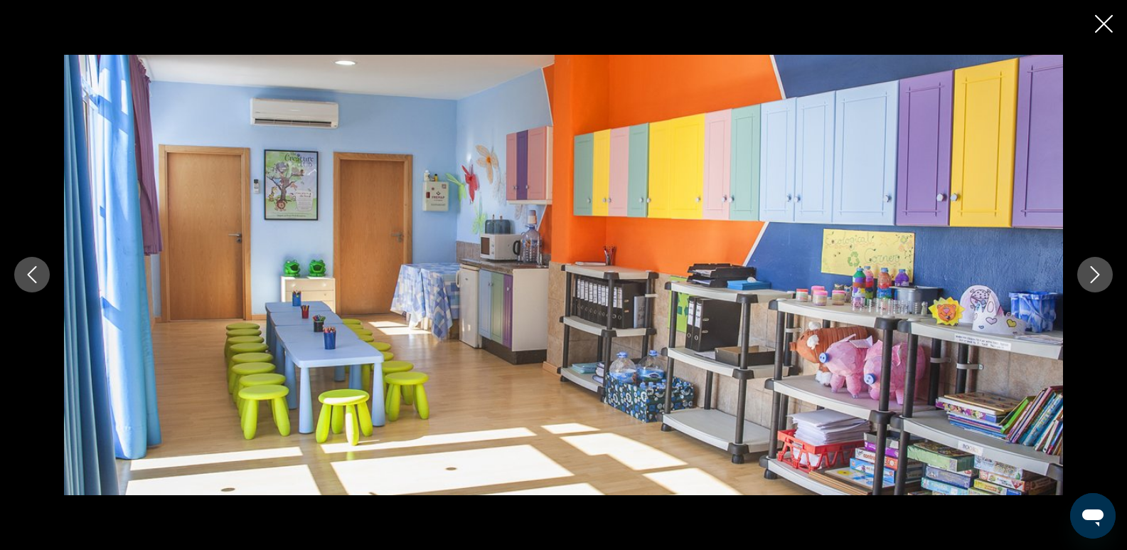
click at [1099, 274] on icon "Next image" at bounding box center [1095, 275] width 9 height 17
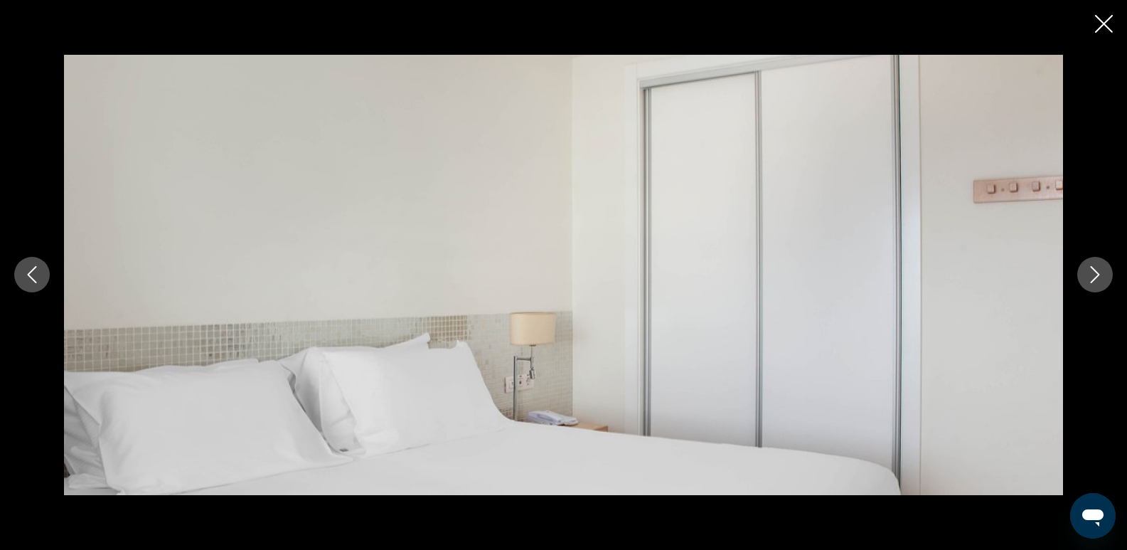
click at [1099, 274] on icon "Next image" at bounding box center [1095, 275] width 9 height 17
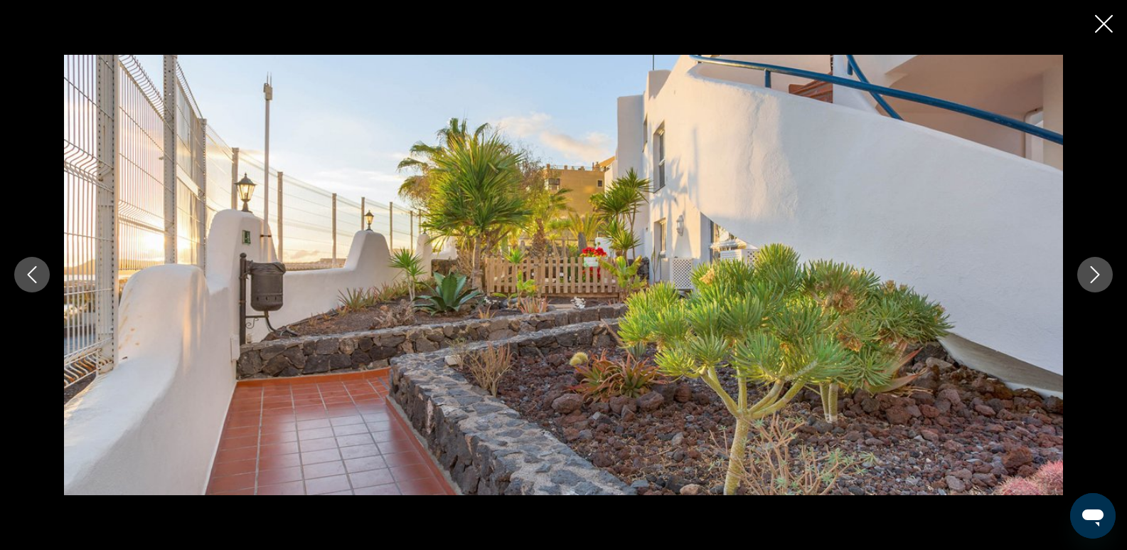
click at [1099, 274] on icon "Next image" at bounding box center [1095, 275] width 9 height 17
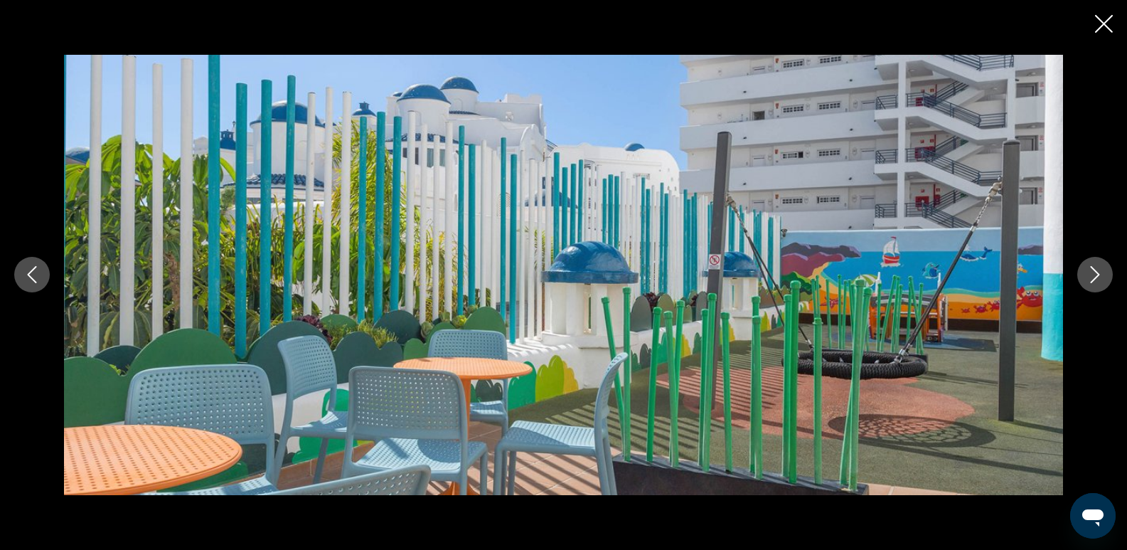
click at [1099, 274] on icon "Next image" at bounding box center [1095, 275] width 9 height 17
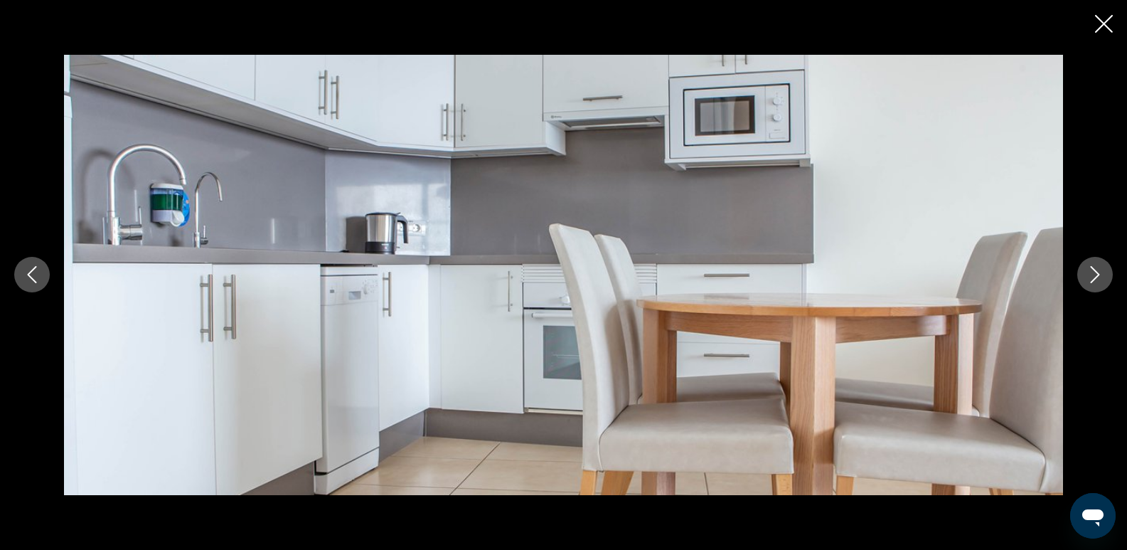
click at [1099, 274] on icon "Next image" at bounding box center [1095, 275] width 9 height 17
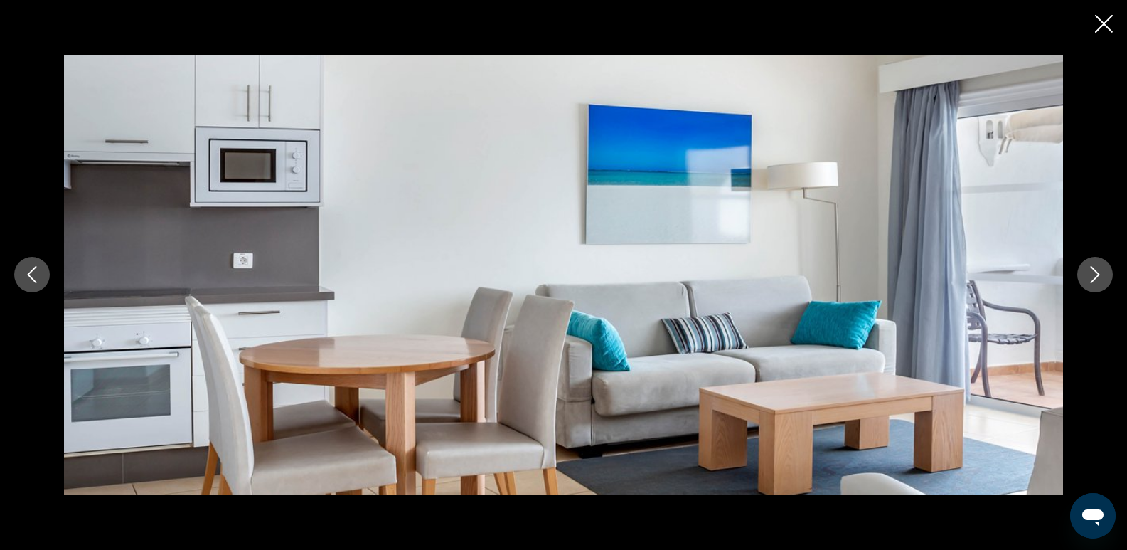
click at [1099, 274] on icon "Next image" at bounding box center [1095, 275] width 9 height 17
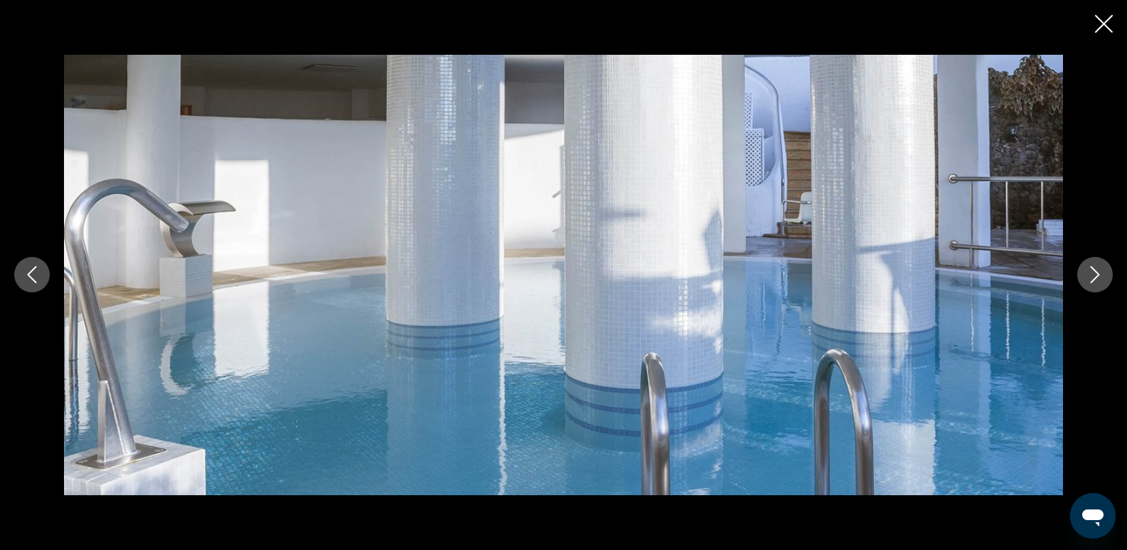
click at [1099, 274] on icon "Next image" at bounding box center [1095, 275] width 9 height 17
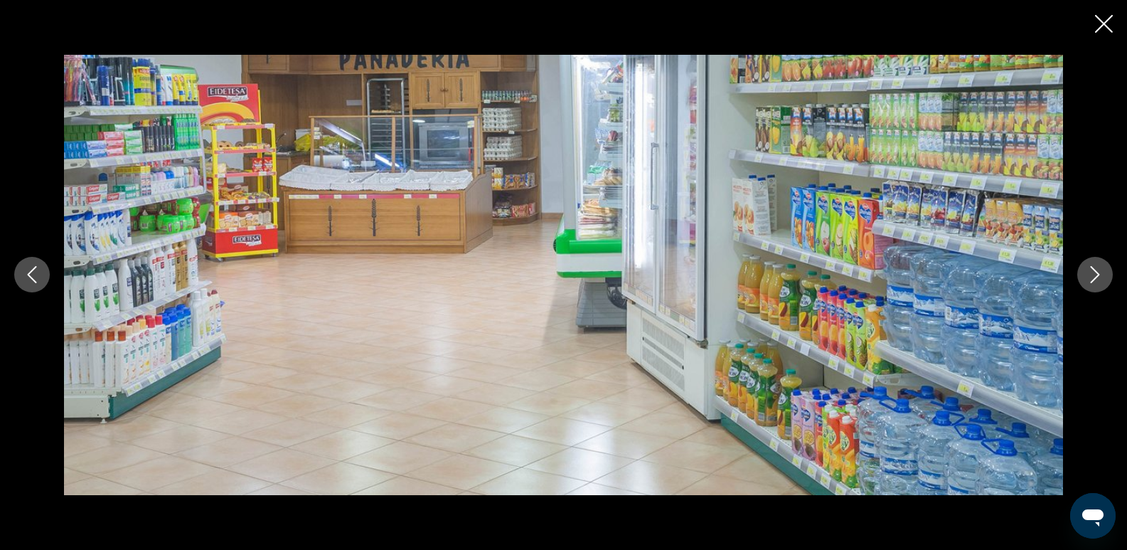
click at [1099, 274] on icon "Next image" at bounding box center [1095, 275] width 9 height 17
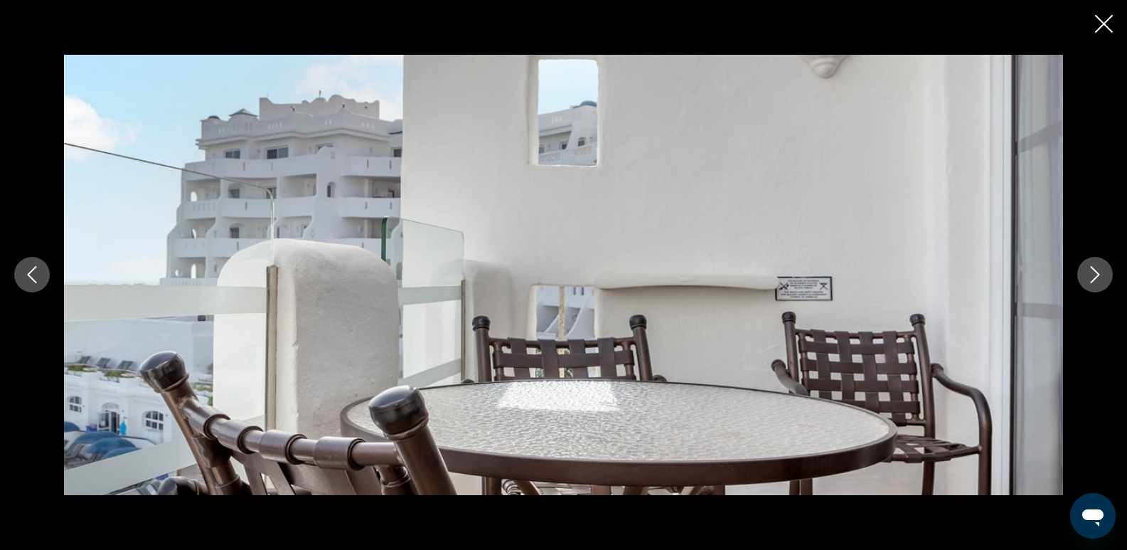
click at [1099, 274] on icon "Next image" at bounding box center [1095, 275] width 9 height 17
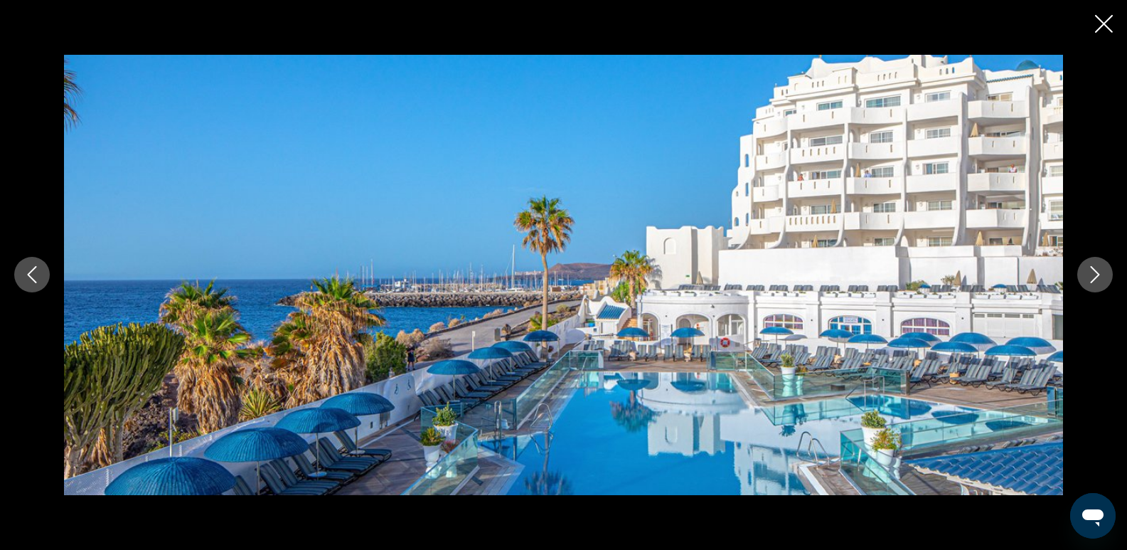
click at [1099, 274] on icon "Next image" at bounding box center [1095, 275] width 9 height 17
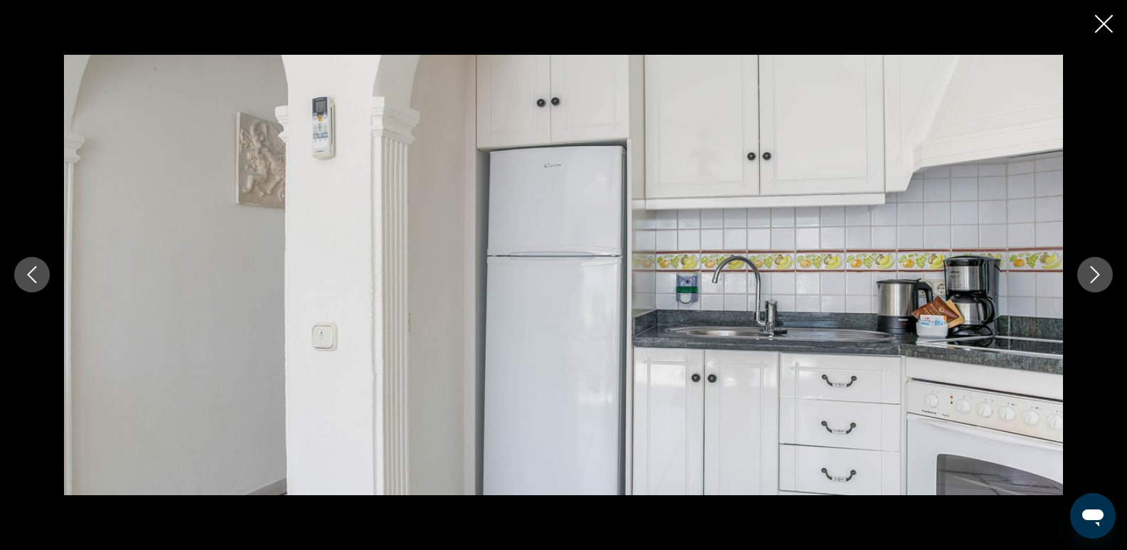
click at [1099, 274] on icon "Next image" at bounding box center [1095, 275] width 9 height 17
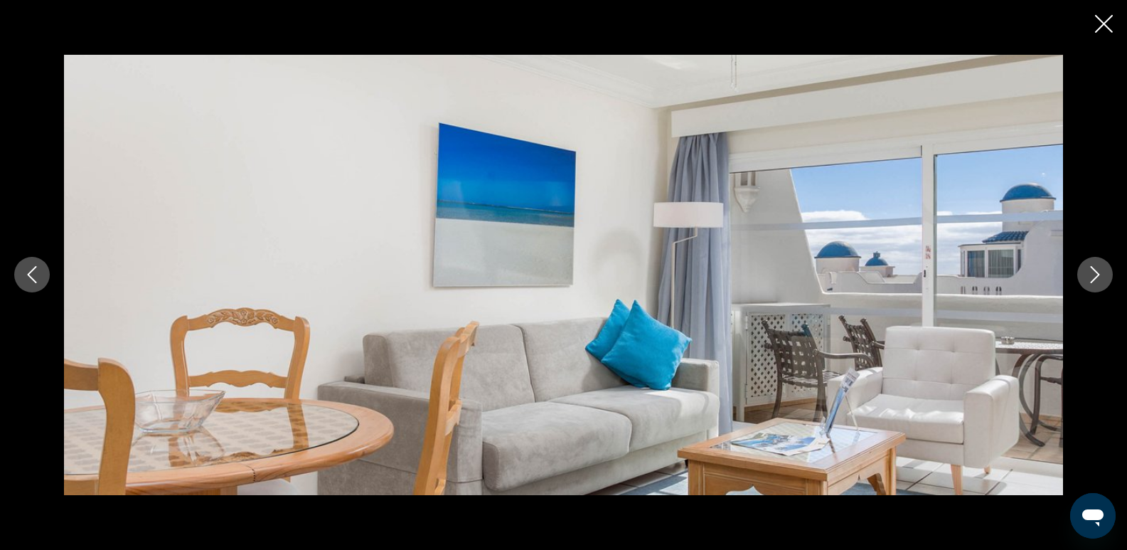
click at [1099, 274] on icon "Next image" at bounding box center [1095, 275] width 9 height 17
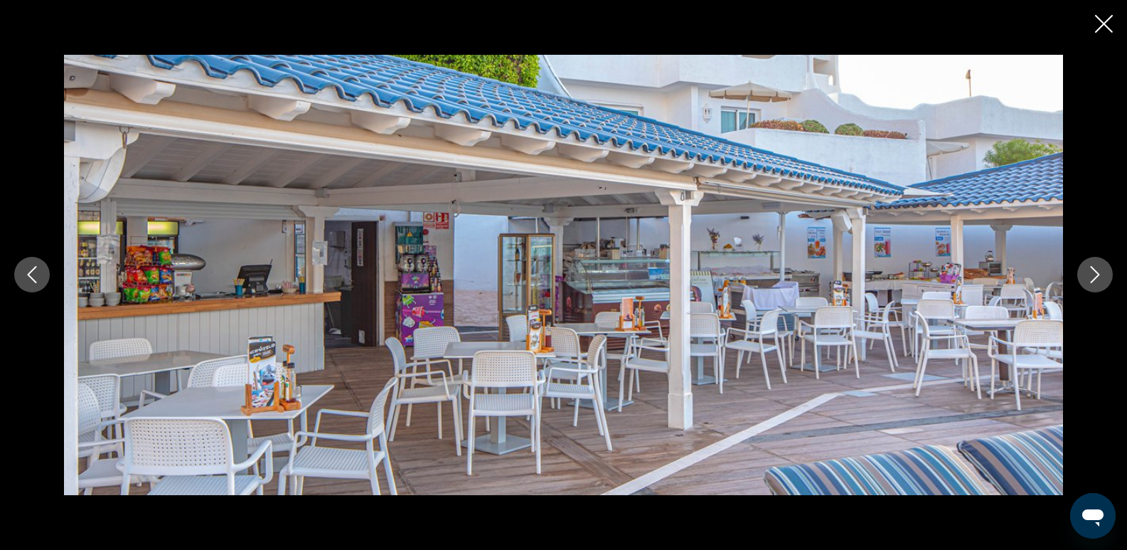
click at [1099, 274] on icon "Next image" at bounding box center [1095, 275] width 9 height 17
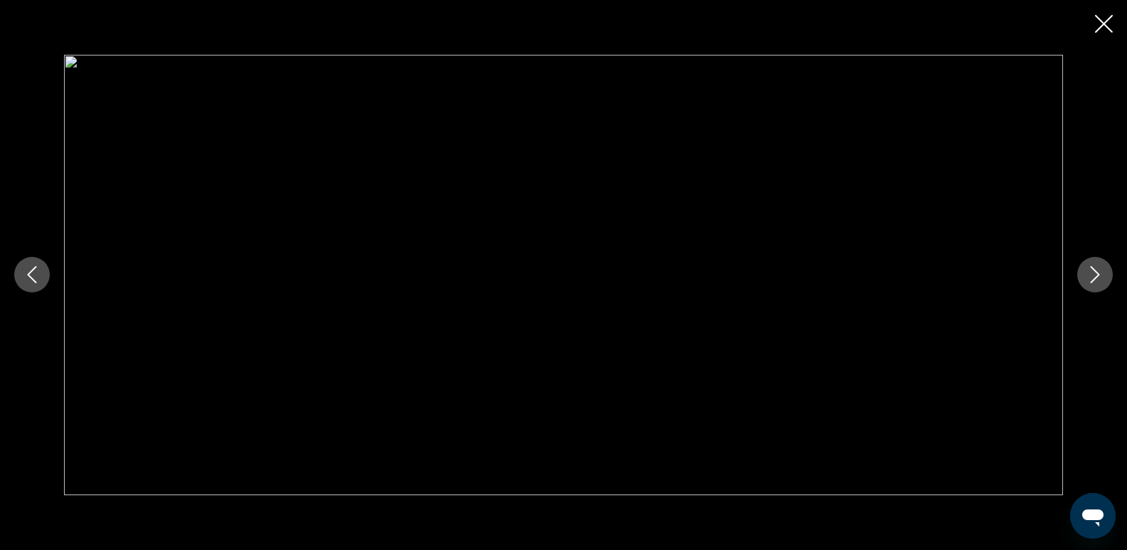
click at [1104, 17] on icon "Close slideshow" at bounding box center [1104, 24] width 18 height 18
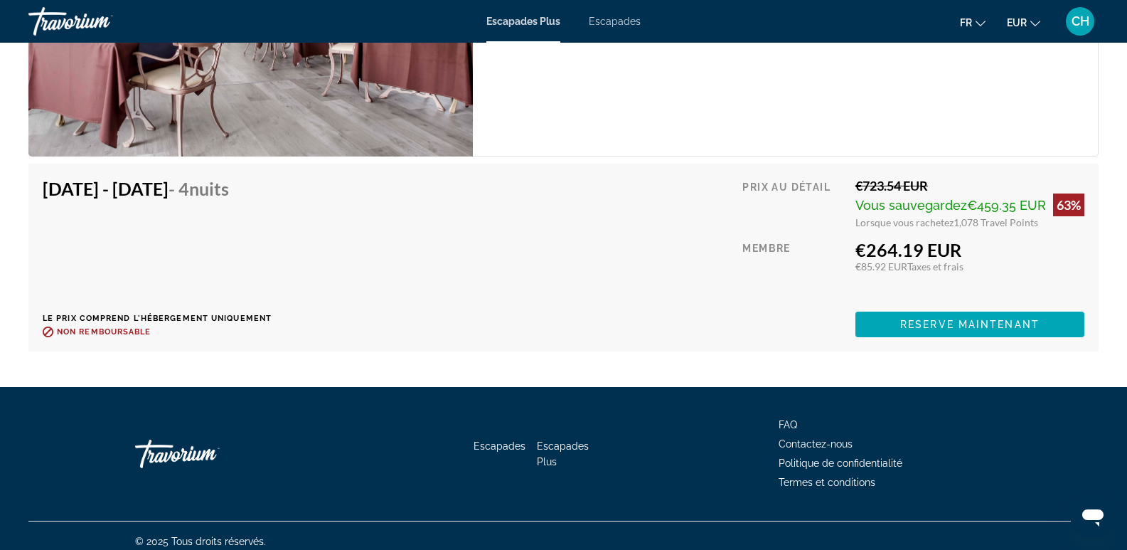
scroll to position [2514, 0]
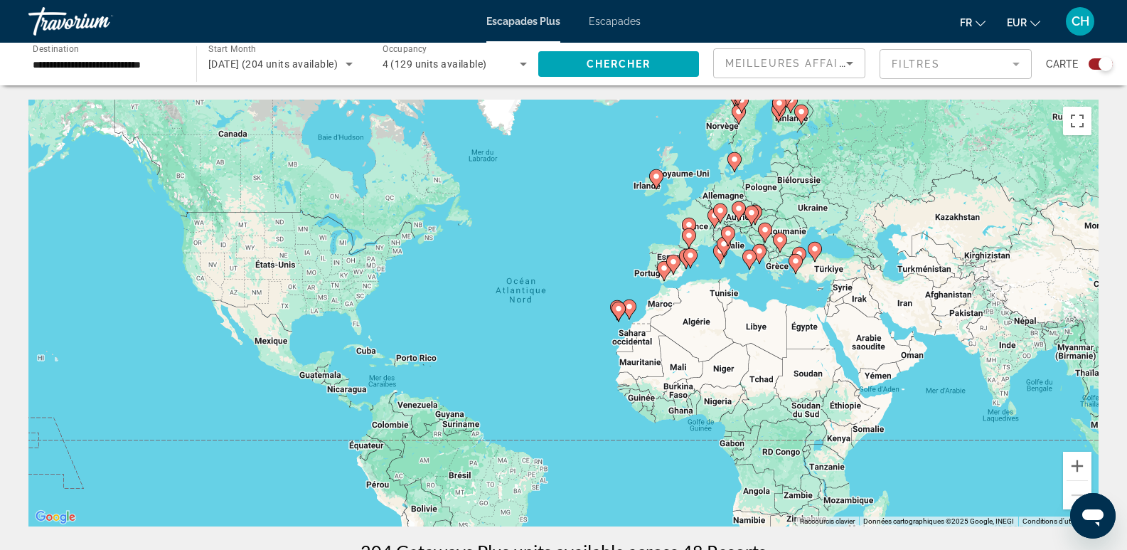
click at [115, 71] on input "**********" at bounding box center [105, 64] width 145 height 17
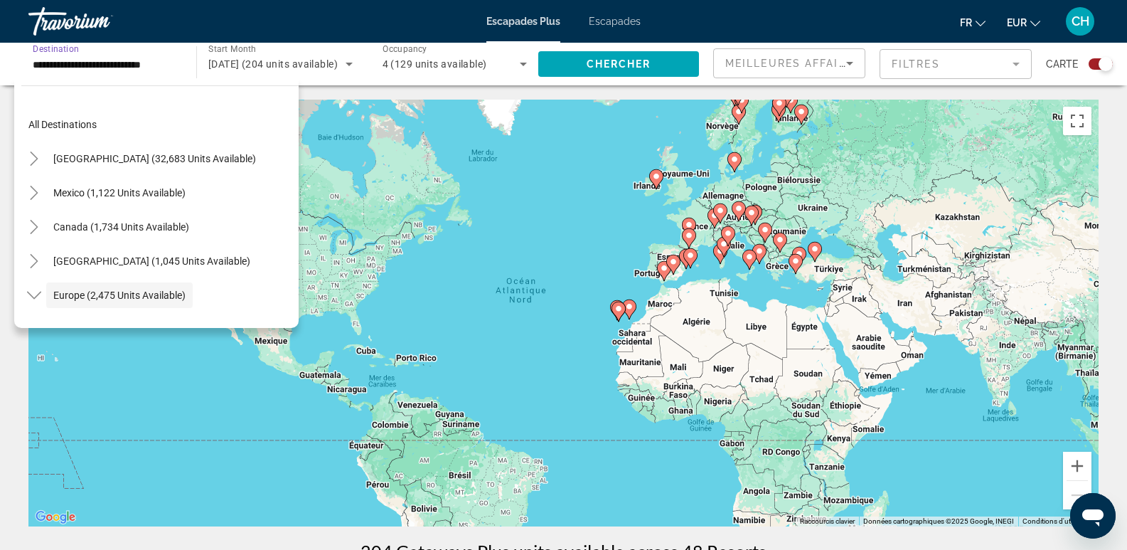
scroll to position [85, 0]
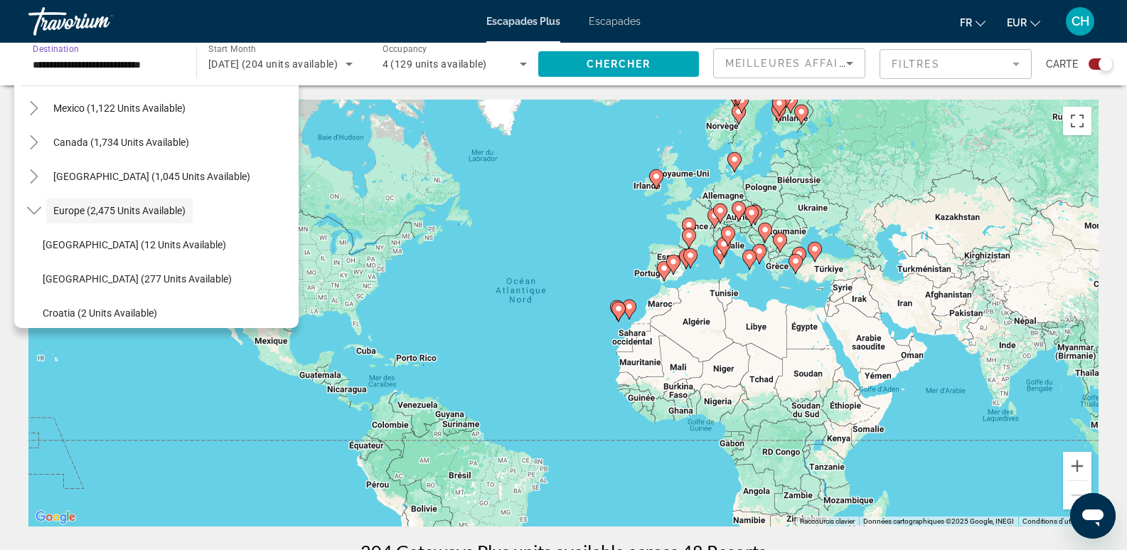
click at [145, 61] on input "**********" at bounding box center [105, 64] width 145 height 17
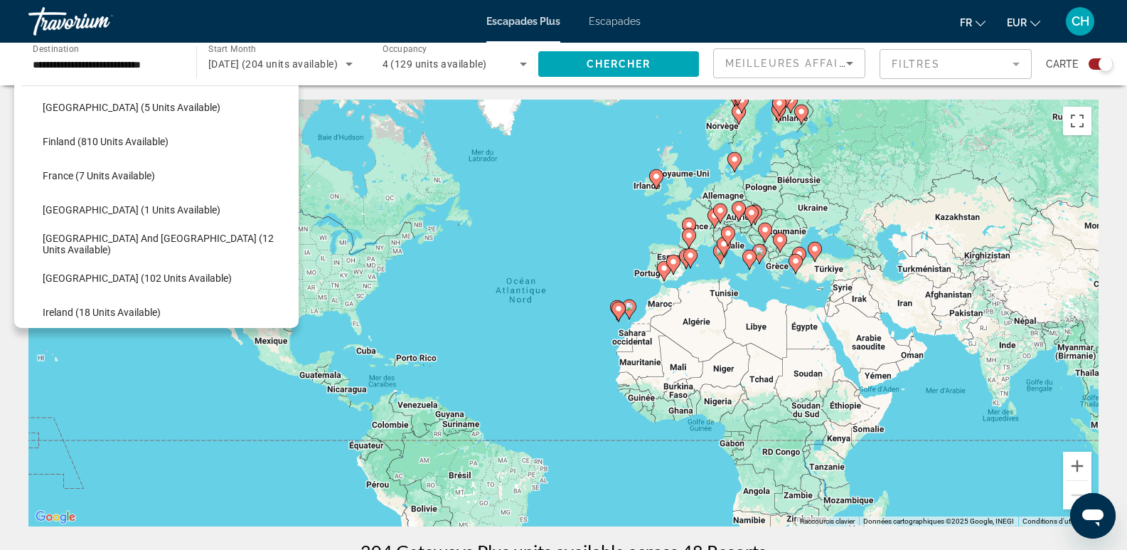
scroll to position [333, 0]
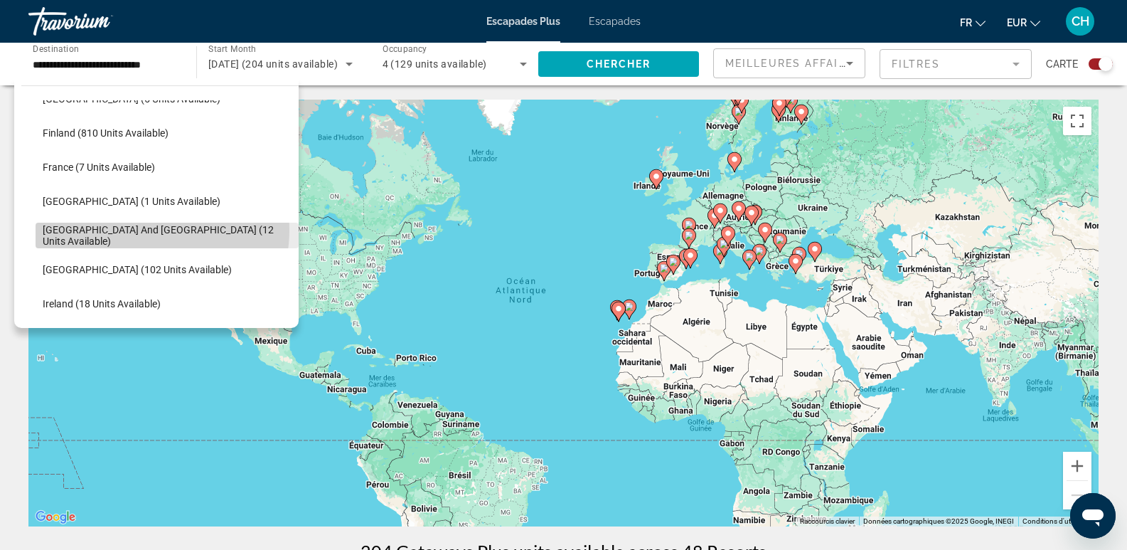
click at [156, 230] on span "[GEOGRAPHIC_DATA] and [GEOGRAPHIC_DATA] (12 units available)" at bounding box center [167, 235] width 249 height 23
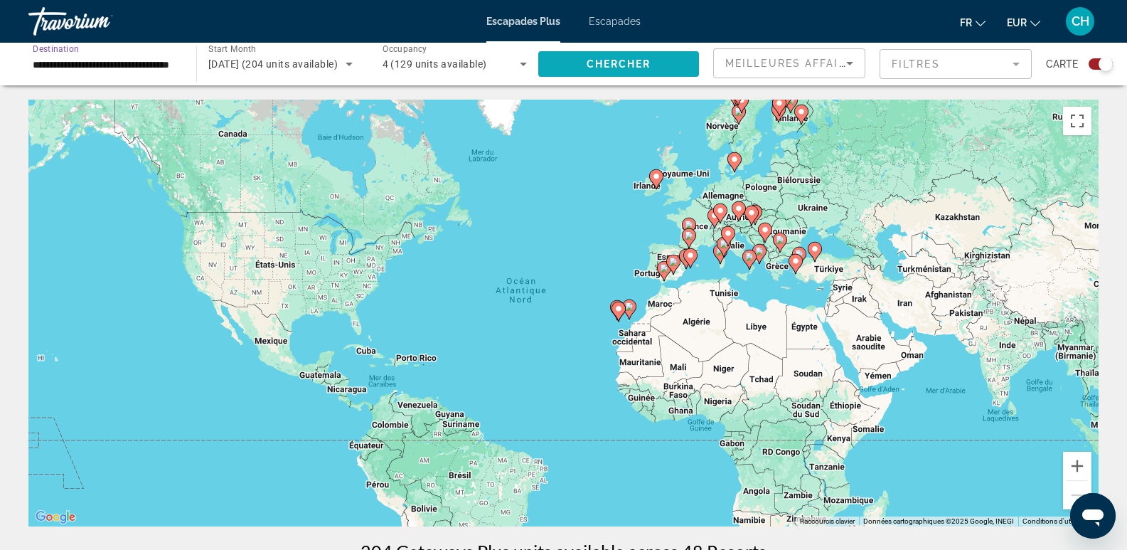
click at [621, 60] on span "Chercher" at bounding box center [619, 63] width 65 height 11
click at [779, 248] on icon "Contenu principal" at bounding box center [779, 242] width 13 height 18
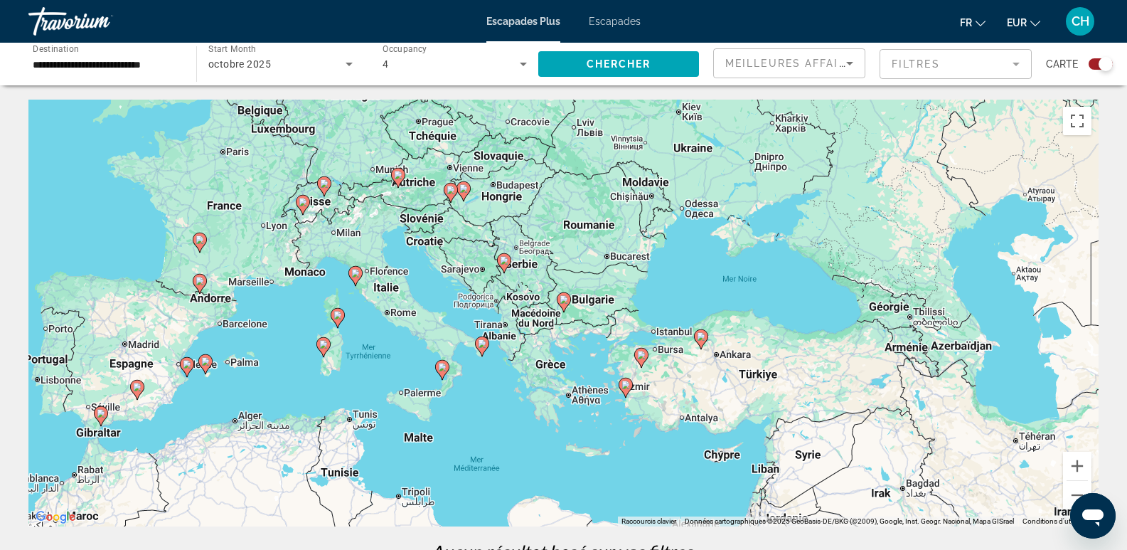
click at [627, 388] on image "Contenu principal" at bounding box center [626, 385] width 9 height 9
type input "**********"
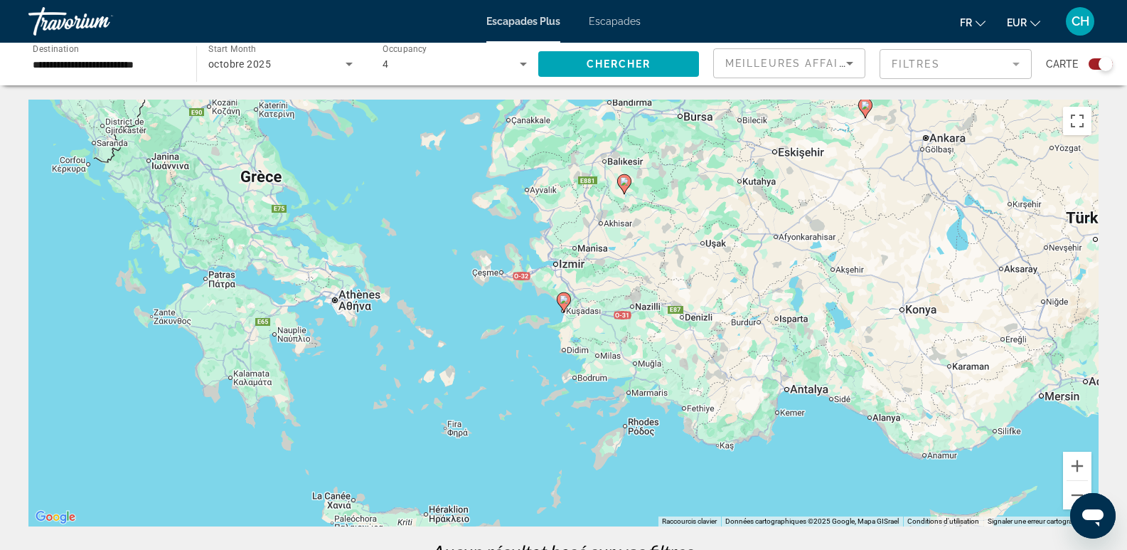
click at [560, 296] on icon "Contenu principal" at bounding box center [563, 302] width 13 height 18
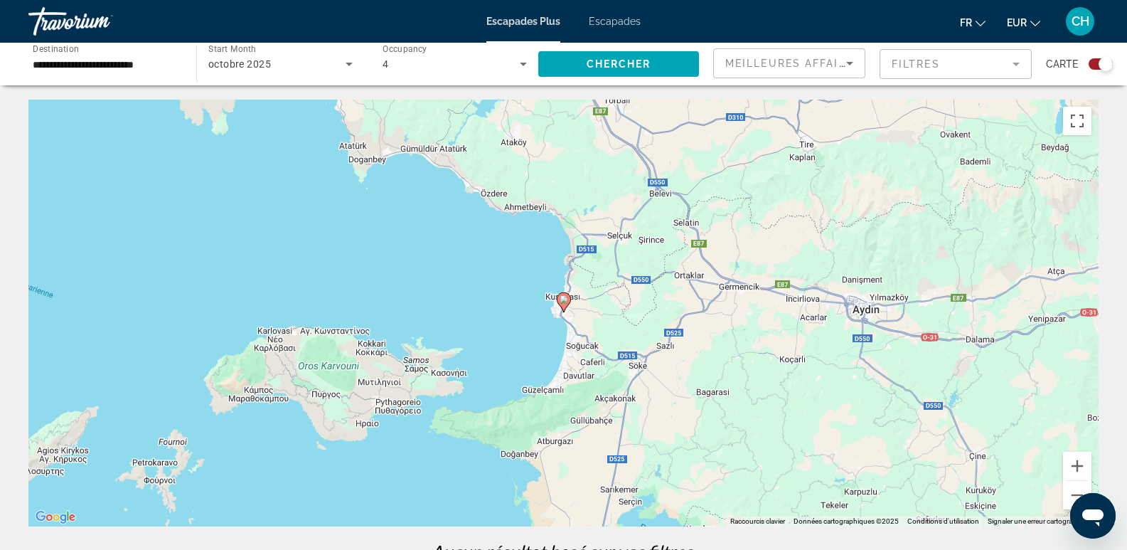
click at [560, 296] on icon "Contenu principal" at bounding box center [563, 302] width 13 height 18
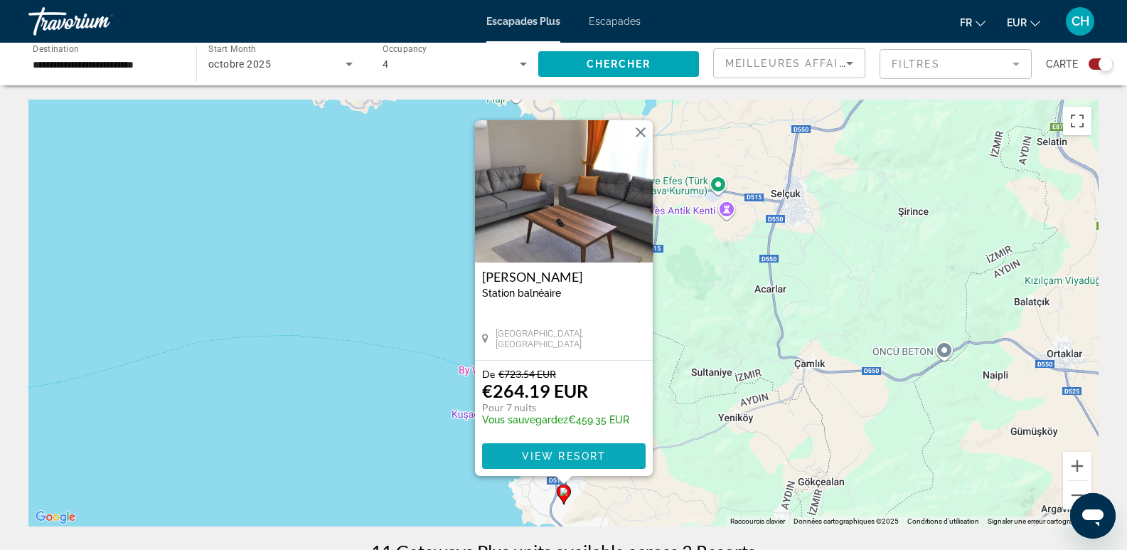
click at [551, 453] on span "View Resort" at bounding box center [563, 455] width 84 height 11
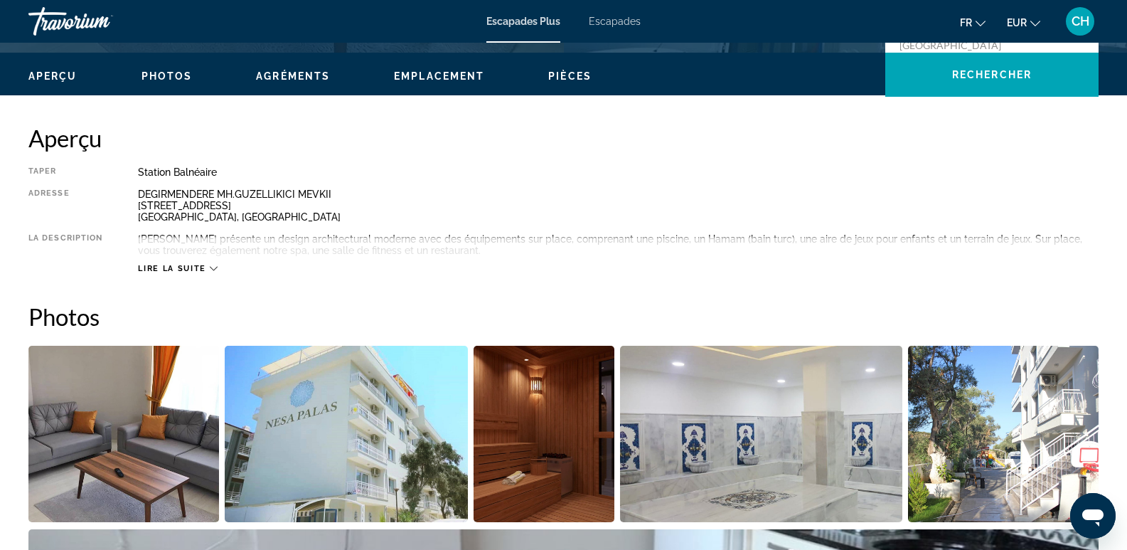
scroll to position [630, 0]
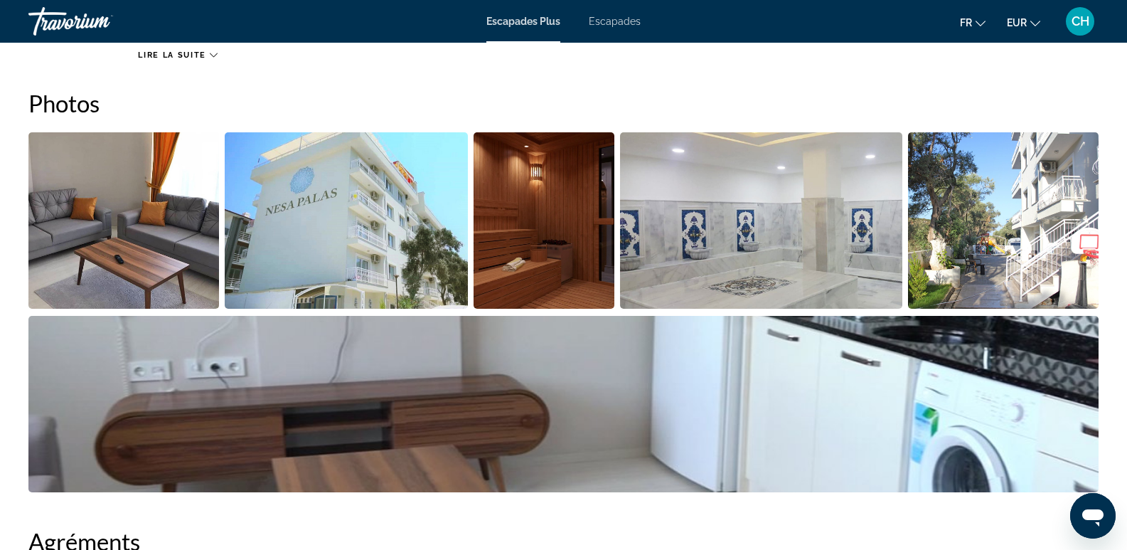
click at [154, 230] on img "Open full-screen image slider" at bounding box center [123, 220] width 191 height 176
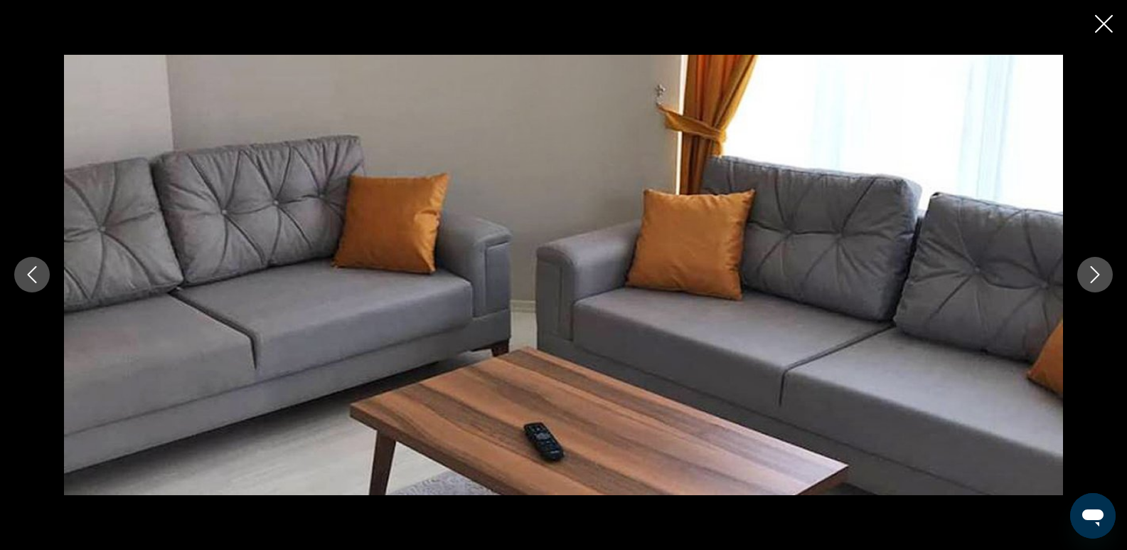
click at [1092, 272] on icon "Next image" at bounding box center [1095, 274] width 17 height 17
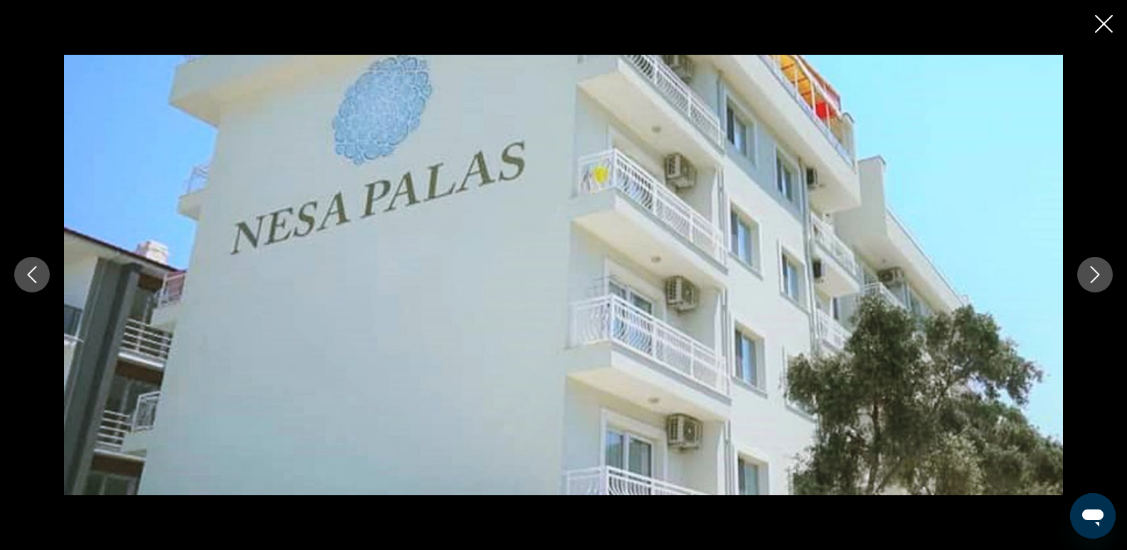
click at [1092, 273] on icon "Next image" at bounding box center [1095, 274] width 17 height 17
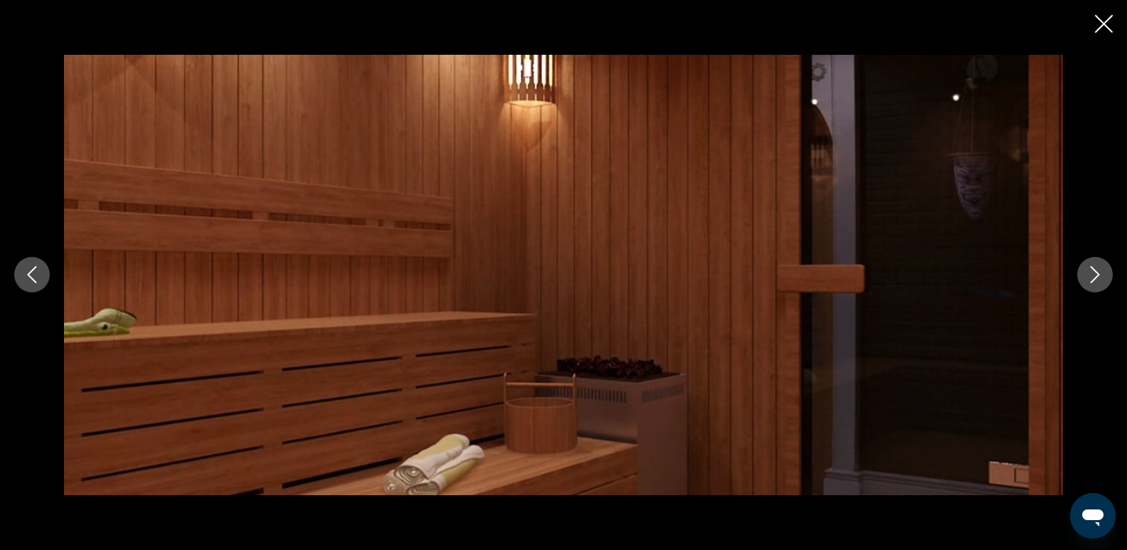
click at [1091, 273] on icon "Next image" at bounding box center [1095, 274] width 17 height 17
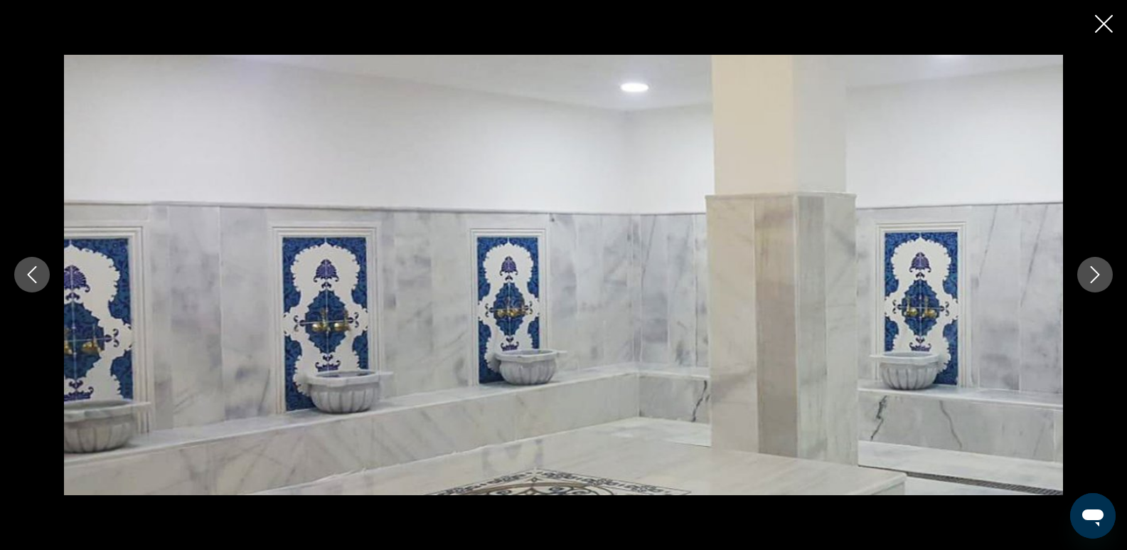
click at [1091, 273] on icon "Next image" at bounding box center [1095, 274] width 17 height 17
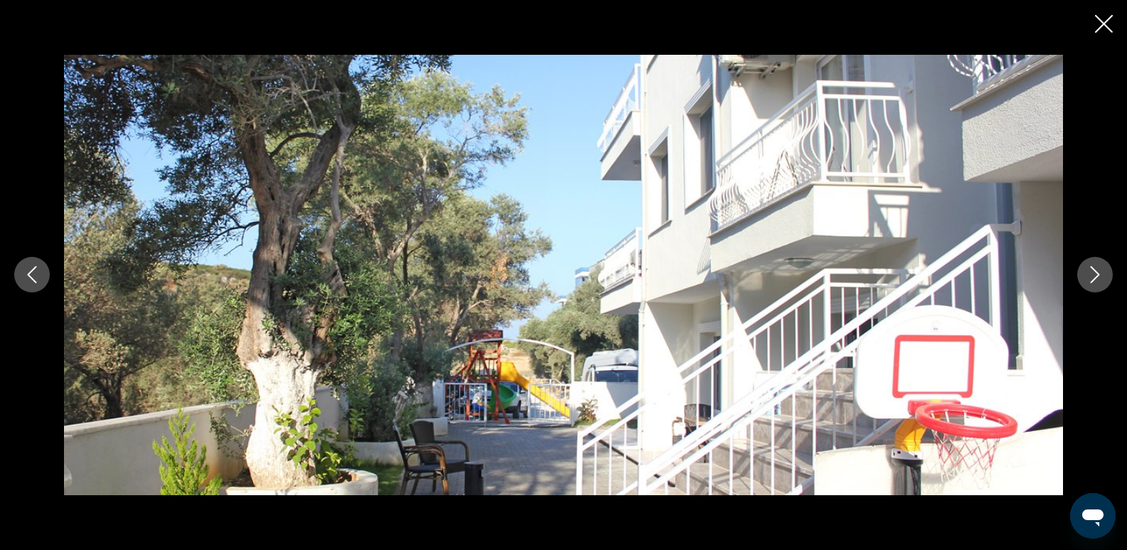
click at [1091, 273] on icon "Next image" at bounding box center [1095, 274] width 17 height 17
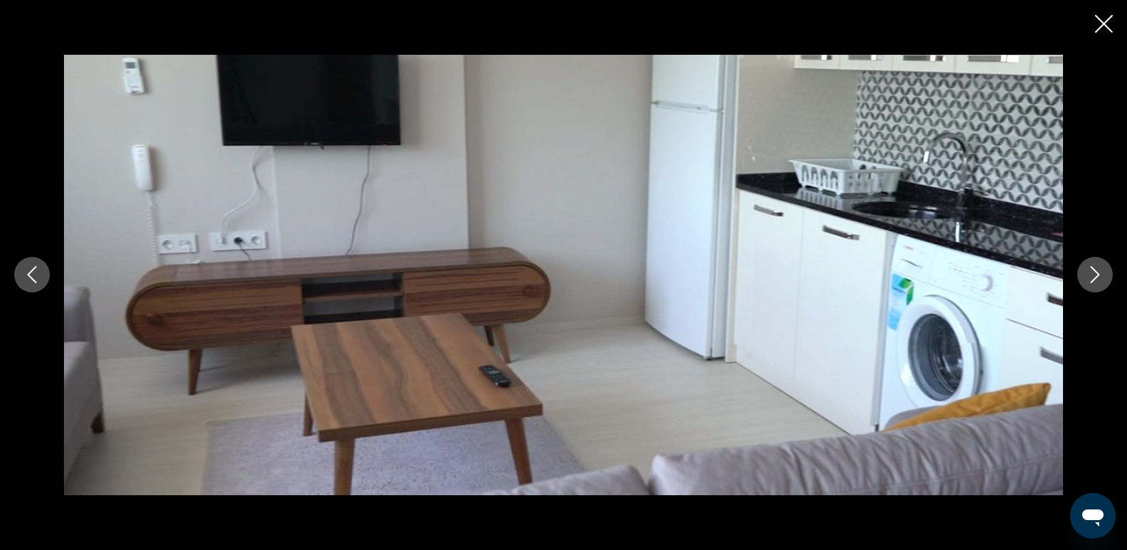
click at [1091, 274] on icon "Next image" at bounding box center [1095, 274] width 17 height 17
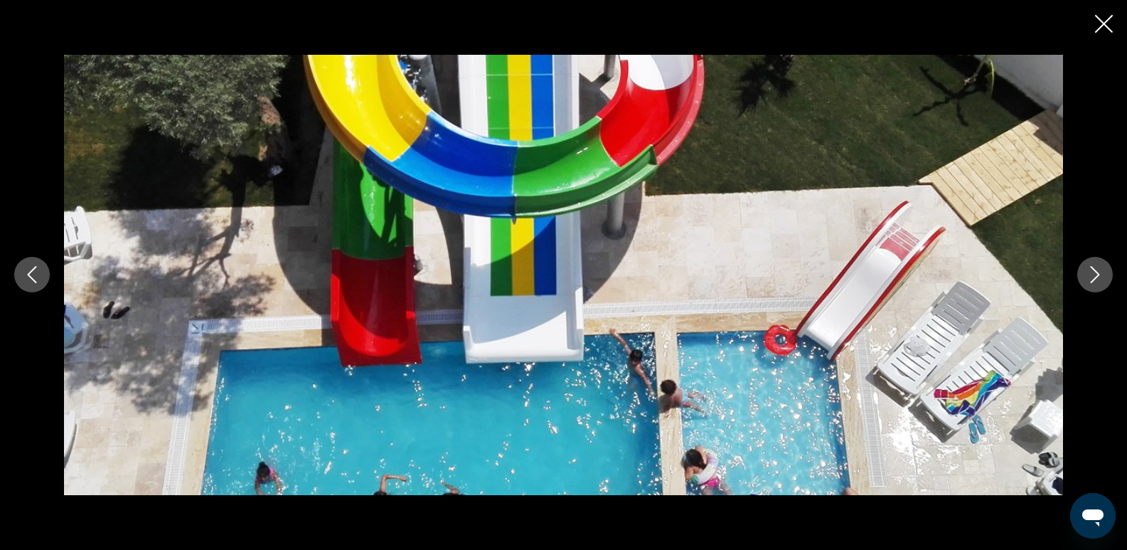
click at [1096, 277] on icon "Next image" at bounding box center [1095, 275] width 9 height 17
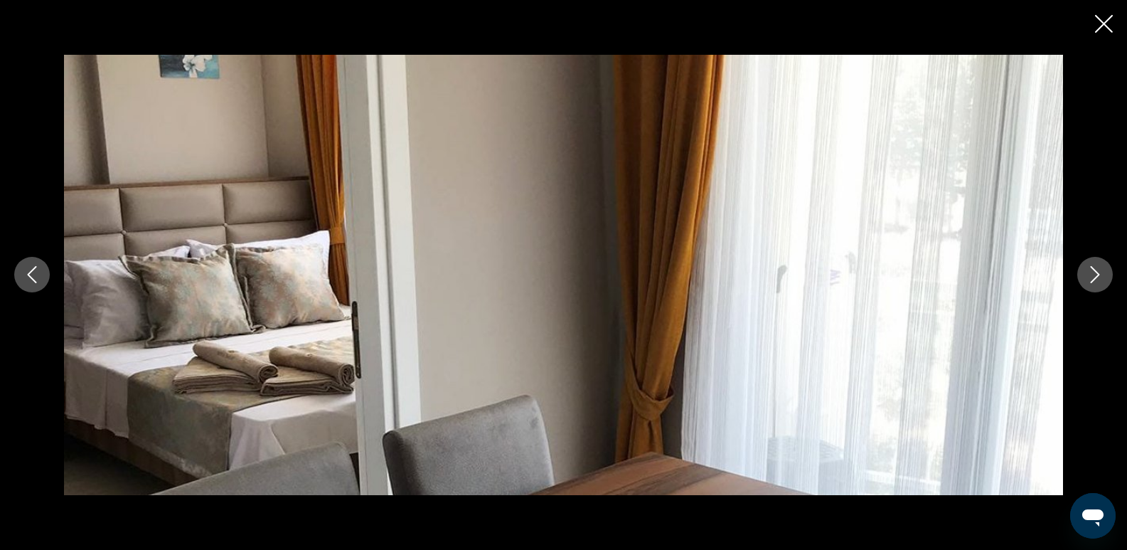
click at [1096, 274] on icon "Next image" at bounding box center [1095, 274] width 17 height 17
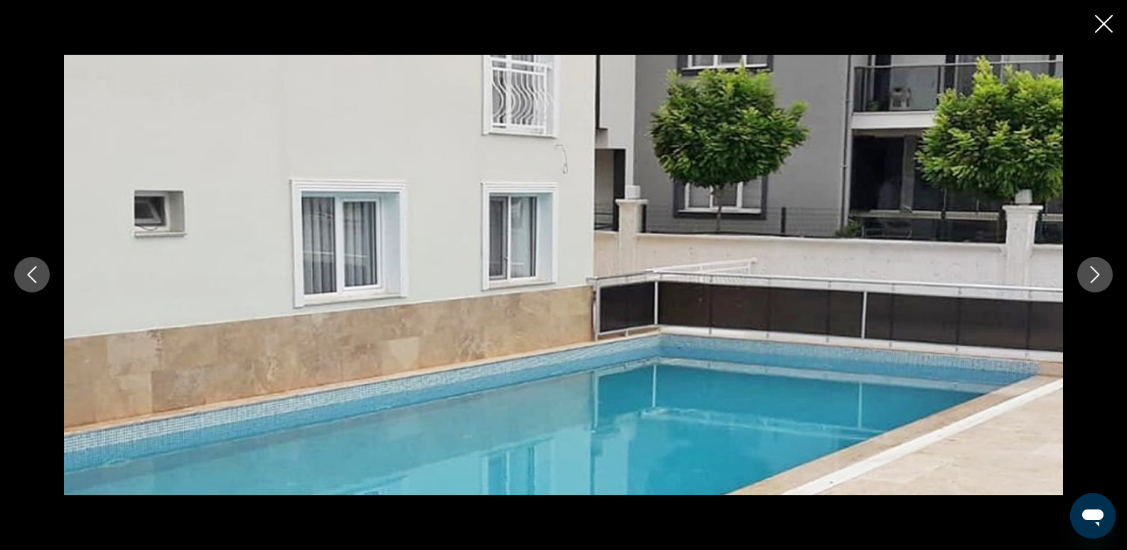
click at [1096, 274] on icon "Next image" at bounding box center [1095, 274] width 17 height 17
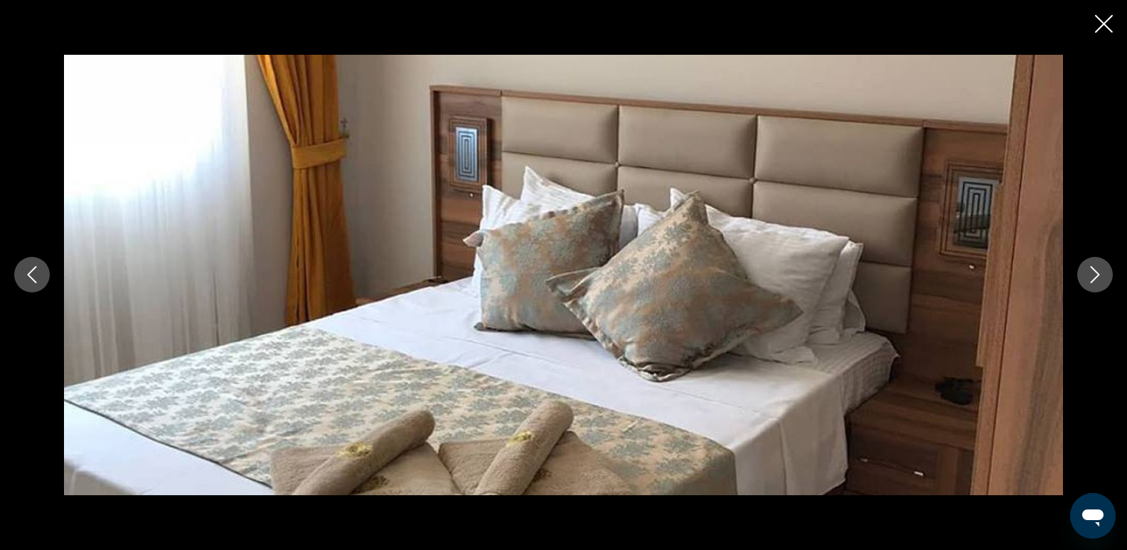
click at [1096, 274] on icon "Next image" at bounding box center [1095, 274] width 17 height 17
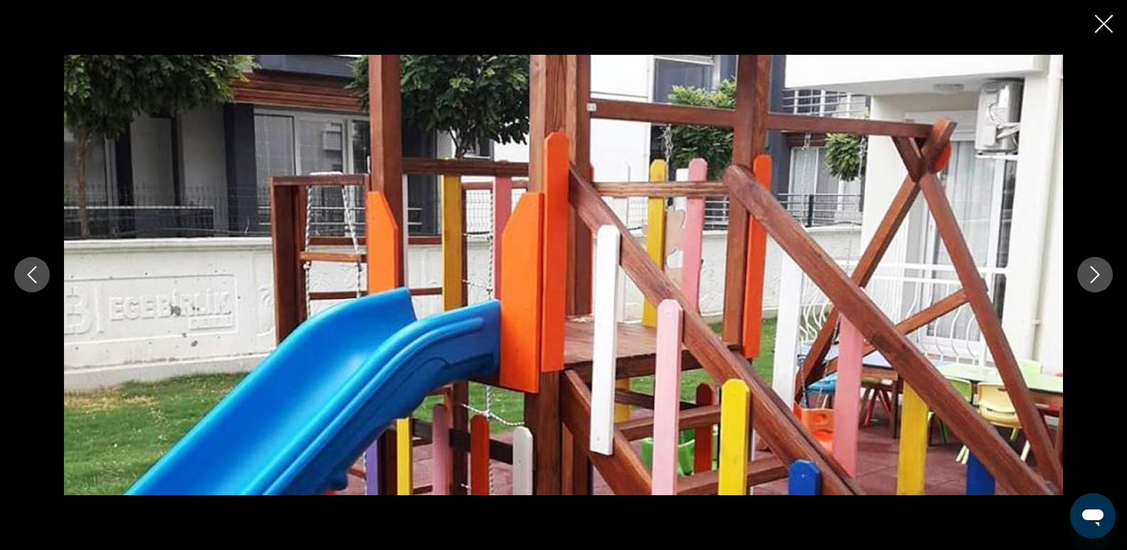
click at [1096, 274] on icon "Next image" at bounding box center [1095, 274] width 17 height 17
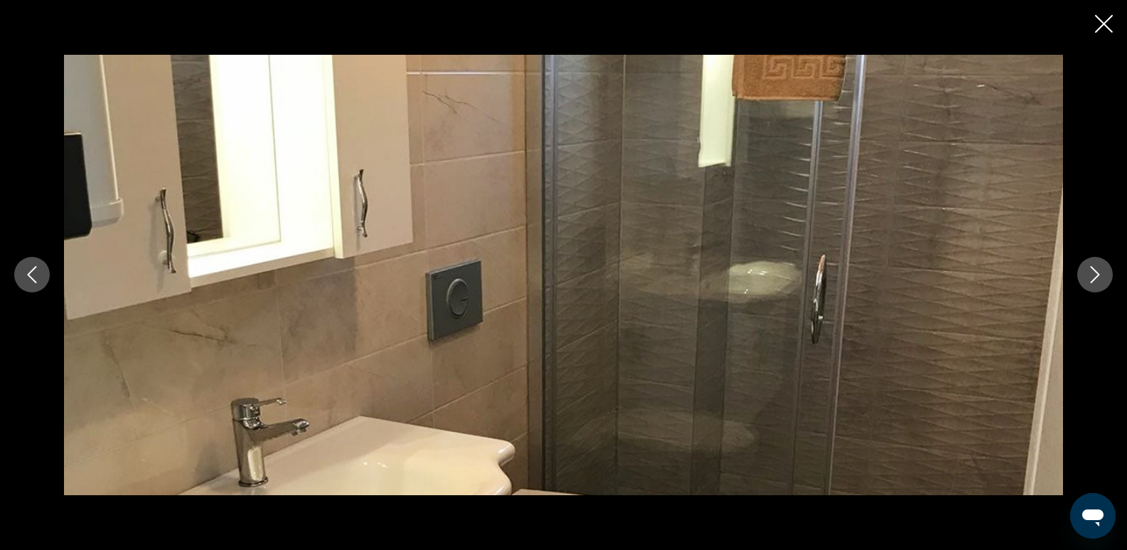
click at [1096, 274] on icon "Next image" at bounding box center [1095, 274] width 17 height 17
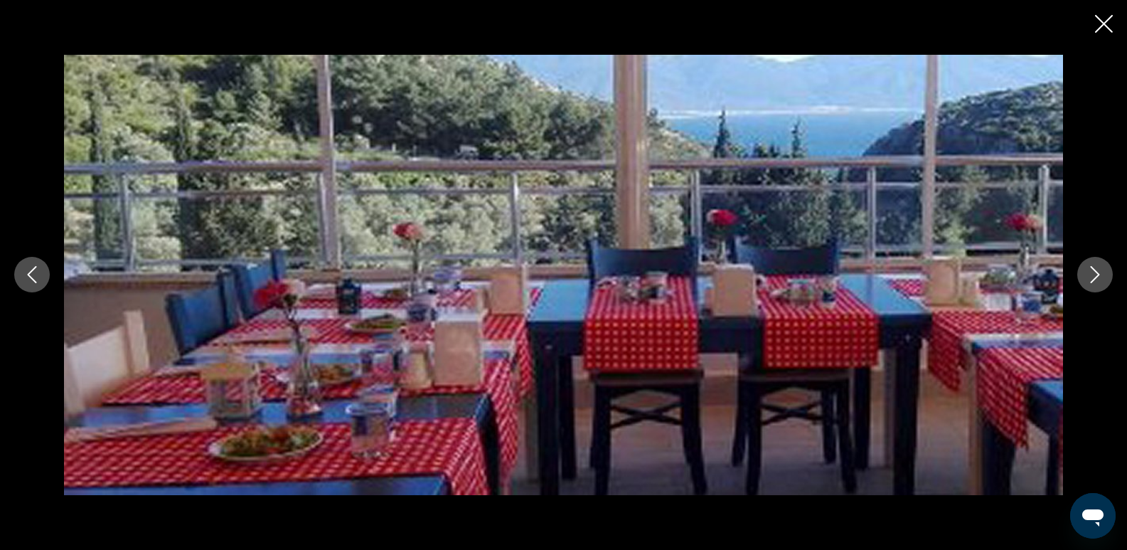
click at [1096, 274] on icon "Next image" at bounding box center [1095, 274] width 17 height 17
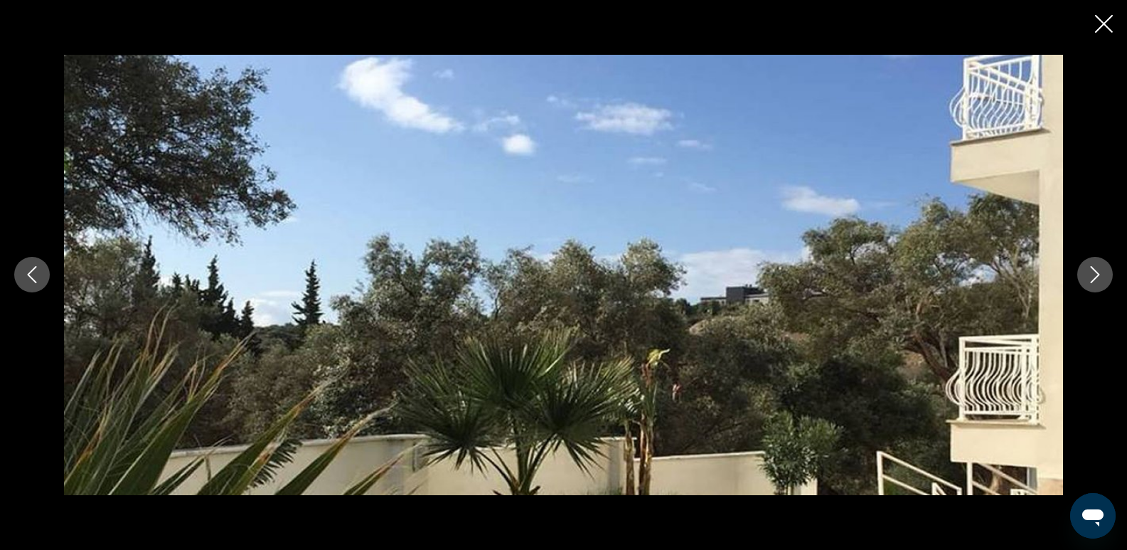
click at [1096, 274] on icon "Next image" at bounding box center [1095, 274] width 17 height 17
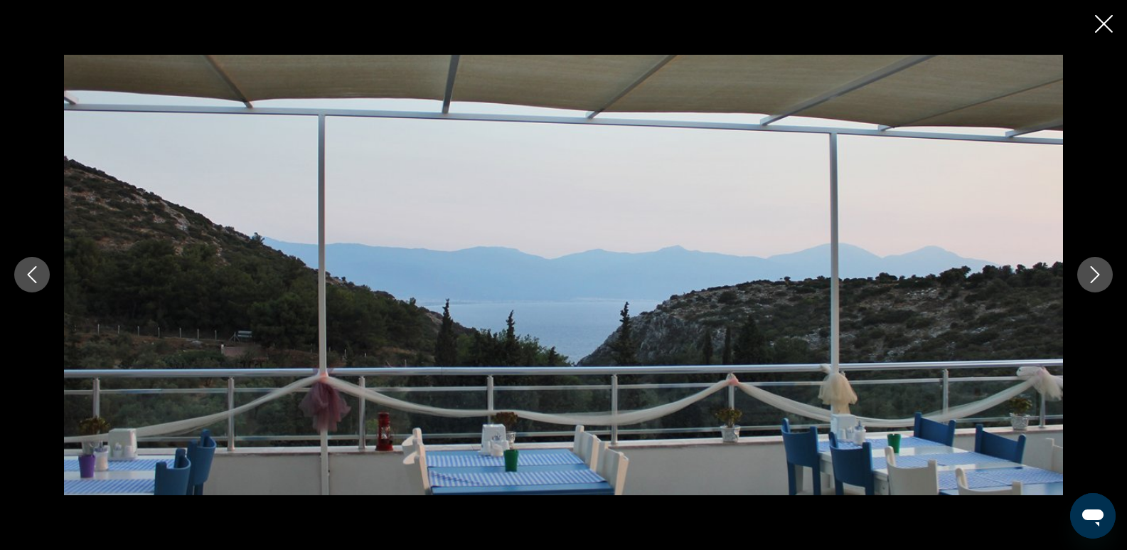
click at [1096, 274] on icon "Next image" at bounding box center [1095, 274] width 17 height 17
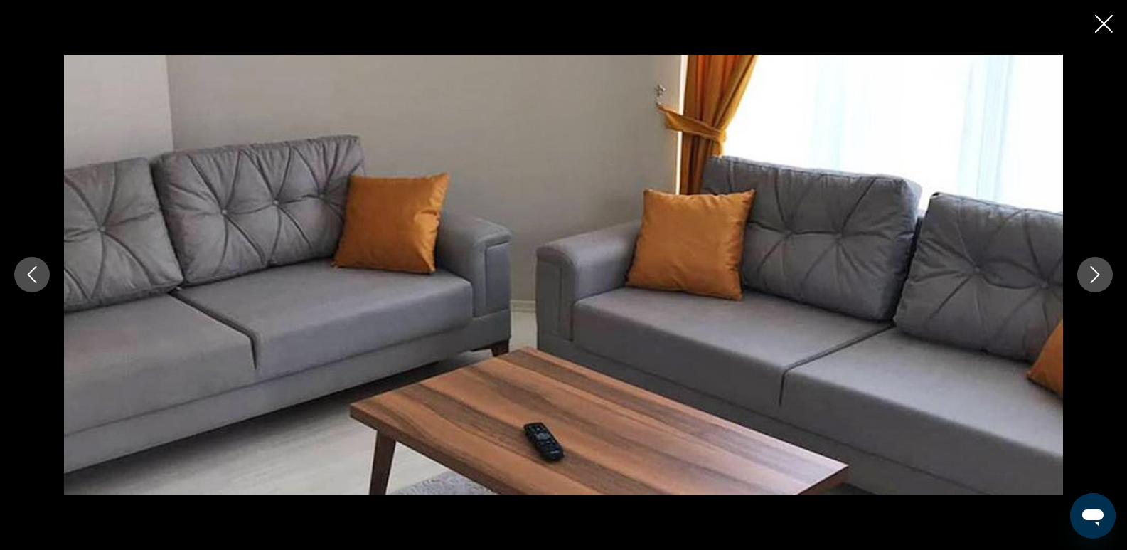
click at [1096, 274] on icon "Next image" at bounding box center [1095, 274] width 17 height 17
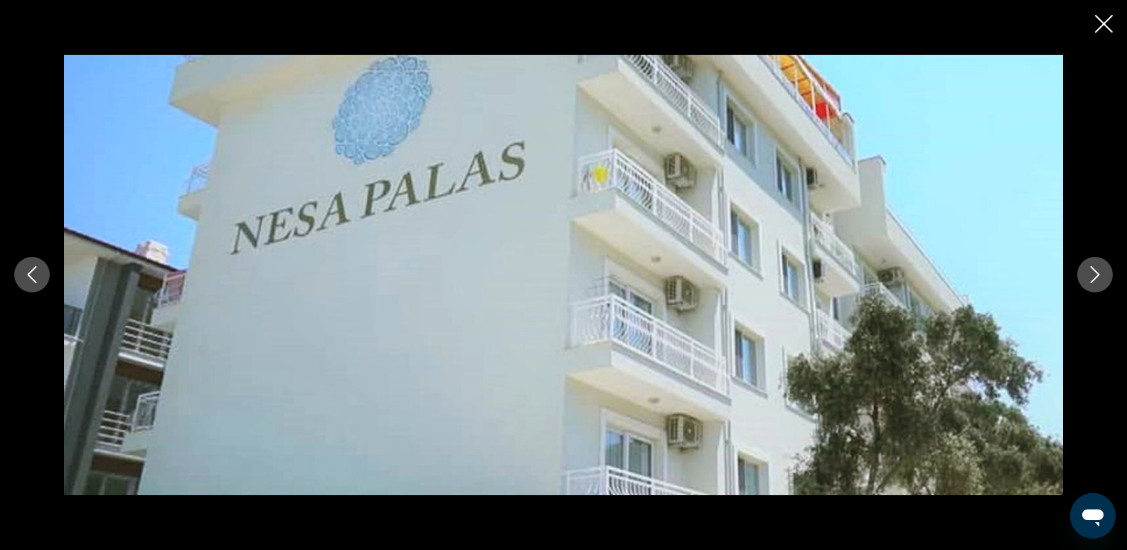
click at [1096, 274] on icon "Next image" at bounding box center [1095, 274] width 17 height 17
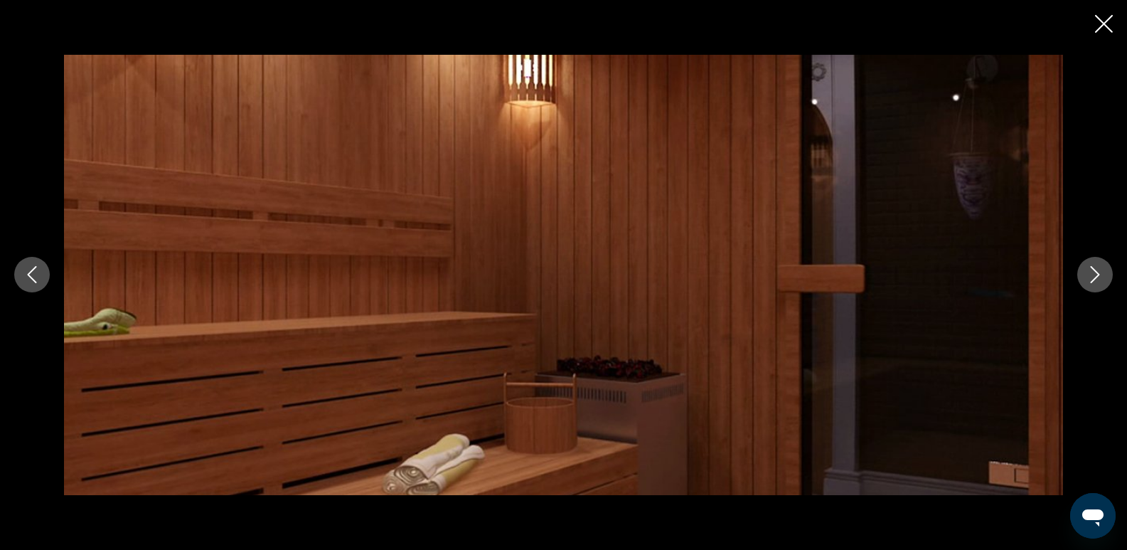
click at [1096, 274] on icon "Next image" at bounding box center [1095, 274] width 17 height 17
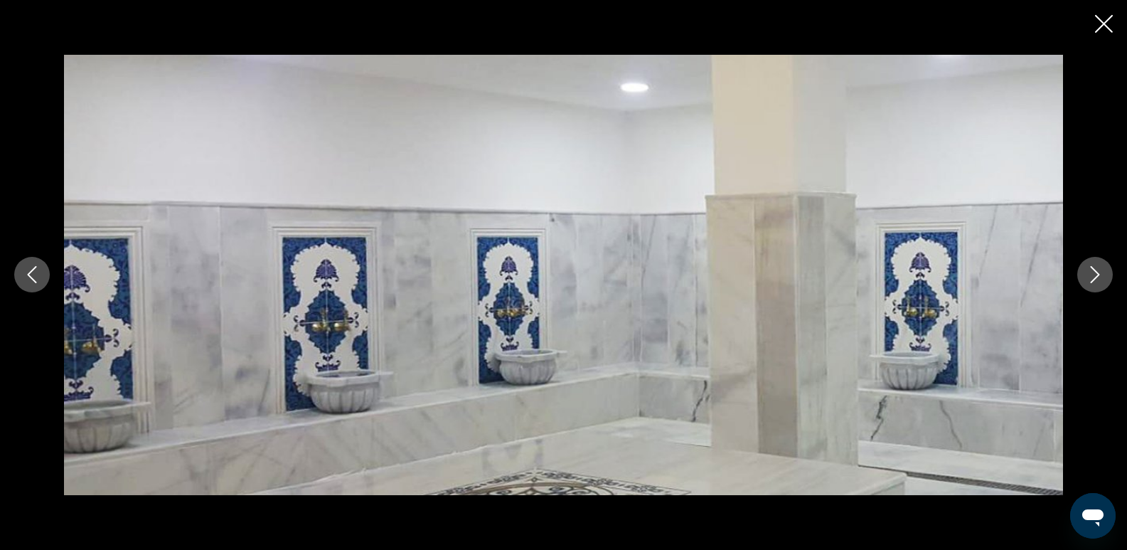
click at [1096, 274] on icon "Next image" at bounding box center [1095, 274] width 17 height 17
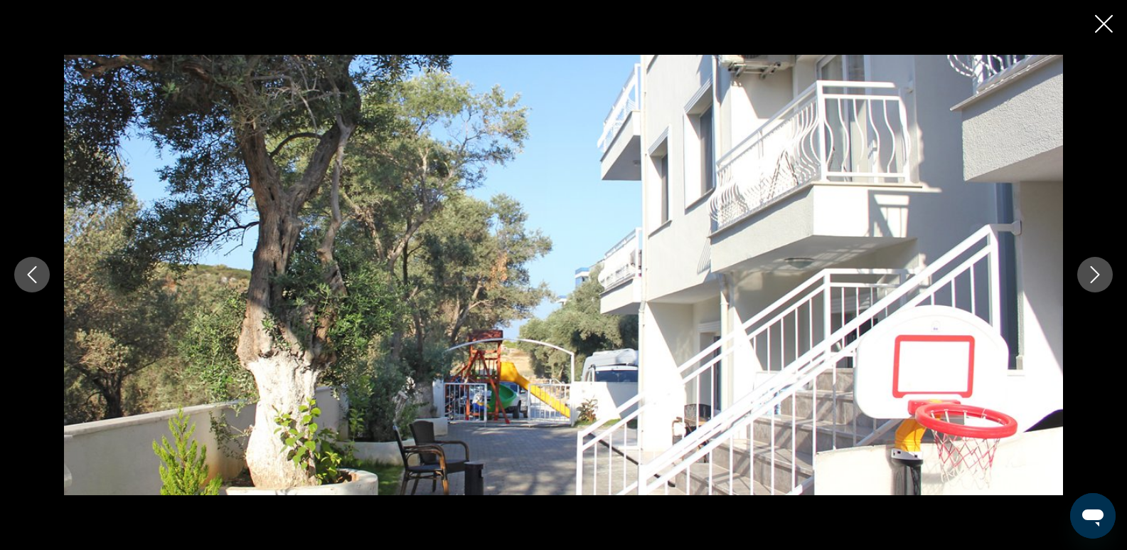
click at [1101, 23] on icon "Close slideshow" at bounding box center [1104, 24] width 18 height 18
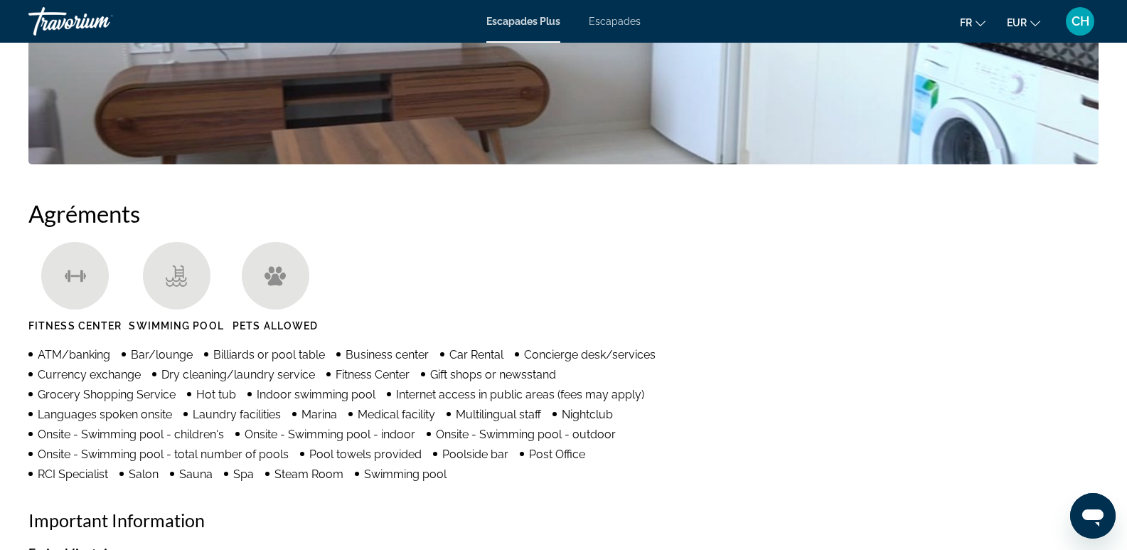
scroll to position [1128, 0]
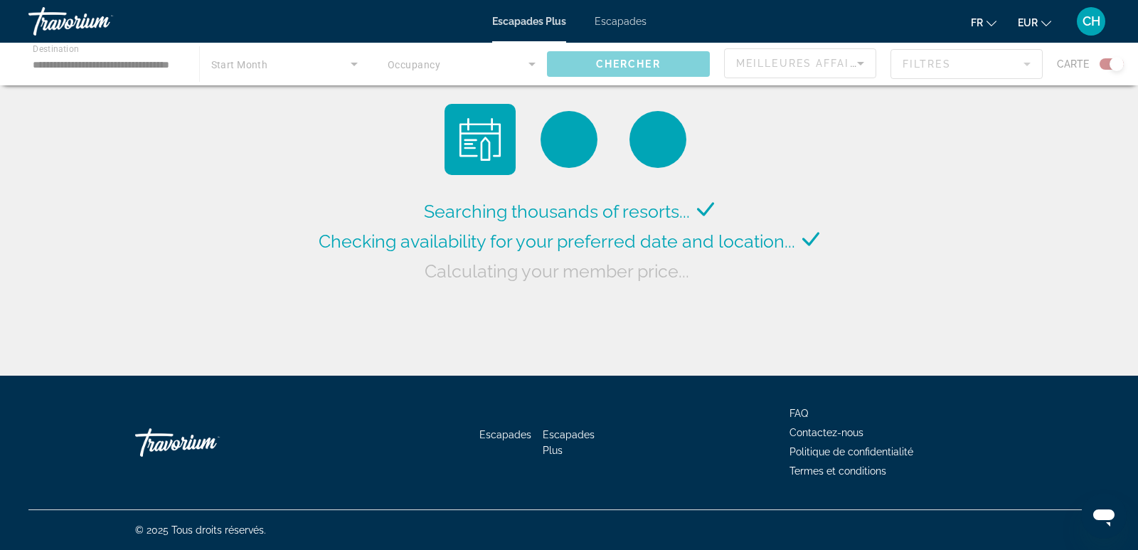
click at [832, 70] on div "Contenu principal" at bounding box center [569, 64] width 1138 height 43
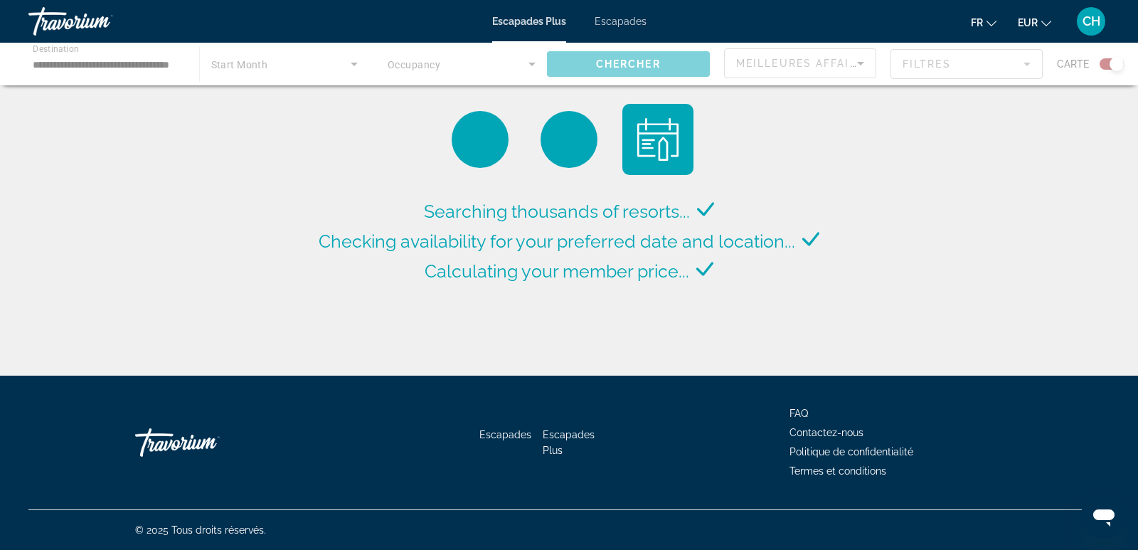
click at [853, 63] on div "Contenu principal" at bounding box center [569, 64] width 1138 height 43
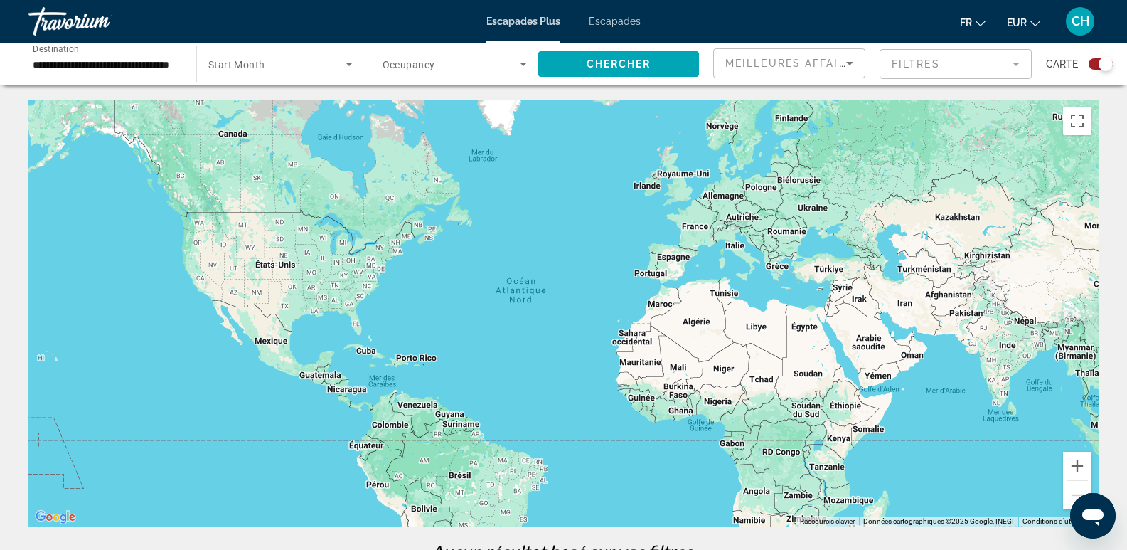
click at [415, 64] on span "Occupancy" at bounding box center [409, 64] width 53 height 11
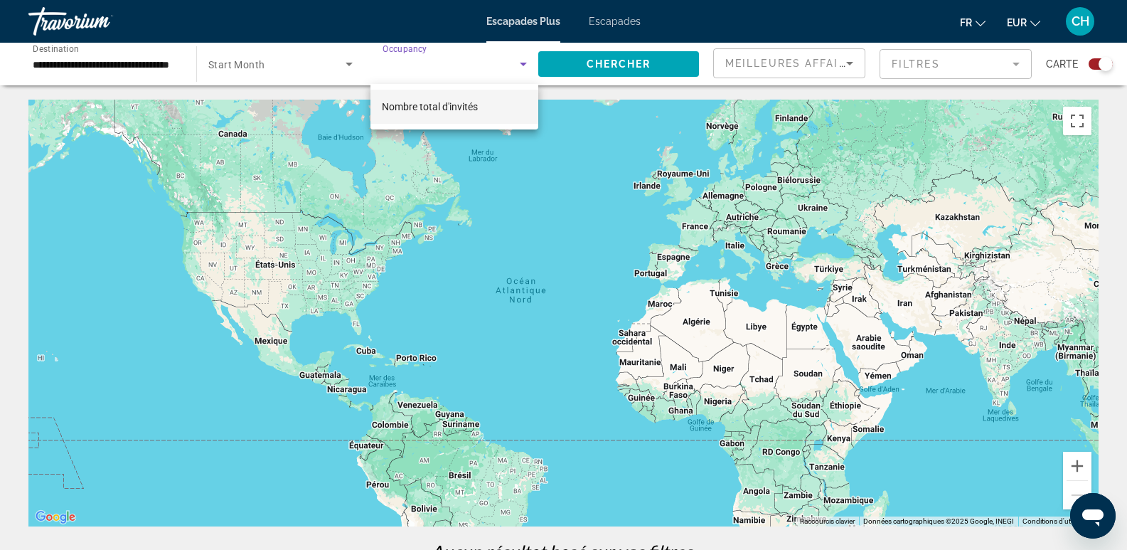
click at [428, 106] on font "Nombre total d'invités" at bounding box center [430, 106] width 96 height 11
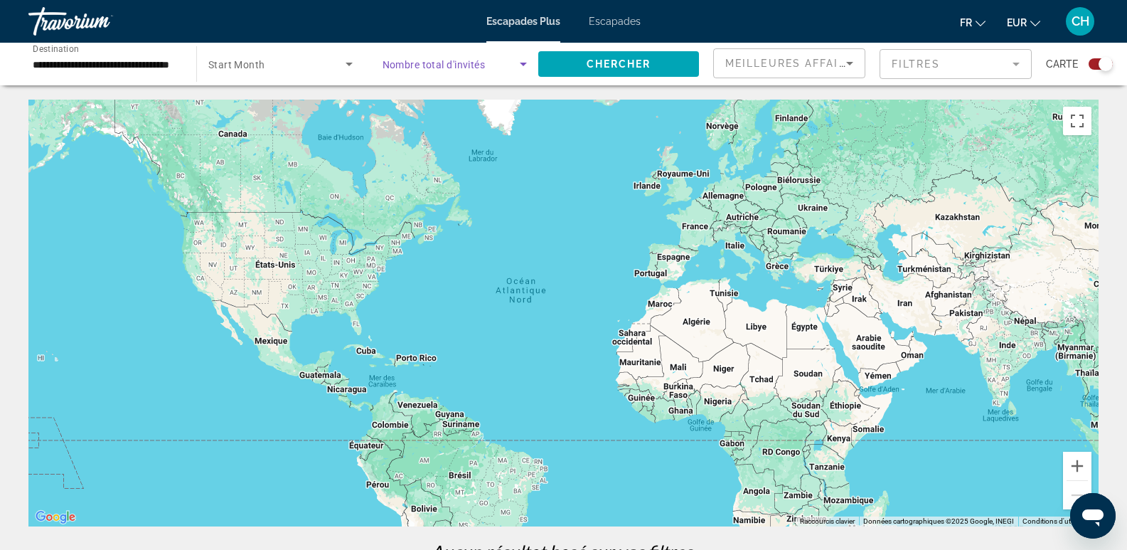
click at [502, 67] on span "Search widget" at bounding box center [452, 63] width 138 height 17
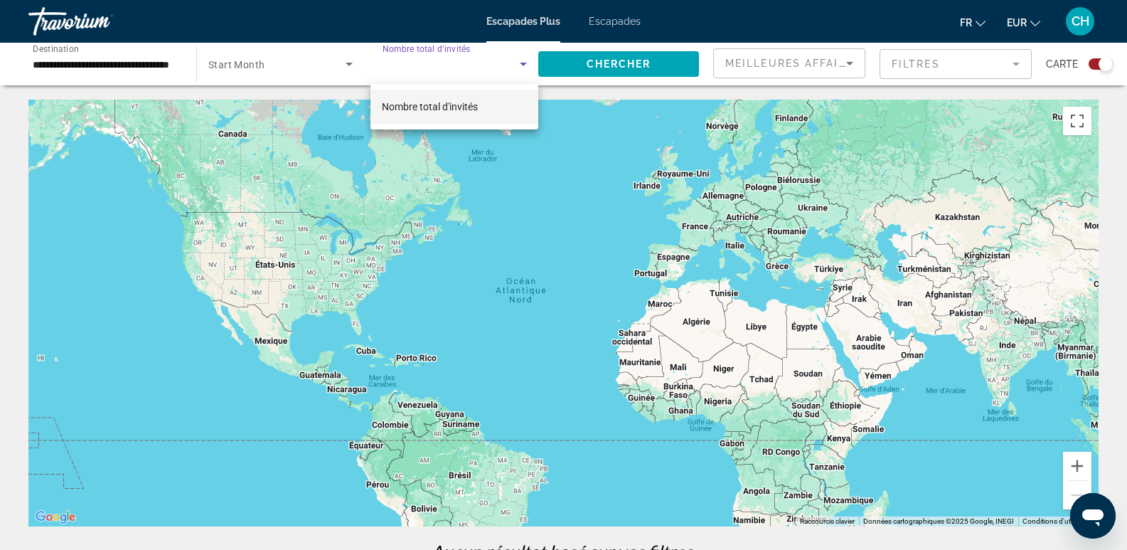
click at [526, 70] on div at bounding box center [563, 275] width 1127 height 550
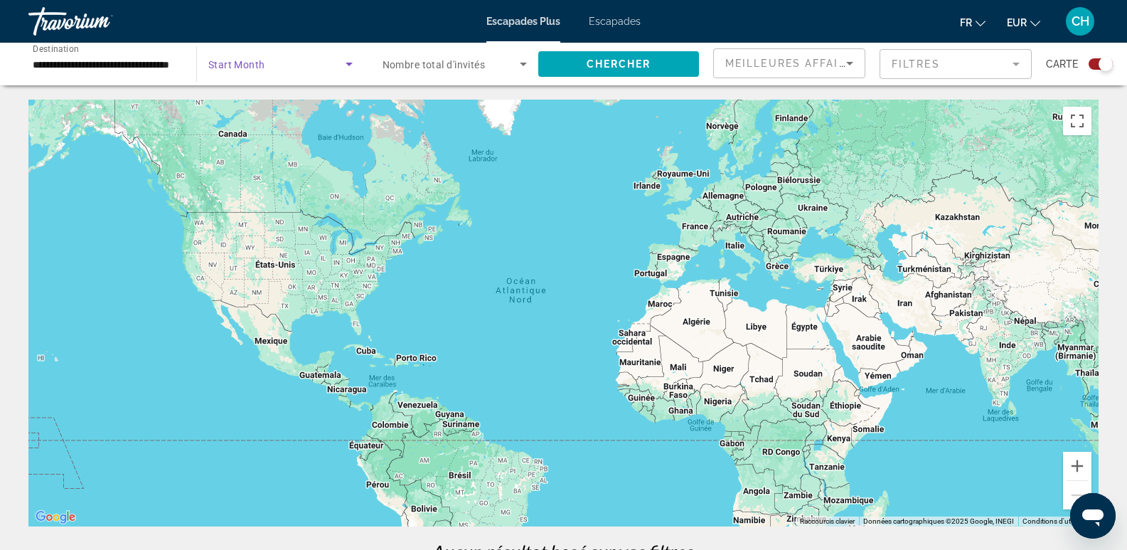
click at [323, 67] on span "Search widget" at bounding box center [276, 63] width 137 height 17
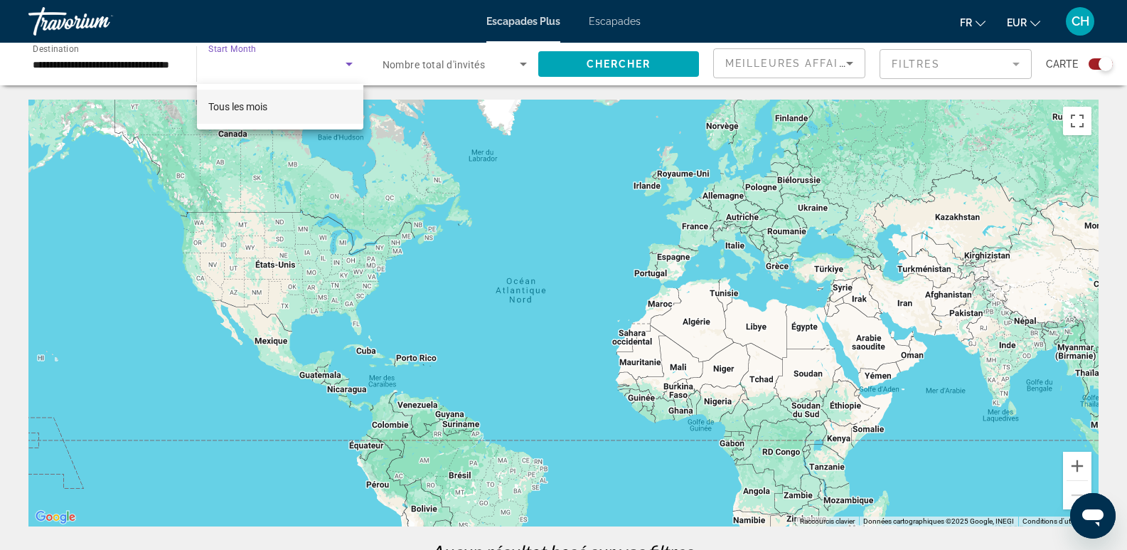
click at [250, 105] on font "Tous les mois" at bounding box center [237, 106] width 59 height 11
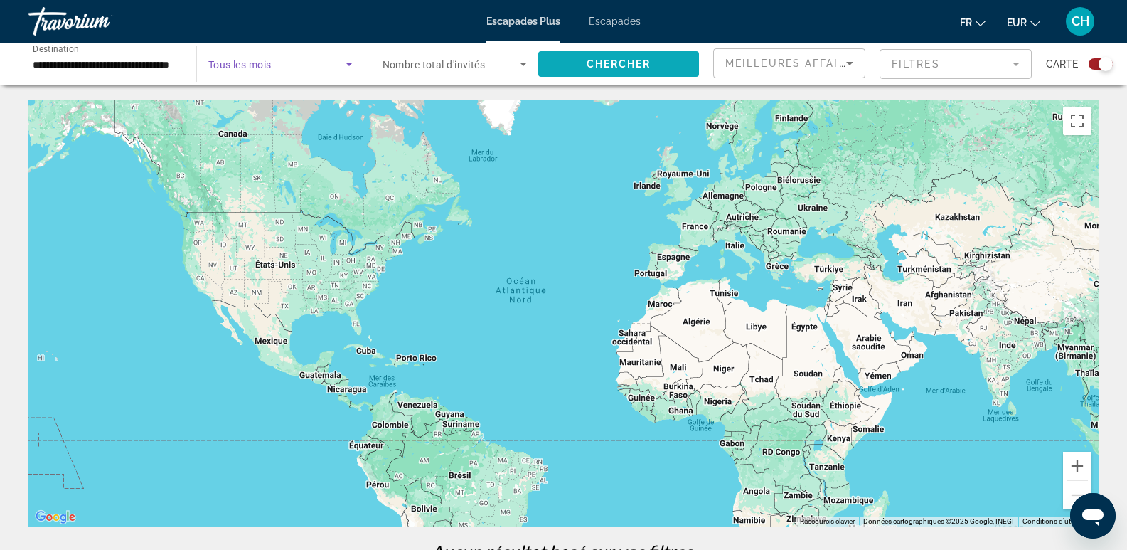
click at [631, 70] on span "Search widget" at bounding box center [618, 64] width 161 height 34
click at [780, 257] on image "Contenu principal" at bounding box center [780, 254] width 9 height 9
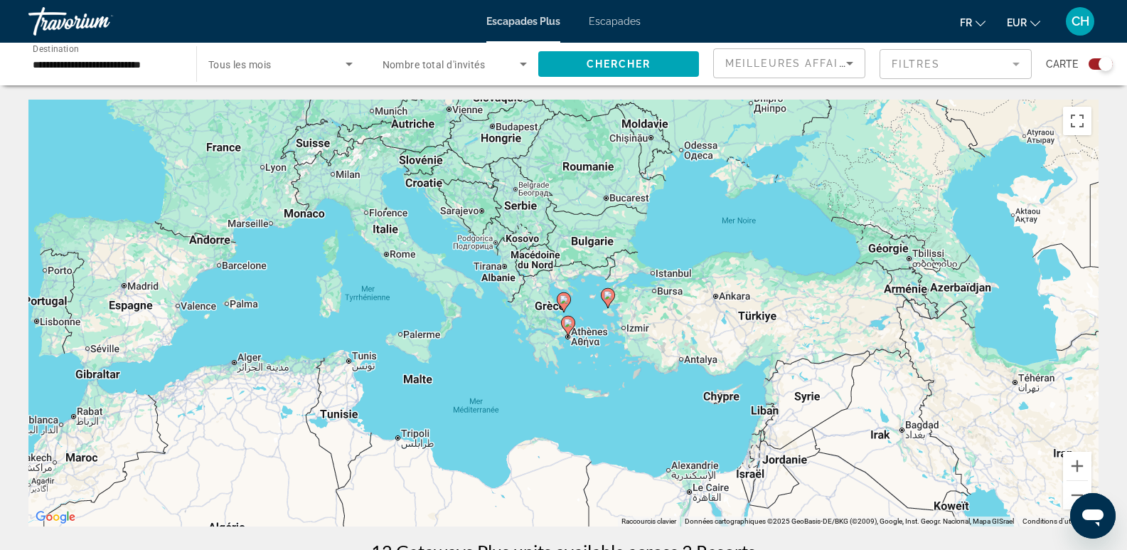
click at [566, 299] on image "Contenu principal" at bounding box center [564, 299] width 9 height 9
type input "**********"
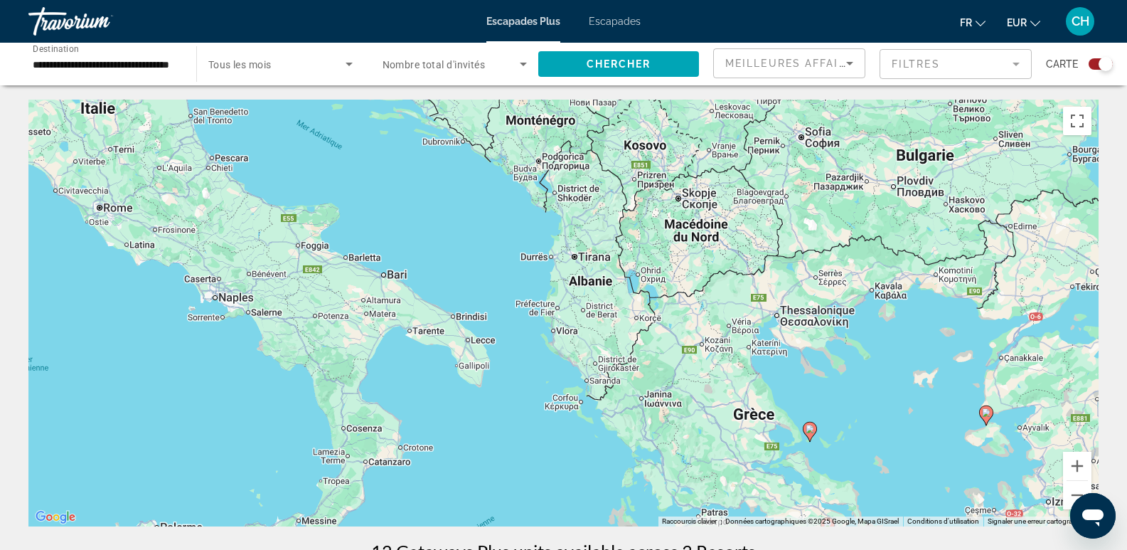
drag, startPoint x: 403, startPoint y: 265, endPoint x: 651, endPoint y: 394, distance: 279.6
click at [651, 394] on div "Pour activer le glissement avec le clavier, appuyez sur Alt+Entrée. Une fois ce…" at bounding box center [563, 313] width 1070 height 427
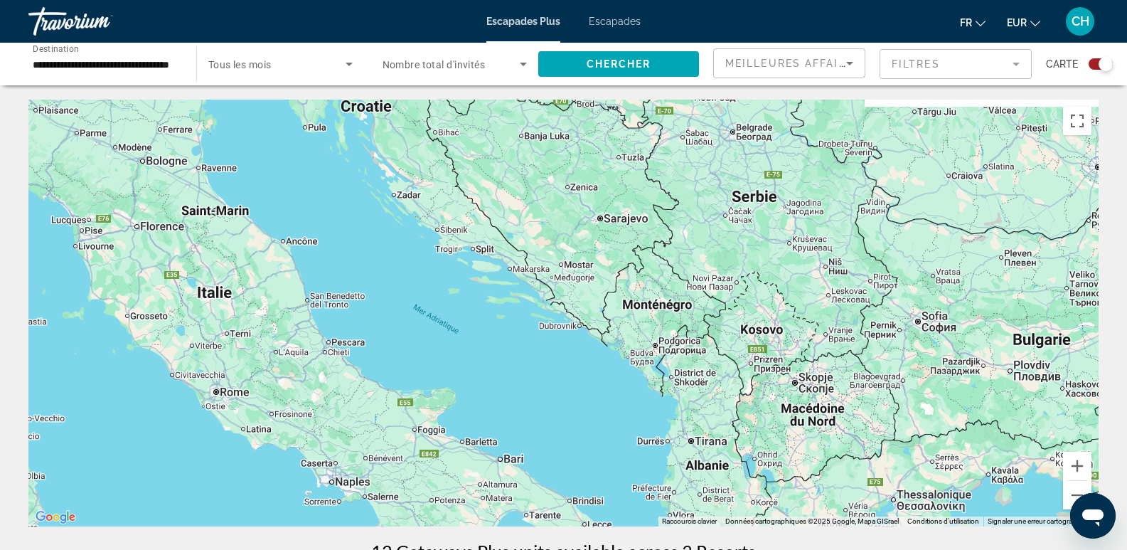
drag, startPoint x: 597, startPoint y: 240, endPoint x: 710, endPoint y: 418, distance: 211.3
click at [710, 418] on div "Pour activer le glissement avec le clavier, appuyez sur Alt+Entrée. Une fois ce…" at bounding box center [563, 313] width 1070 height 427
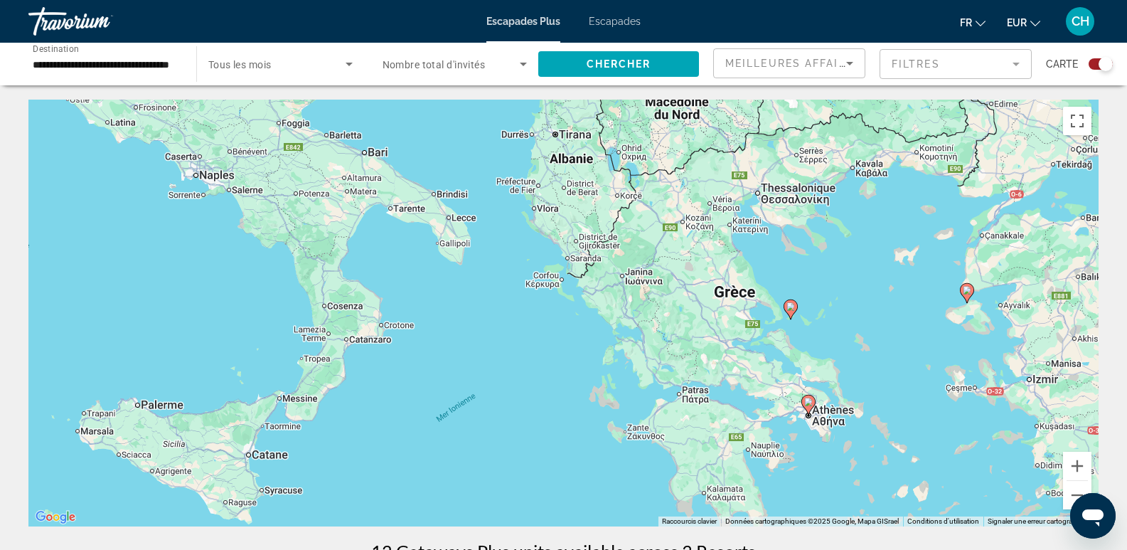
drag, startPoint x: 575, startPoint y: 257, endPoint x: 442, endPoint y: -55, distance: 340.1
click at [442, 0] on html "**********" at bounding box center [563, 275] width 1127 height 550
click at [792, 307] on image "Contenu principal" at bounding box center [791, 306] width 9 height 9
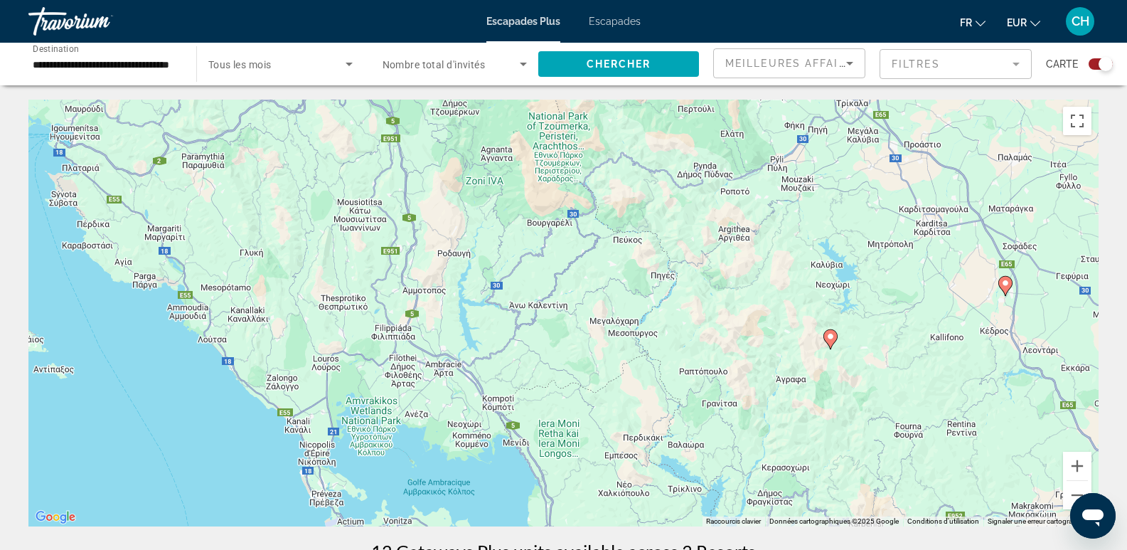
drag, startPoint x: 1024, startPoint y: 275, endPoint x: 378, endPoint y: 284, distance: 645.2
click at [378, 284] on div "Pour naviguer, appuyez sur les touches fléchées. Pour activer le glissement ave…" at bounding box center [563, 313] width 1070 height 427
click at [1077, 127] on button "Passer en plein écran" at bounding box center [1077, 121] width 28 height 28
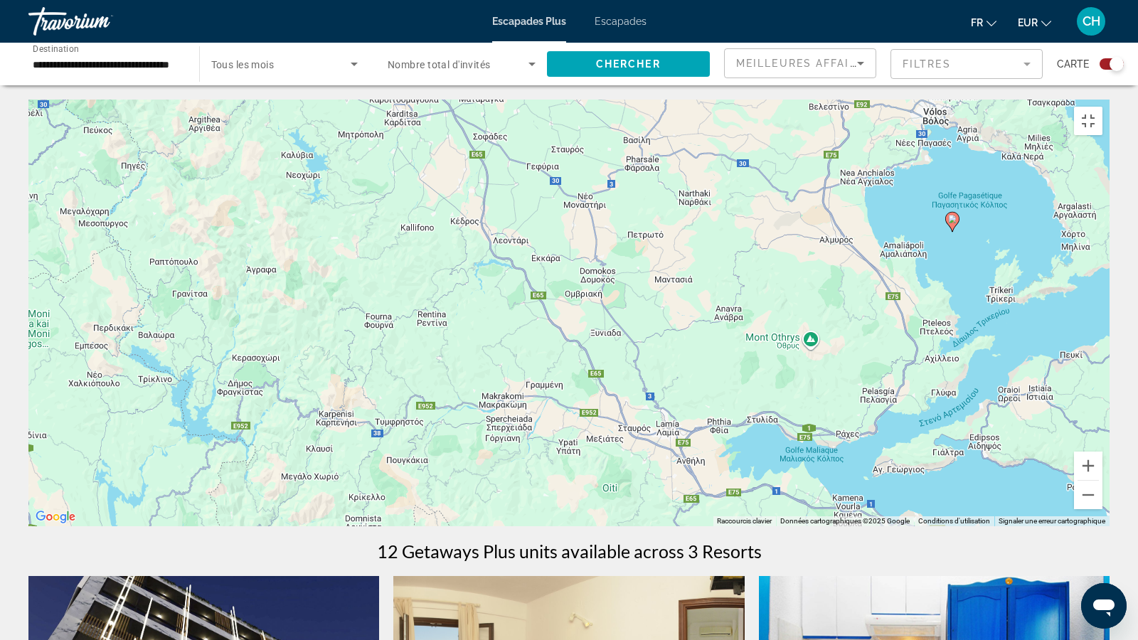
drag, startPoint x: 992, startPoint y: 265, endPoint x: 471, endPoint y: 153, distance: 533.2
click at [471, 153] on div "Pour naviguer, appuyez sur les touches fléchées. Pour activer le glissement ave…" at bounding box center [568, 313] width 1081 height 427
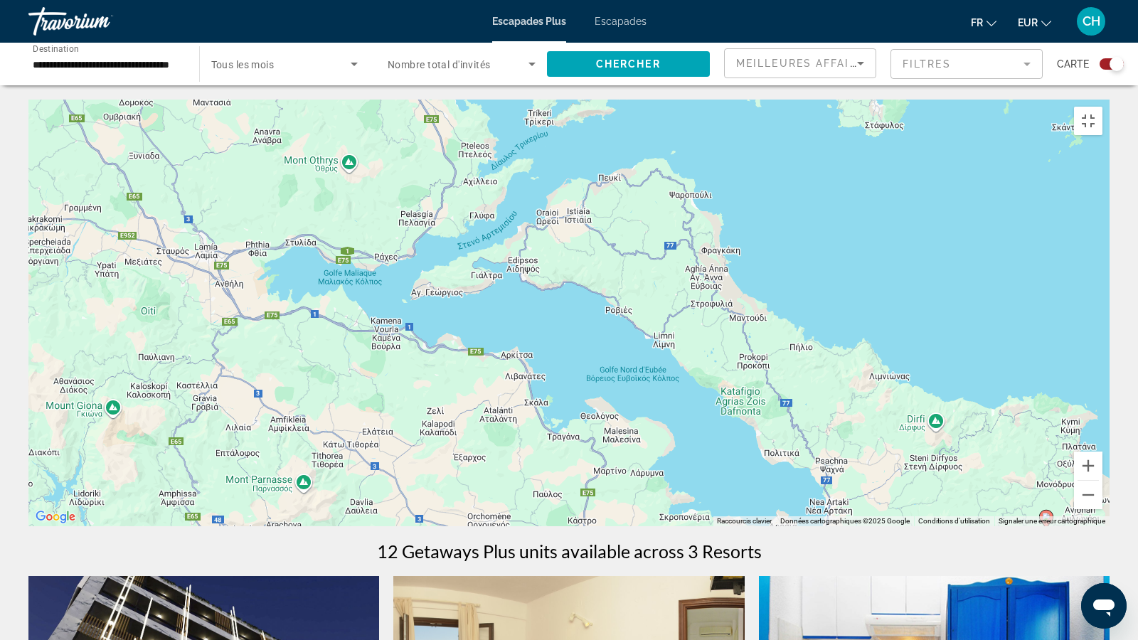
drag, startPoint x: 952, startPoint y: 408, endPoint x: 489, endPoint y: 233, distance: 494.3
click at [488, 233] on div "Pour naviguer, appuyez sur les touches fléchées. Pour activer le glissement ave…" at bounding box center [568, 313] width 1081 height 427
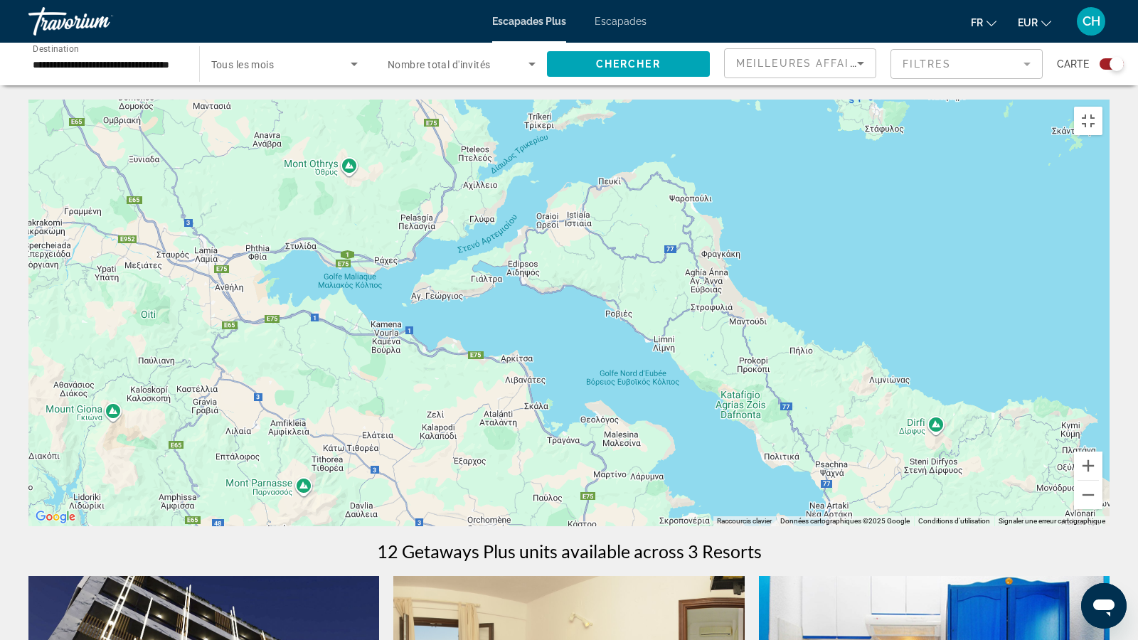
click at [736, 85] on image "Contenu principal" at bounding box center [736, 81] width 9 height 9
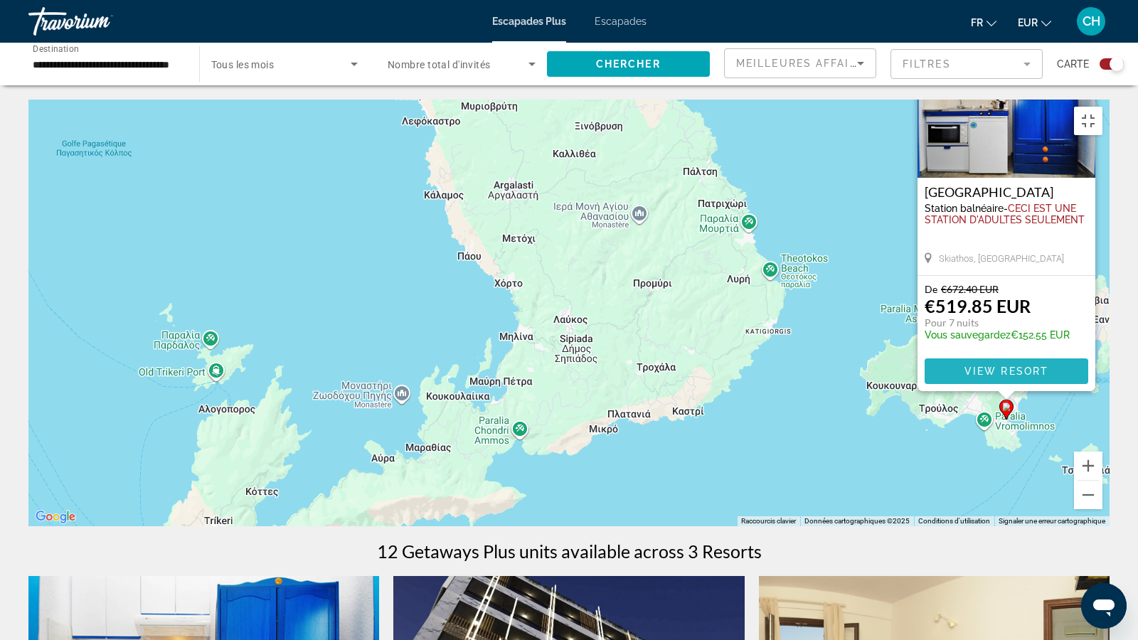
click at [1007, 374] on span "View Resort" at bounding box center [1006, 371] width 84 height 11
